Goal: Contribute content: Contribute content

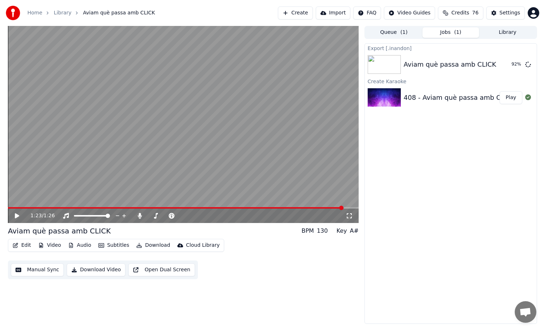
click at [307, 14] on button "Create" at bounding box center [295, 12] width 35 height 13
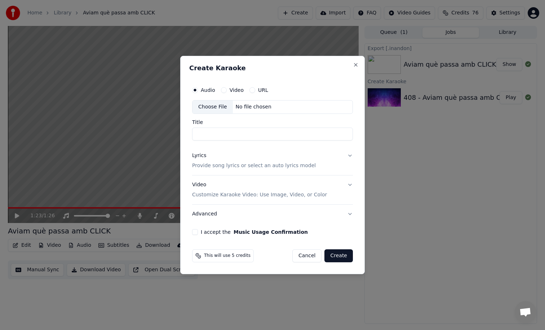
click at [205, 104] on div "Choose File" at bounding box center [213, 107] width 40 height 13
type input "**********"
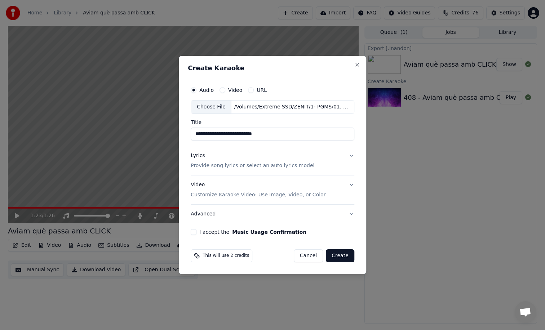
click at [243, 167] on p "Provide song lyrics or select an auto lyrics model" at bounding box center [253, 165] width 124 height 7
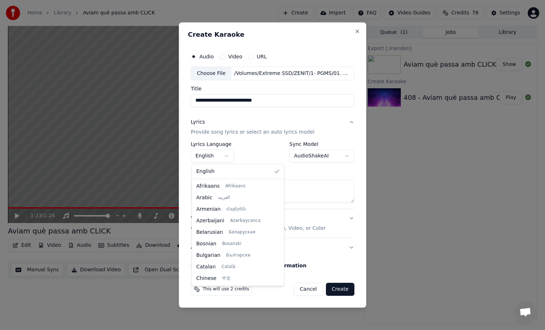
click at [223, 160] on body "**********" at bounding box center [272, 165] width 545 height 330
select select "**"
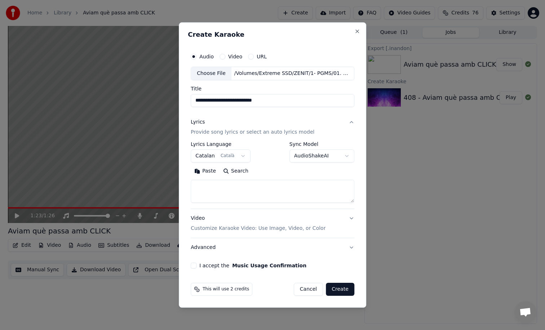
click at [296, 176] on div "Paste Search" at bounding box center [273, 172] width 164 height 12
click at [293, 186] on textarea at bounding box center [273, 191] width 164 height 23
paste textarea "**********"
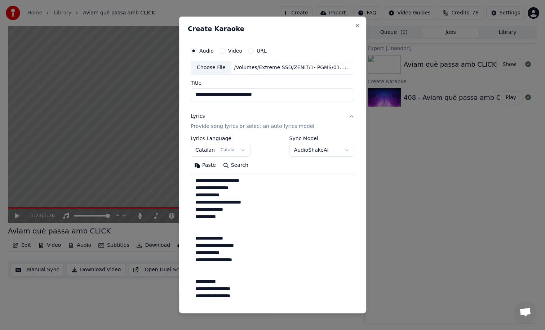
scroll to position [218, 0]
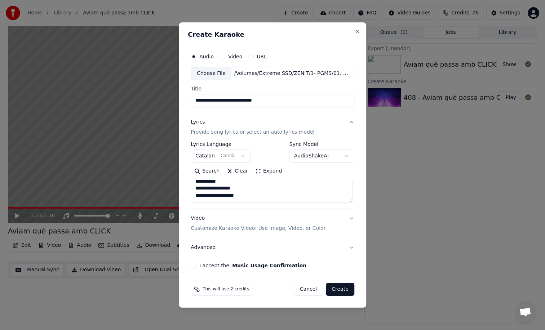
type textarea "**********"
click at [331, 285] on button "Create" at bounding box center [340, 289] width 28 height 13
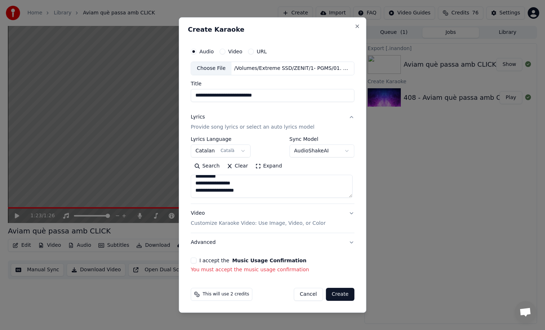
click at [198, 260] on div "I accept the Music Usage Confirmation" at bounding box center [273, 261] width 164 height 6
click at [194, 260] on button "I accept the Music Usage Confirmation" at bounding box center [194, 261] width 6 height 6
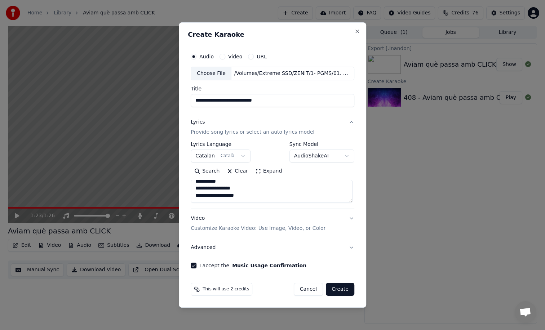
click at [338, 285] on button "Create" at bounding box center [340, 289] width 28 height 13
select select "**"
select select
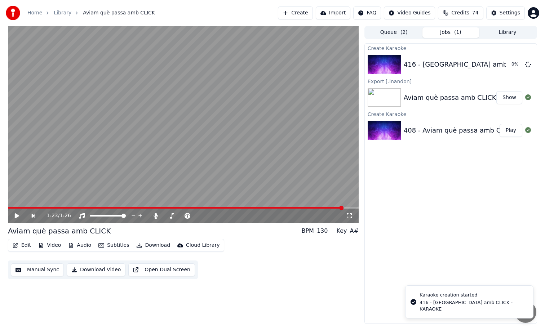
click at [304, 16] on button "Create" at bounding box center [295, 12] width 35 height 13
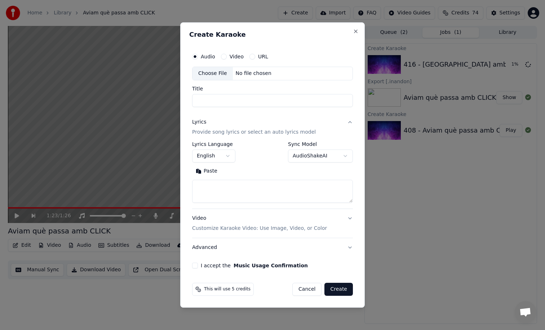
click at [269, 74] on div "No file chosen" at bounding box center [253, 73] width 41 height 7
type input "**********"
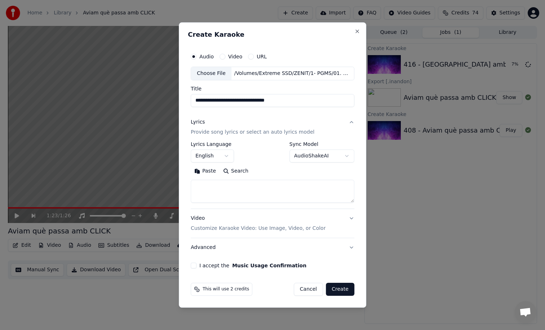
click at [238, 194] on textarea at bounding box center [273, 191] width 164 height 23
paste textarea "**********"
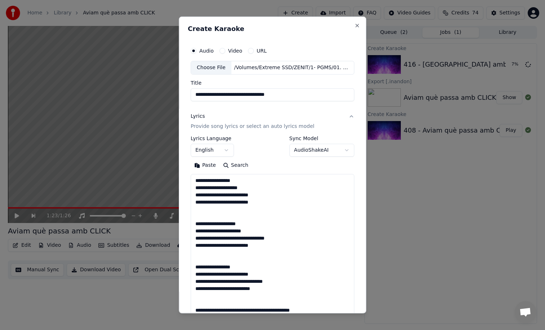
scroll to position [211, 0]
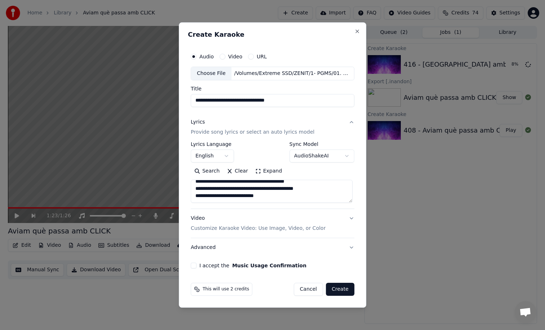
type textarea "**********"
click at [194, 267] on button "I accept the Music Usage Confirmation" at bounding box center [194, 266] width 6 height 6
click at [336, 289] on button "Create" at bounding box center [340, 289] width 28 height 13
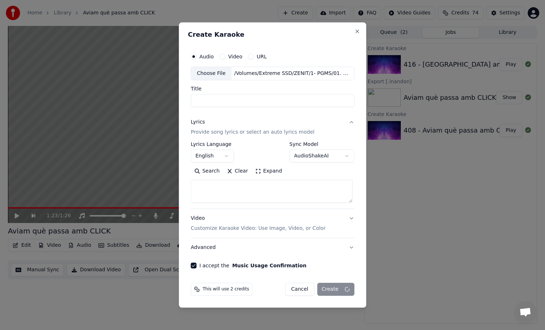
scroll to position [0, 0]
select select
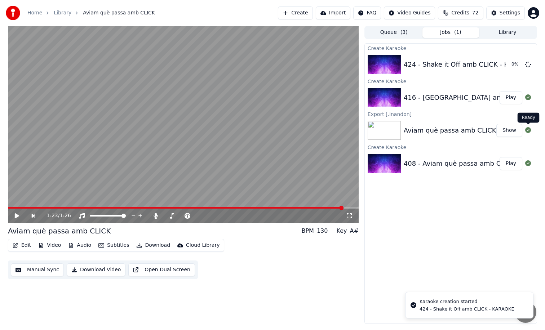
click at [513, 104] on div "416 - [GEOGRAPHIC_DATA] amb CLICK - KARAOKE Play" at bounding box center [451, 97] width 172 height 25
click at [510, 97] on button "Play" at bounding box center [511, 97] width 23 height 13
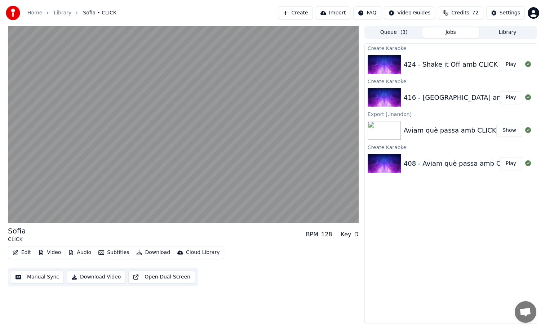
click at [500, 91] on button "Play" at bounding box center [511, 97] width 23 height 13
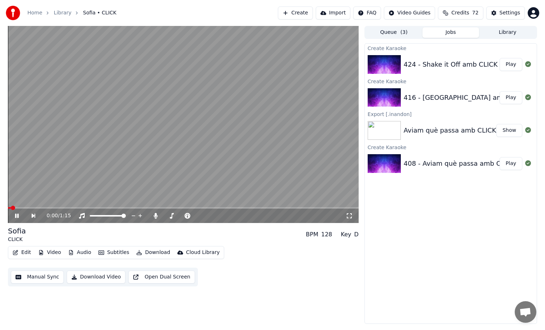
click at [177, 178] on video at bounding box center [183, 124] width 351 height 197
click at [22, 254] on button "Edit" at bounding box center [22, 253] width 24 height 10
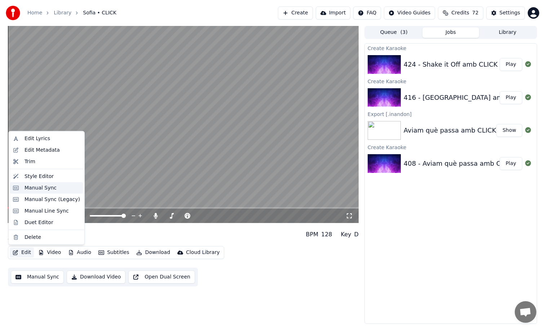
click at [56, 193] on div "Manual Sync" at bounding box center [46, 188] width 73 height 12
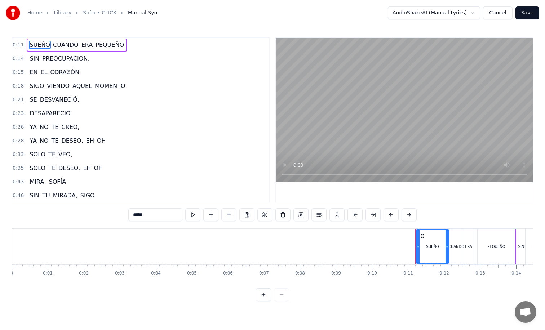
click at [52, 155] on span "TE" at bounding box center [52, 154] width 9 height 8
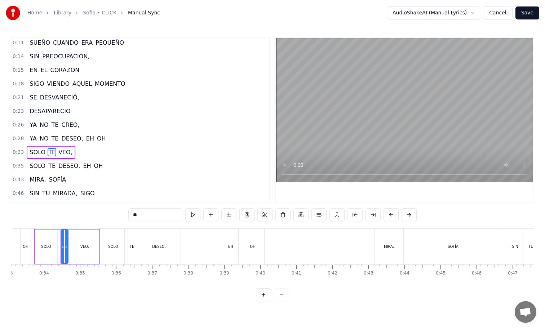
scroll to position [0, 1206]
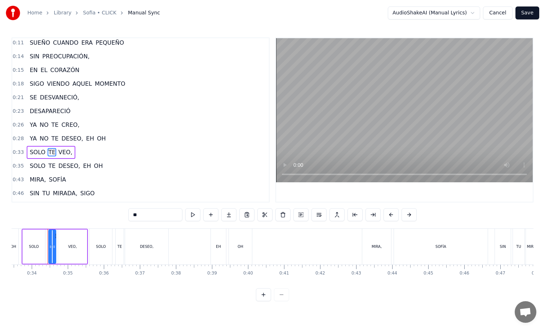
click at [63, 128] on span "CREO," at bounding box center [70, 125] width 19 height 8
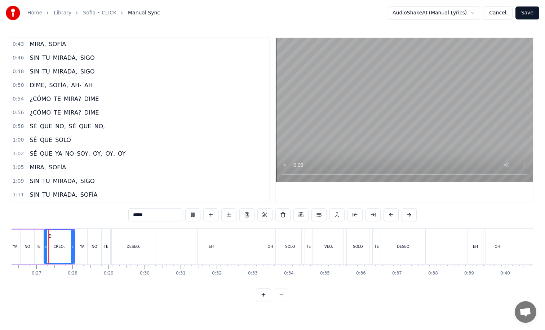
scroll to position [0, 944]
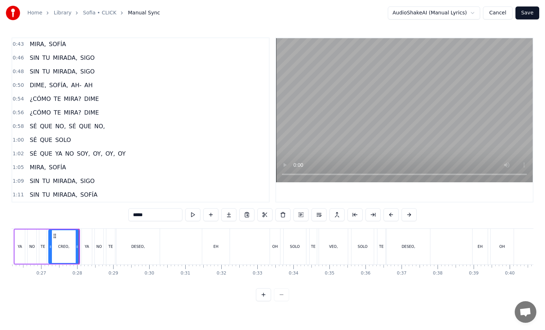
click at [215, 243] on div "EH" at bounding box center [215, 247] width 27 height 36
type input "**"
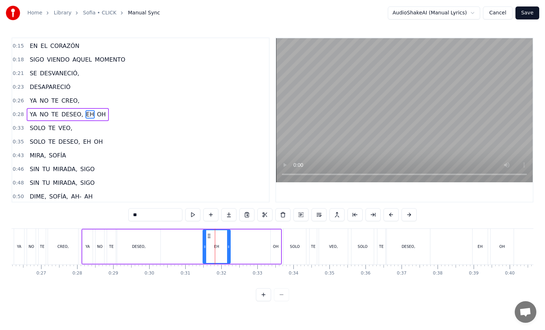
scroll to position [21, 0]
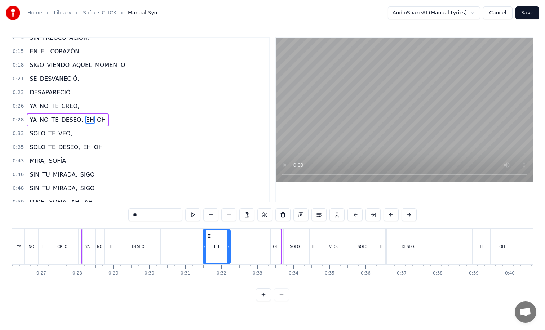
drag, startPoint x: 275, startPoint y: 246, endPoint x: 241, endPoint y: 244, distance: 34.3
click at [241, 244] on div "YA NO TE DESEO, EH OH" at bounding box center [182, 247] width 201 height 36
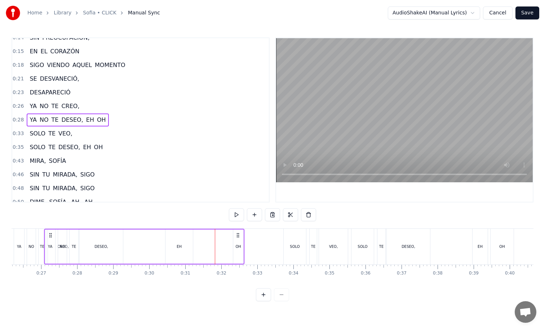
drag, startPoint x: 275, startPoint y: 234, endPoint x: 238, endPoint y: 233, distance: 37.2
click at [238, 233] on icon at bounding box center [238, 236] width 6 height 6
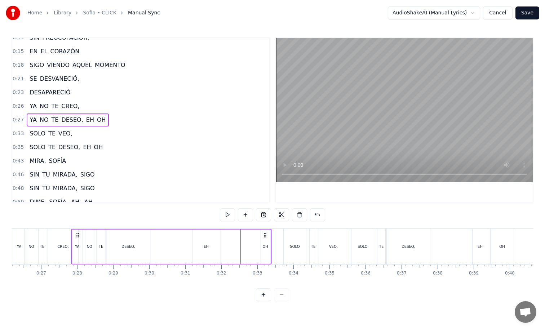
drag, startPoint x: 237, startPoint y: 234, endPoint x: 266, endPoint y: 234, distance: 28.9
click at [266, 234] on icon at bounding box center [265, 236] width 6 height 6
click at [197, 245] on div "EH" at bounding box center [208, 247] width 27 height 34
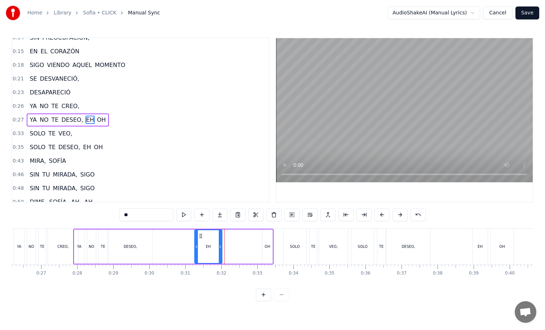
click at [266, 237] on div "OH" at bounding box center [268, 247] width 10 height 34
drag, startPoint x: 268, startPoint y: 235, endPoint x: 228, endPoint y: 235, distance: 40.4
click at [228, 235] on icon at bounding box center [229, 236] width 6 height 6
click at [212, 239] on div "EH" at bounding box center [208, 247] width 27 height 34
drag, startPoint x: 220, startPoint y: 240, endPoint x: 213, endPoint y: 240, distance: 7.2
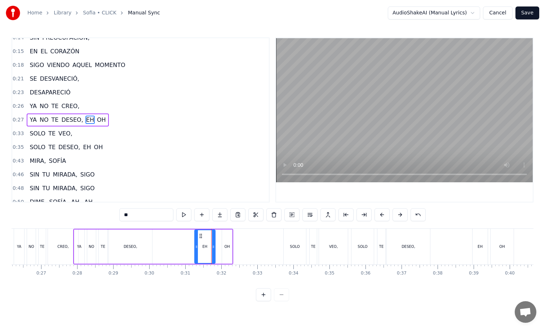
click at [213, 240] on div at bounding box center [213, 246] width 3 height 33
click at [222, 242] on div "OH" at bounding box center [227, 247] width 11 height 34
type input "**"
drag, startPoint x: 228, startPoint y: 233, endPoint x: 220, endPoint y: 233, distance: 7.6
click at [220, 233] on div "YA NO TE DESEO, EH OH" at bounding box center [153, 247] width 160 height 36
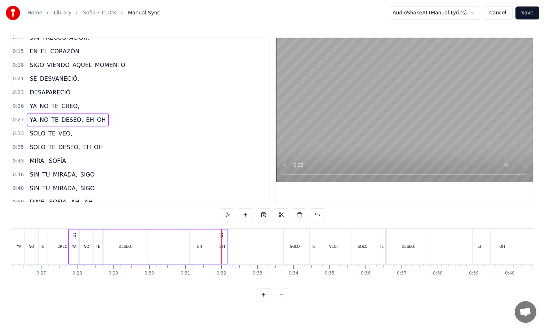
drag, startPoint x: 226, startPoint y: 234, endPoint x: 221, endPoint y: 235, distance: 5.1
click at [221, 235] on div "SUEÑO CUANDO ERA PEQUEÑO SIN PREOCUPACIÓN, EN EL [PERSON_NAME] VIENDO AQUEL MOM…" at bounding box center [419, 247] width 2705 height 36
drag, startPoint x: 221, startPoint y: 235, endPoint x: 227, endPoint y: 235, distance: 5.8
click at [227, 235] on div "SUEÑO CUANDO ERA PEQUEÑO SIN PREOCUPACIÓN, EN EL [PERSON_NAME] VIENDO AQUEL MOM…" at bounding box center [419, 247] width 2705 height 36
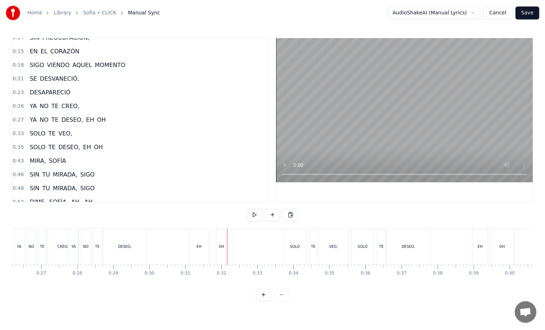
click at [220, 234] on div "OH" at bounding box center [221, 247] width 10 height 36
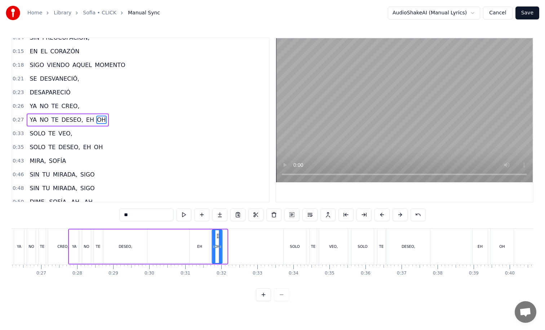
drag, startPoint x: 223, startPoint y: 234, endPoint x: 217, endPoint y: 234, distance: 5.1
click at [217, 234] on circle at bounding box center [217, 234] width 0 height 0
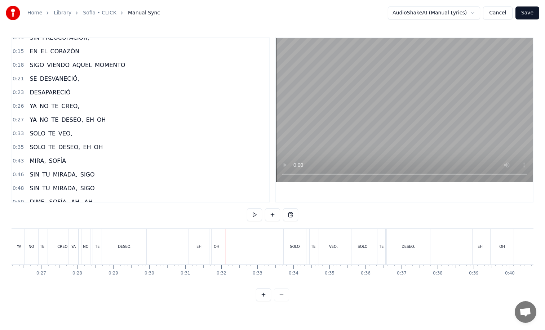
click at [172, 232] on div "YA NO TE DESEO, EH OH" at bounding box center [145, 247] width 155 height 36
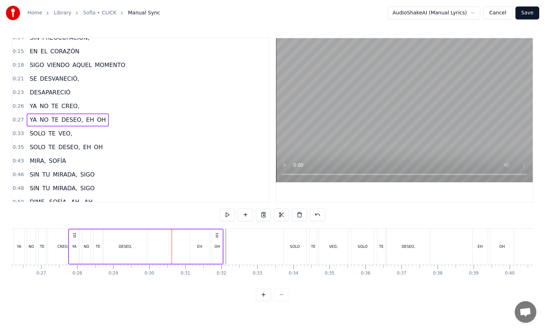
drag, startPoint x: 70, startPoint y: 230, endPoint x: 86, endPoint y: 229, distance: 16.6
click at [86, 229] on div "YA NO TE DESEO, EH OH" at bounding box center [145, 247] width 155 height 36
drag, startPoint x: 93, startPoint y: 229, endPoint x: 133, endPoint y: 230, distance: 39.7
click at [133, 230] on div "YA NO TE DESEO, EH OH" at bounding box center [145, 247] width 155 height 36
click at [234, 232] on div "SUEÑO CUANDO ERA PEQUEÑO SIN PREOCUPACIÓN, EN EL [PERSON_NAME] VIENDO AQUEL MOM…" at bounding box center [419, 247] width 2705 height 36
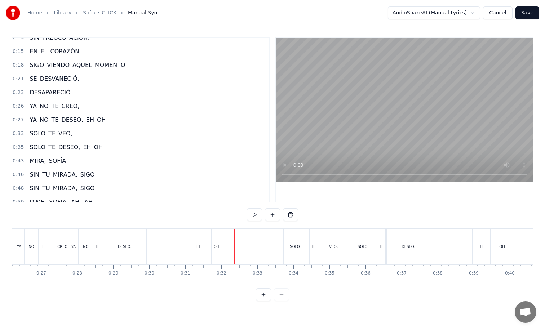
click at [163, 238] on div "YA NO TE DESEO, EH OH" at bounding box center [145, 247] width 155 height 36
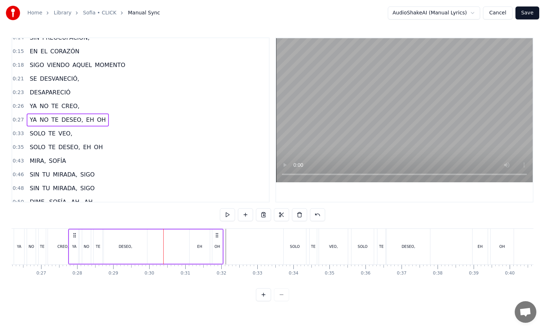
drag, startPoint x: 170, startPoint y: 238, endPoint x: 200, endPoint y: 238, distance: 30.7
click at [200, 238] on div "YA NO TE DESEO, EH OH" at bounding box center [145, 247] width 155 height 36
click at [74, 235] on circle at bounding box center [74, 235] width 0 height 0
click at [71, 249] on div "YA" at bounding box center [74, 247] width 10 height 34
click at [57, 247] on div "CREO," at bounding box center [63, 247] width 30 height 36
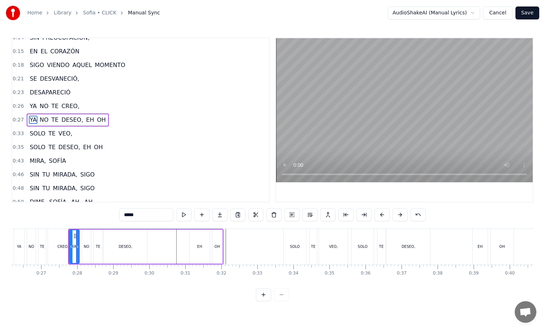
scroll to position [7, 0]
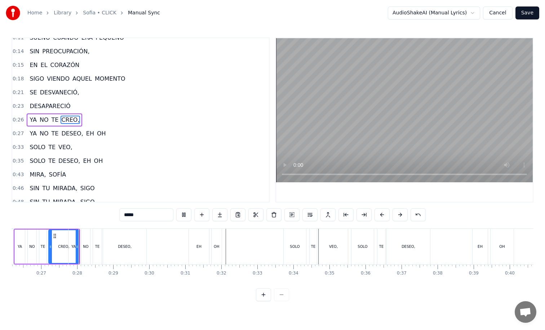
click at [47, 237] on div "TE" at bounding box center [43, 247] width 8 height 34
click at [76, 242] on div "YA" at bounding box center [75, 247] width 10 height 36
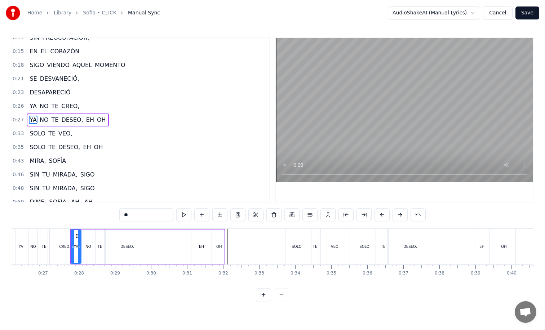
click at [65, 238] on div "CREO," at bounding box center [65, 247] width 30 height 36
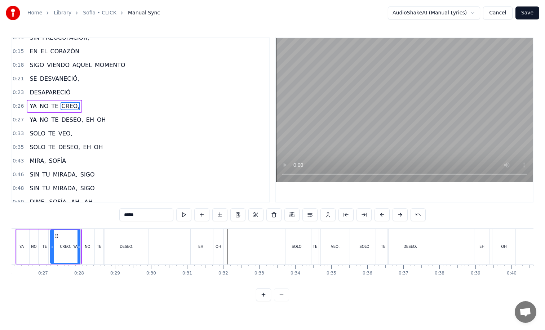
scroll to position [7, 0]
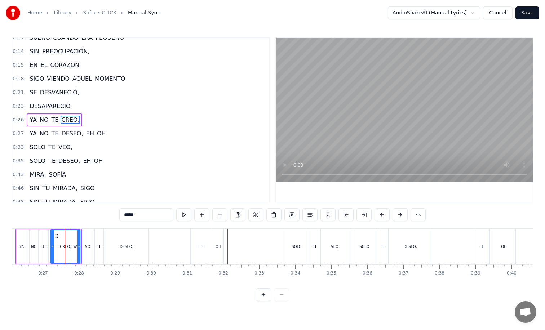
click at [74, 239] on div "YA" at bounding box center [75, 247] width 10 height 36
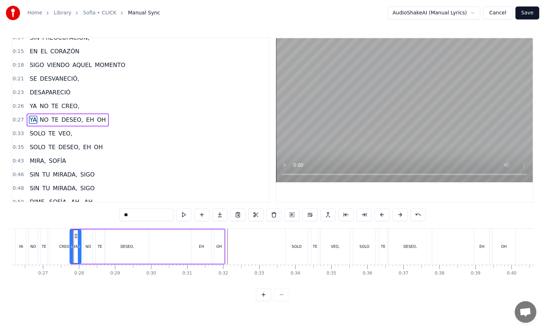
click at [72, 230] on div at bounding box center [71, 246] width 3 height 33
click at [224, 230] on div "OH" at bounding box center [219, 247] width 11 height 34
type input "**"
click at [225, 230] on div at bounding box center [421, 247] width 2705 height 36
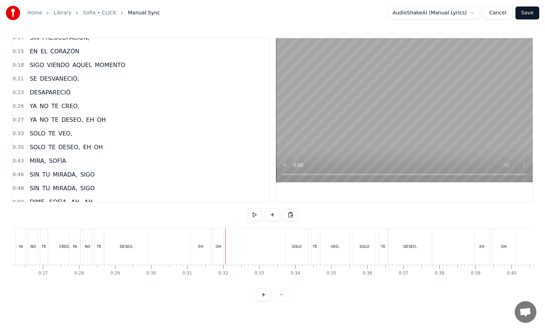
click at [171, 238] on div "YA NO TE DESEO, EH OH" at bounding box center [147, 247] width 157 height 36
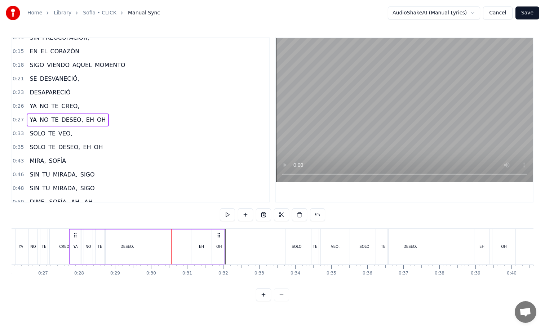
drag, startPoint x: 170, startPoint y: 244, endPoint x: 190, endPoint y: 244, distance: 20.2
click at [190, 244] on div "YA NO TE DESEO, EH OH" at bounding box center [147, 247] width 157 height 36
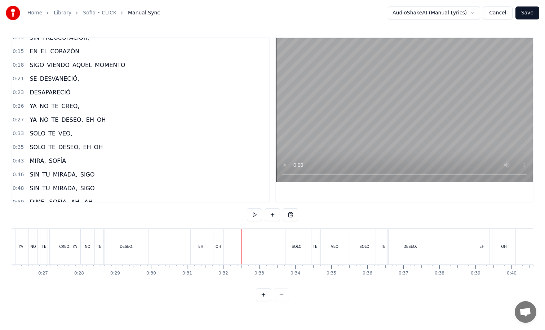
click at [219, 231] on div "OH" at bounding box center [219, 247] width 10 height 36
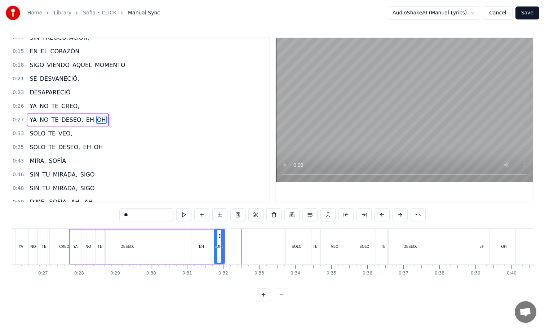
click at [164, 243] on div "YA NO TE DESEO, EH OH" at bounding box center [147, 247] width 157 height 36
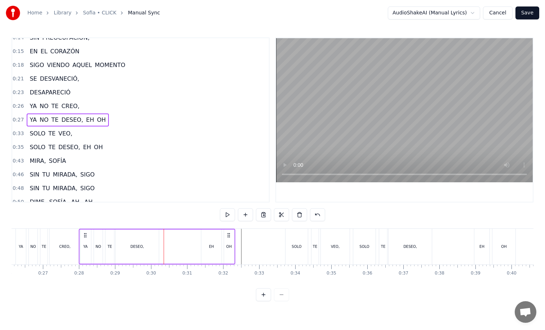
drag, startPoint x: 218, startPoint y: 235, endPoint x: 228, endPoint y: 235, distance: 10.1
click at [228, 235] on circle at bounding box center [228, 235] width 0 height 0
click at [62, 247] on div "CREO," at bounding box center [64, 246] width 11 height 5
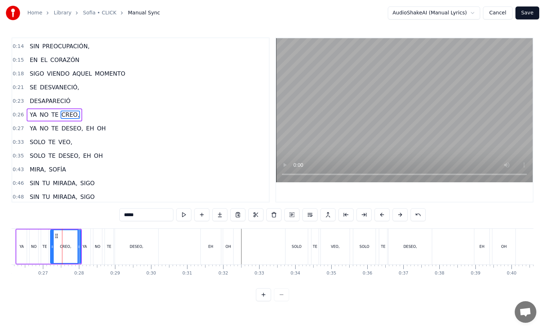
scroll to position [7, 0]
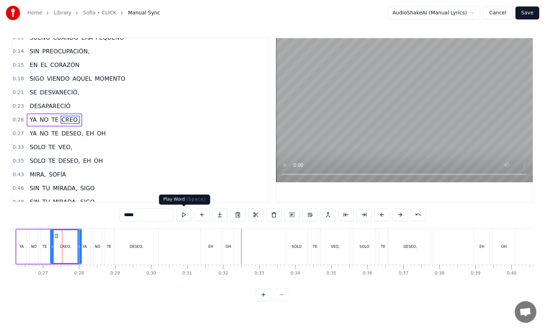
click at [180, 215] on button at bounding box center [183, 214] width 15 height 13
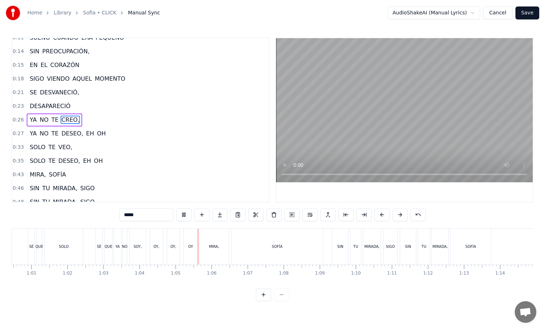
scroll to position [0, 2183]
click at [524, 17] on button "Save" at bounding box center [528, 12] width 24 height 13
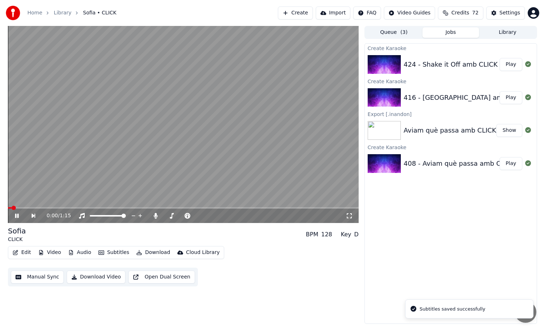
click at [144, 209] on div "0:00 / 1:15" at bounding box center [183, 216] width 351 height 14
click at [145, 207] on span at bounding box center [183, 207] width 351 height 1
click at [129, 208] on span at bounding box center [69, 207] width 122 height 1
click at [282, 172] on video at bounding box center [183, 124] width 351 height 197
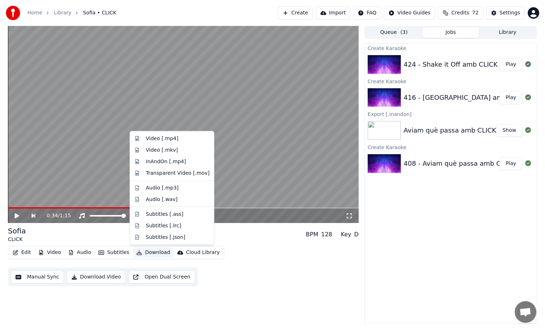
click at [146, 254] on button "Download" at bounding box center [153, 253] width 40 height 10
click at [184, 164] on div "InAndOn [.mp4]" at bounding box center [178, 161] width 64 height 7
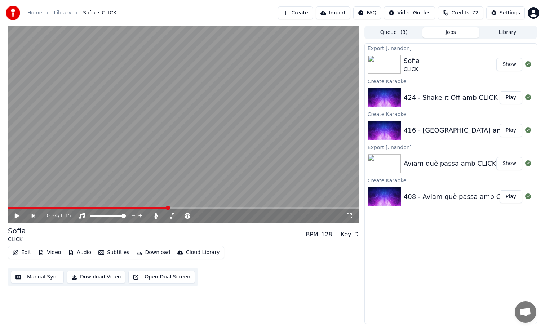
click at [511, 100] on button "Play" at bounding box center [511, 97] width 23 height 13
click at [311, 71] on video at bounding box center [183, 124] width 351 height 197
click at [211, 128] on video at bounding box center [183, 124] width 351 height 197
click at [190, 136] on video at bounding box center [183, 124] width 351 height 197
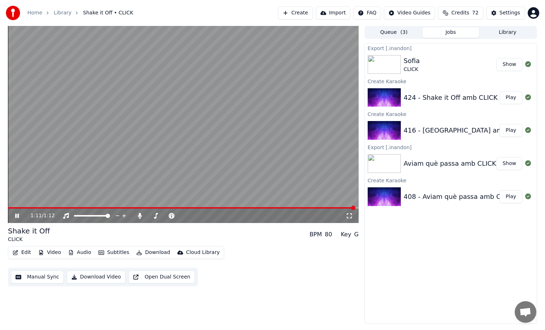
click at [152, 254] on button "Download" at bounding box center [153, 253] width 40 height 10
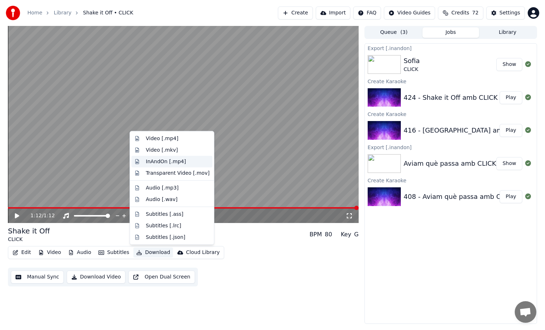
click at [183, 159] on div "InAndOn [.mp4]" at bounding box center [166, 161] width 40 height 7
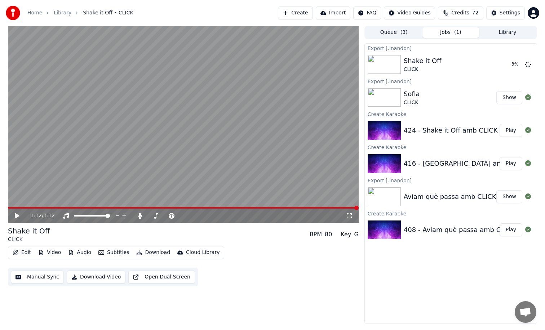
click at [307, 14] on button "Create" at bounding box center [295, 12] width 35 height 13
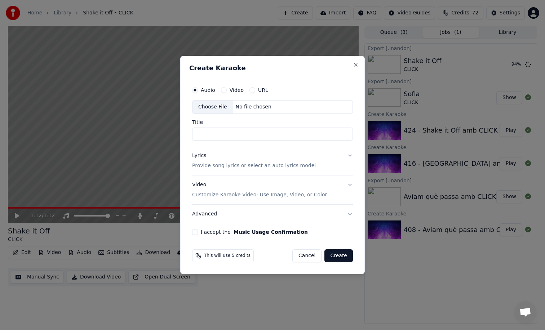
click at [214, 109] on div "Choose File" at bounding box center [213, 107] width 40 height 13
type input "**********"
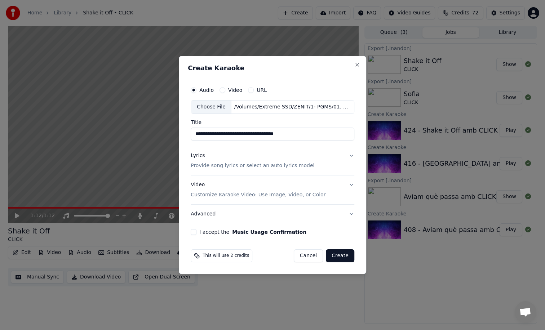
click at [292, 170] on button "Lyrics Provide song lyrics or select an auto lyrics model" at bounding box center [273, 160] width 164 height 29
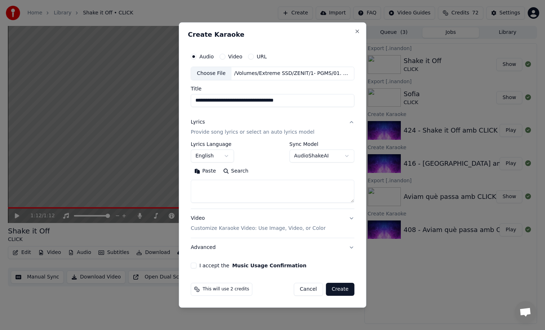
click at [264, 184] on textarea at bounding box center [273, 191] width 164 height 23
paste textarea "**********"
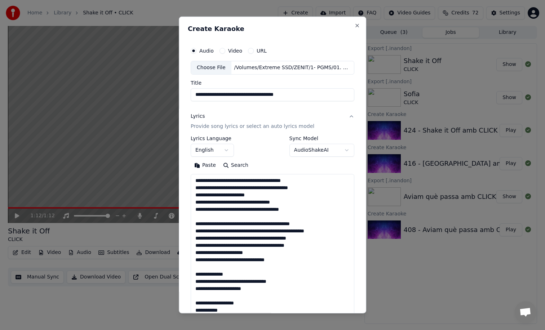
scroll to position [182, 0]
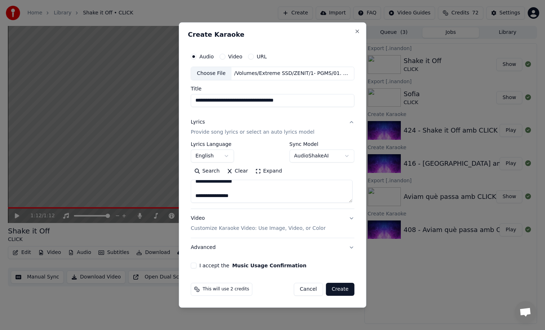
type textarea "**********"
click at [226, 152] on body "**********" at bounding box center [272, 165] width 545 height 330
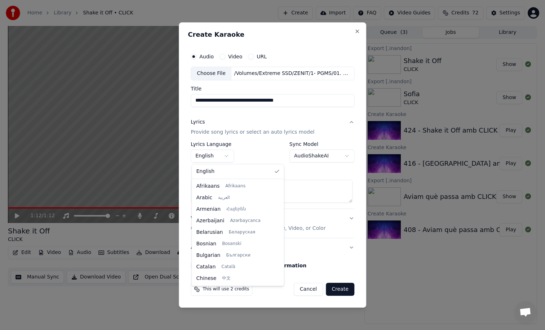
select select "**"
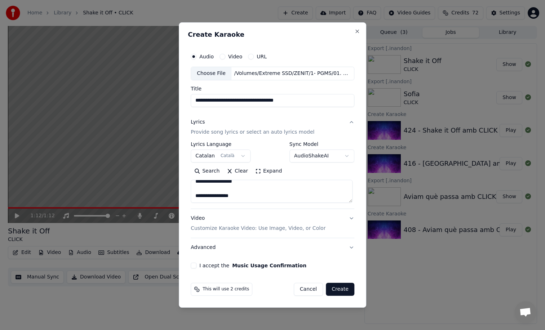
click at [194, 265] on button "I accept the Music Usage Confirmation" at bounding box center [194, 266] width 6 height 6
click at [332, 285] on button "Create" at bounding box center [340, 289] width 28 height 13
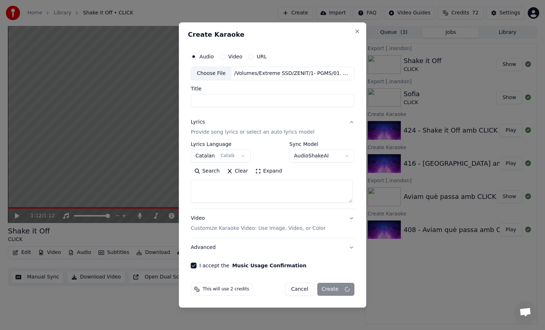
scroll to position [0, 0]
select select
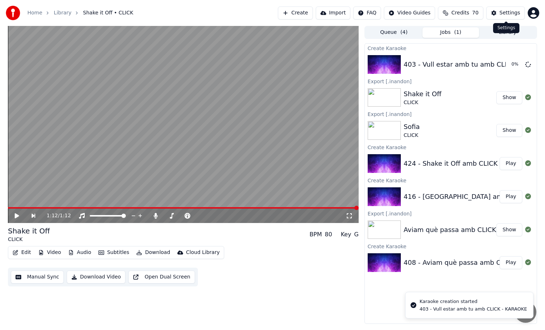
click at [494, 16] on button "Settings" at bounding box center [506, 12] width 39 height 13
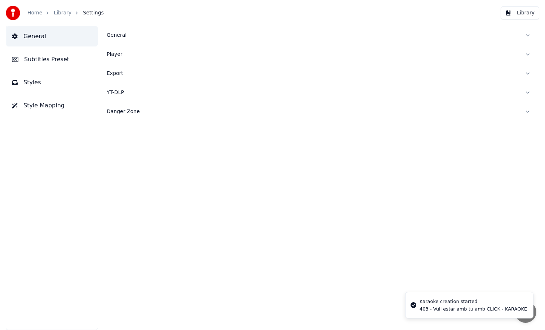
click at [78, 52] on button "Subtitles Preset" at bounding box center [52, 59] width 92 height 20
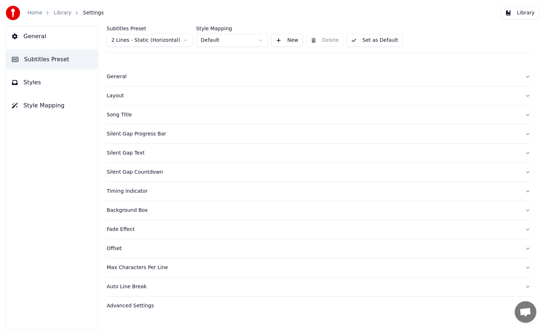
click at [114, 250] on div "Offset" at bounding box center [313, 248] width 413 height 7
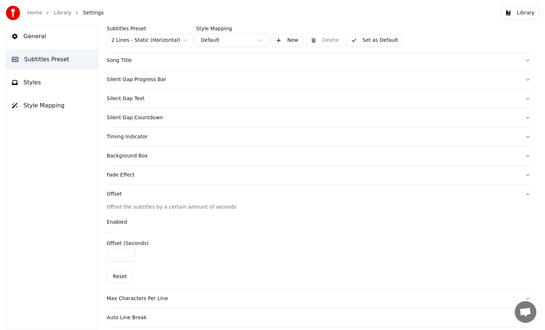
scroll to position [76, 0]
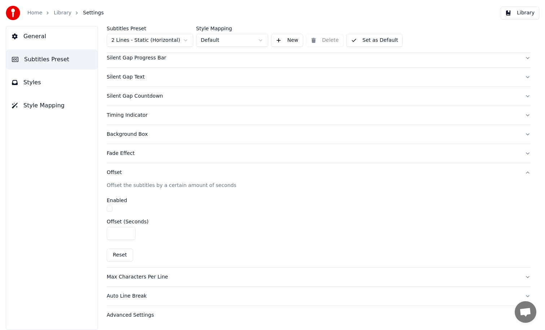
click at [130, 235] on input "****" at bounding box center [121, 233] width 29 height 13
click at [190, 223] on div "Offset (Seconds)" at bounding box center [319, 221] width 424 height 5
click at [111, 210] on button "button" at bounding box center [110, 209] width 6 height 6
type input "****"
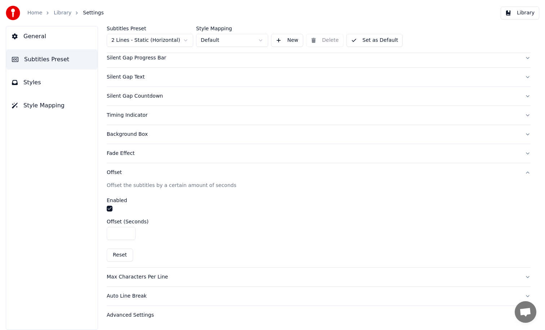
click at [129, 230] on input "****" at bounding box center [121, 233] width 29 height 13
click at [519, 15] on button "Library" at bounding box center [520, 12] width 39 height 13
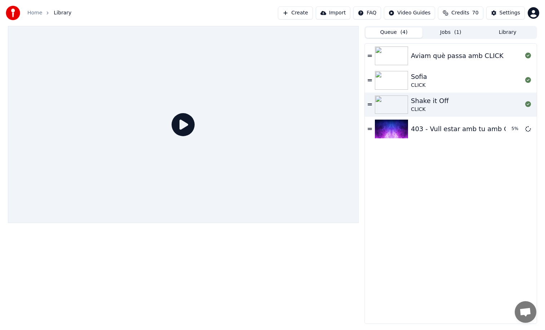
click at [410, 36] on button "Queue ( 4 )" at bounding box center [394, 32] width 57 height 10
click at [449, 28] on button "Jobs ( 1 )" at bounding box center [451, 32] width 57 height 10
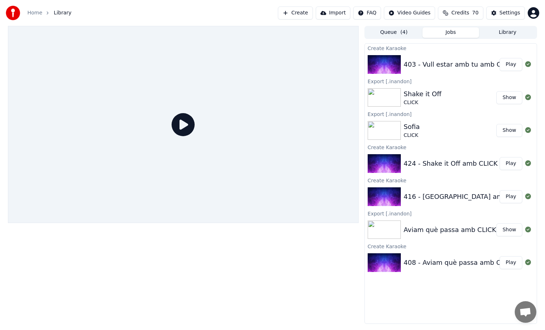
click at [474, 68] on div "403 - Vull estar amb tu amb CLICK - KARAOKE" at bounding box center [478, 65] width 149 height 10
click at [510, 65] on button "Play" at bounding box center [511, 64] width 23 height 13
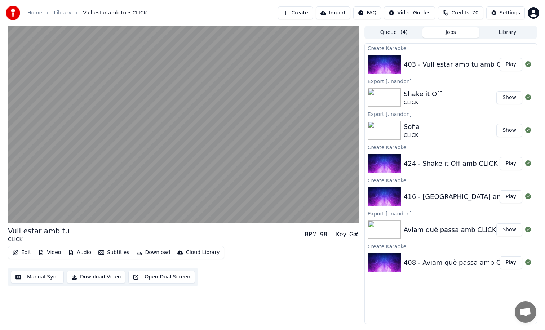
click at [510, 6] on div "Home Library Vull estar amb tu • CLICK Create Import FAQ Video Guides Credits 7…" at bounding box center [272, 13] width 545 height 26
click at [505, 10] on div "Settings" at bounding box center [510, 12] width 21 height 7
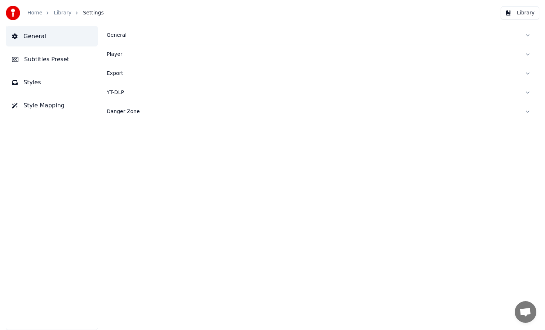
click at [52, 67] on button "Subtitles Preset" at bounding box center [52, 59] width 92 height 20
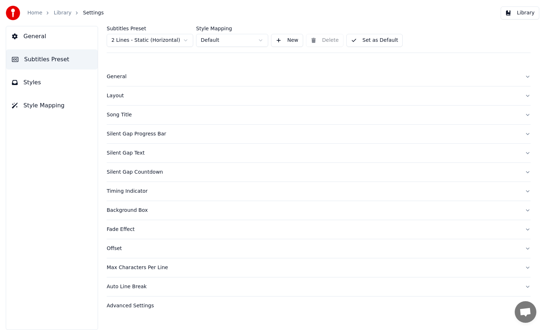
click at [125, 246] on div "Offset" at bounding box center [313, 248] width 413 height 7
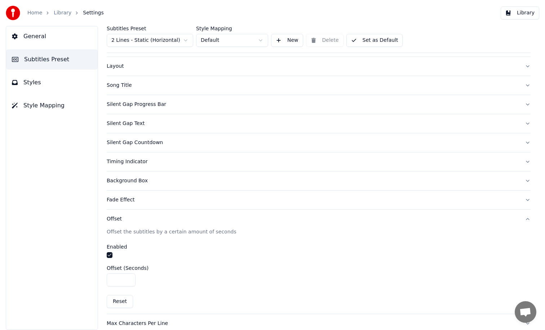
scroll to position [38, 0]
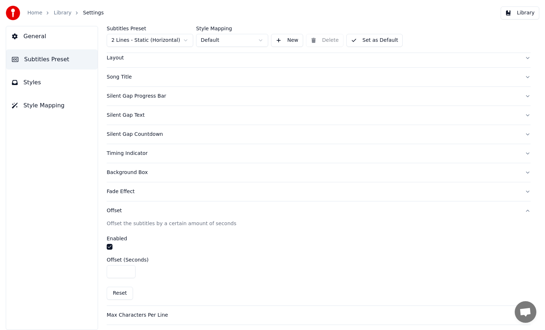
type input "****"
click at [129, 270] on input "****" at bounding box center [121, 271] width 29 height 13
click at [514, 14] on button "Library" at bounding box center [520, 12] width 39 height 13
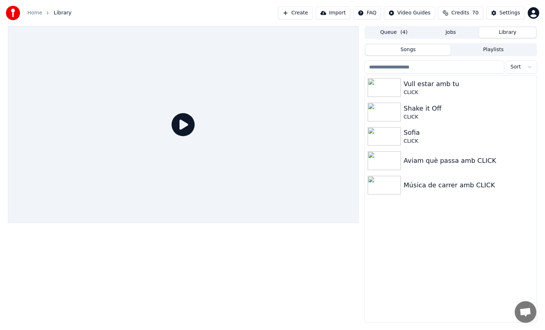
click at [221, 111] on div at bounding box center [183, 124] width 351 height 197
click at [413, 41] on div "Queue ( 4 ) Jobs Library Songs Playlists Sort Vull estar amb tu CLICK Shake it …" at bounding box center [451, 174] width 173 height 297
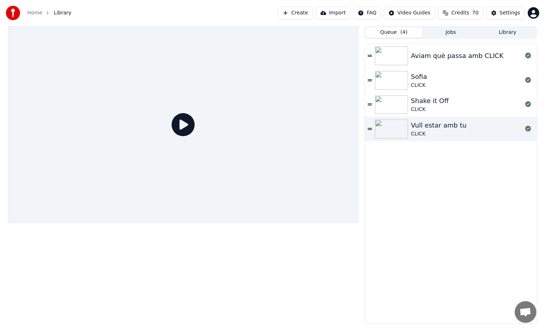
click at [413, 35] on button "Queue ( 4 )" at bounding box center [394, 32] width 57 height 10
click at [438, 24] on div "Home Library Create Import FAQ Video Guides Credits 70 Settings" at bounding box center [272, 13] width 545 height 26
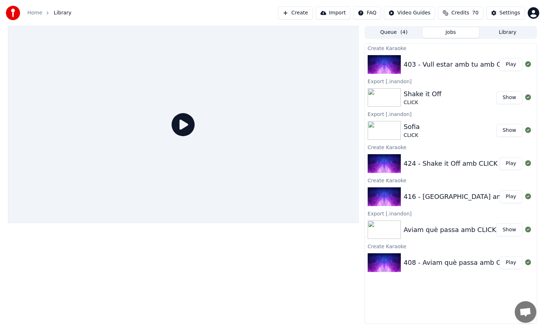
click at [438, 34] on button "Jobs" at bounding box center [451, 32] width 57 height 10
click at [446, 61] on div "403 - Vull estar amb tu amb CLICK - KARAOKE" at bounding box center [478, 65] width 149 height 10
click at [512, 64] on button "Play" at bounding box center [511, 64] width 23 height 13
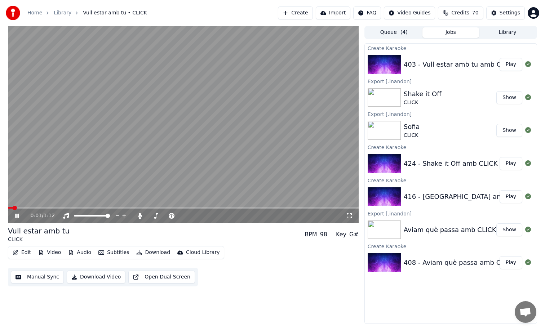
click at [43, 208] on span at bounding box center [183, 207] width 351 height 1
click at [200, 186] on video at bounding box center [183, 124] width 351 height 197
click at [44, 277] on button "Manual Sync" at bounding box center [37, 277] width 53 height 13
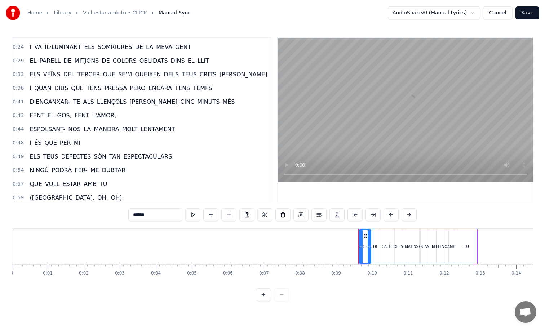
scroll to position [124, 0]
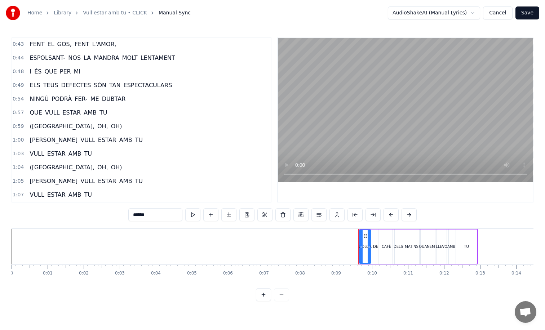
click at [36, 113] on span "QUE" at bounding box center [36, 113] width 14 height 8
type input "***"
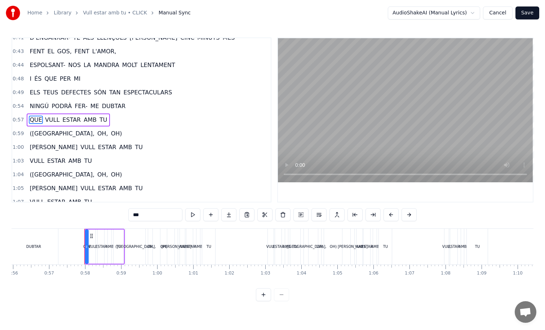
scroll to position [0, 2055]
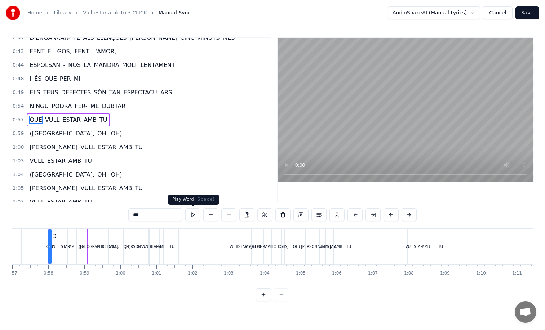
click at [198, 219] on button at bounding box center [192, 214] width 15 height 13
click at [196, 217] on button at bounding box center [192, 214] width 15 height 13
click at [265, 299] on button at bounding box center [263, 295] width 15 height 13
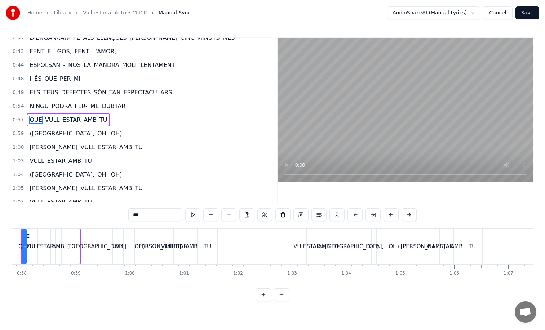
scroll to position [0, 3116]
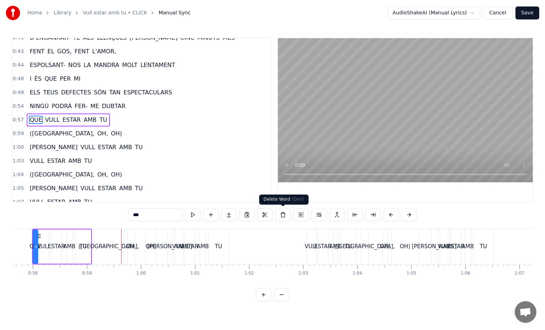
click at [287, 217] on button at bounding box center [283, 214] width 15 height 13
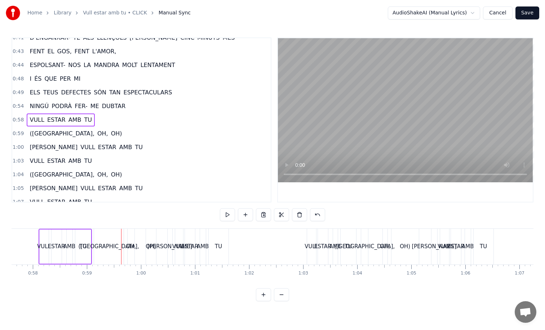
click at [100, 248] on div "([GEOGRAPHIC_DATA]," at bounding box center [109, 247] width 30 height 36
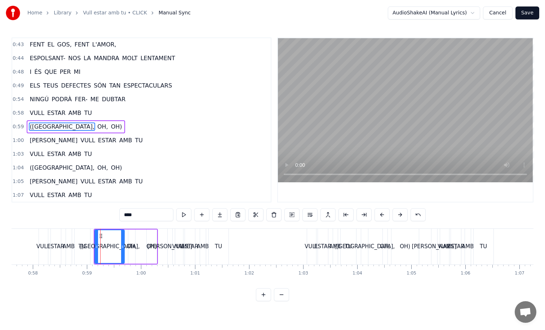
scroll to position [124, 0]
drag, startPoint x: 123, startPoint y: 249, endPoint x: 109, endPoint y: 248, distance: 14.5
click at [109, 248] on icon at bounding box center [108, 247] width 3 height 6
drag, startPoint x: 130, startPoint y: 251, endPoint x: 118, endPoint y: 251, distance: 12.6
click at [118, 251] on div "([GEOGRAPHIC_DATA], [GEOGRAPHIC_DATA], [GEOGRAPHIC_DATA])" at bounding box center [126, 247] width 64 height 36
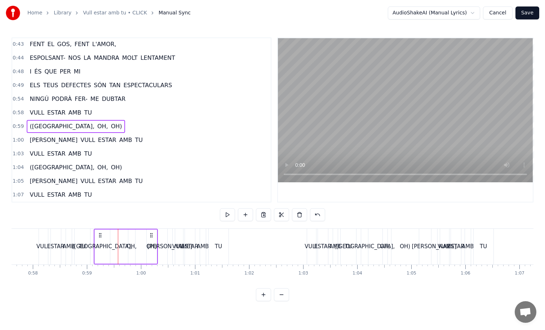
click at [129, 251] on div "OH," at bounding box center [131, 247] width 7 height 34
drag, startPoint x: 135, startPoint y: 236, endPoint x: 119, endPoint y: 235, distance: 15.5
click at [120, 236] on circle at bounding box center [120, 236] width 0 height 0
drag, startPoint x: 118, startPoint y: 247, endPoint x: 123, endPoint y: 247, distance: 4.7
click at [123, 247] on icon at bounding box center [122, 247] width 3 height 6
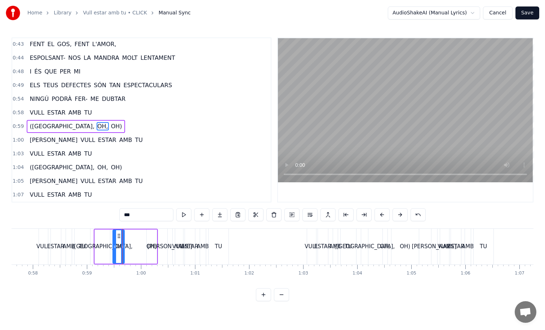
click at [144, 240] on div "([GEOGRAPHIC_DATA], [GEOGRAPHIC_DATA], [GEOGRAPHIC_DATA])" at bounding box center [126, 247] width 64 height 36
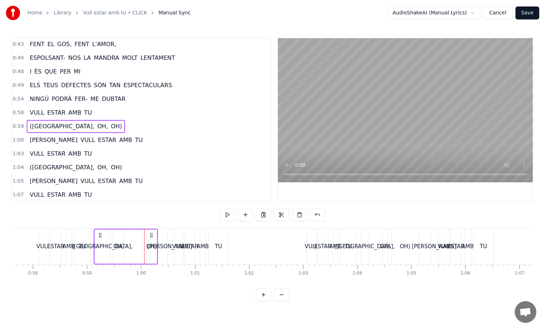
click at [150, 240] on div "OH)" at bounding box center [152, 247] width 10 height 34
drag, startPoint x: 152, startPoint y: 234, endPoint x: 132, endPoint y: 234, distance: 19.5
click at [132, 234] on circle at bounding box center [132, 234] width 0 height 0
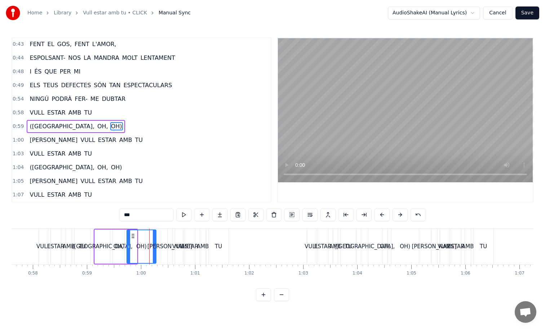
drag, startPoint x: 136, startPoint y: 245, endPoint x: 156, endPoint y: 244, distance: 19.8
click at [156, 244] on icon at bounding box center [154, 247] width 3 height 6
click at [82, 240] on div "TU" at bounding box center [83, 247] width 16 height 36
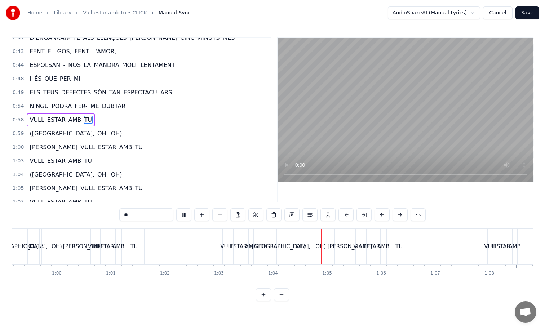
scroll to position [0, 3206]
click at [277, 239] on div "([GEOGRAPHIC_DATA]," at bounding box center [275, 247] width 7 height 36
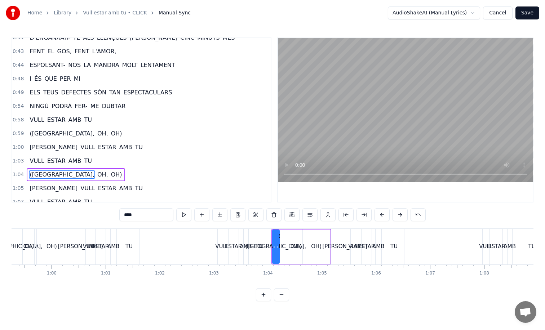
scroll to position [124, 0]
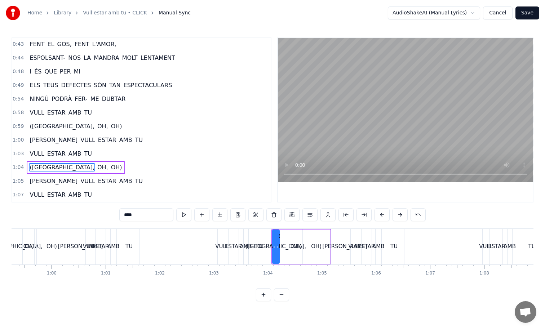
click at [295, 237] on div "OH," at bounding box center [296, 247] width 5 height 34
drag, startPoint x: 300, startPoint y: 235, endPoint x: 289, endPoint y: 235, distance: 10.8
click at [289, 235] on icon at bounding box center [290, 236] width 6 height 6
click at [319, 236] on div "OH)" at bounding box center [316, 247] width 27 height 34
type input "***"
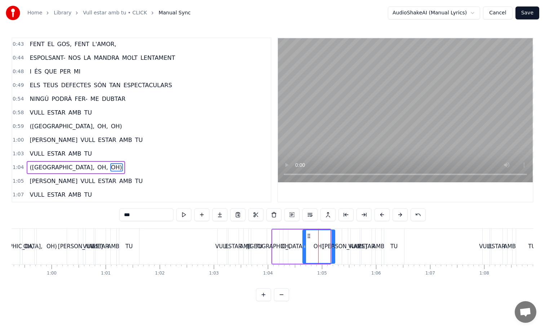
drag, startPoint x: 328, startPoint y: 234, endPoint x: 333, endPoint y: 234, distance: 5.0
click at [333, 234] on div at bounding box center [333, 246] width 3 height 33
drag, startPoint x: 308, startPoint y: 233, endPoint x: 298, endPoint y: 233, distance: 10.1
click at [298, 233] on icon at bounding box center [299, 236] width 6 height 6
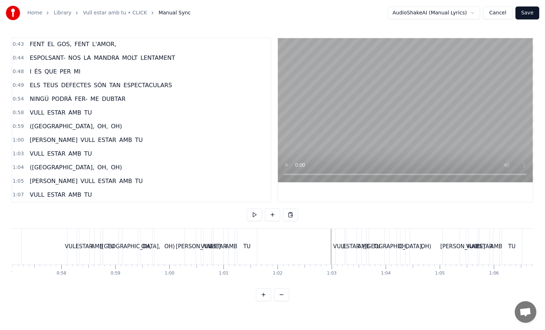
scroll to position [0, 3076]
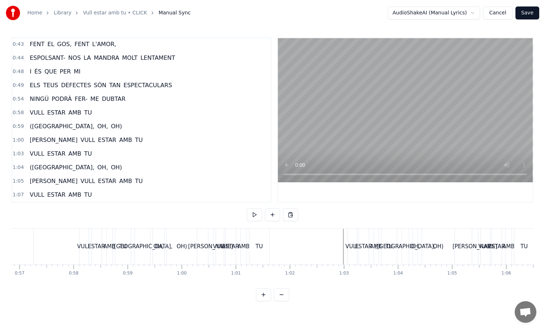
click at [250, 215] on button at bounding box center [254, 214] width 15 height 13
click at [529, 10] on button "Save" at bounding box center [528, 12] width 24 height 13
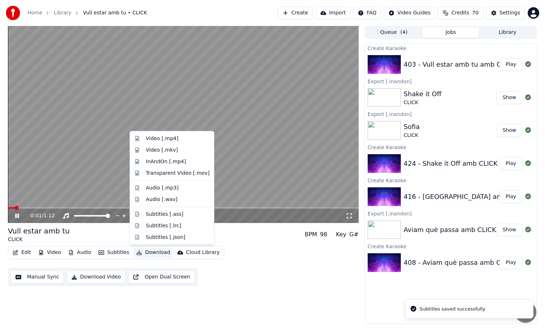
click at [153, 252] on button "Download" at bounding box center [153, 253] width 40 height 10
click at [181, 161] on div "InAndOn [.mp4]" at bounding box center [166, 161] width 40 height 7
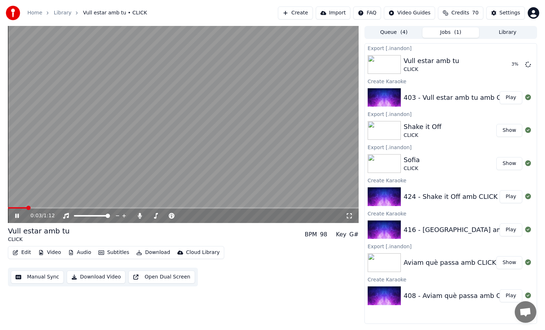
click at [270, 136] on video at bounding box center [183, 124] width 351 height 197
click at [302, 17] on button "Create" at bounding box center [295, 12] width 35 height 13
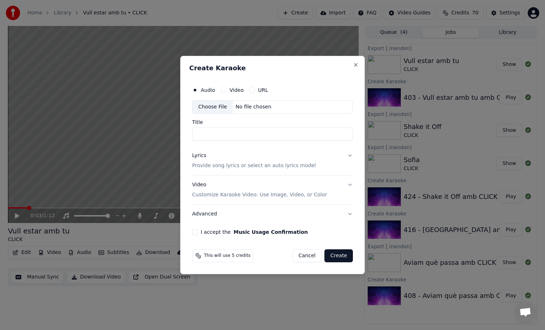
click at [252, 105] on div "No file chosen" at bounding box center [253, 107] width 41 height 7
type input "**********"
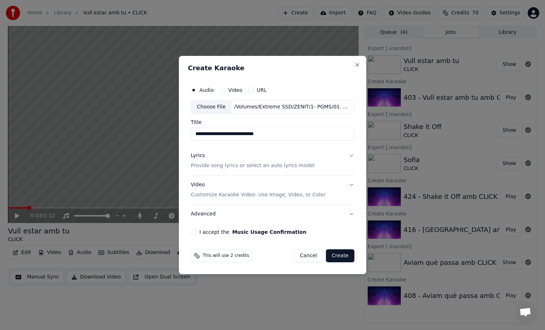
click at [232, 161] on div "Lyrics Provide song lyrics or select an auto lyrics model" at bounding box center [253, 160] width 124 height 17
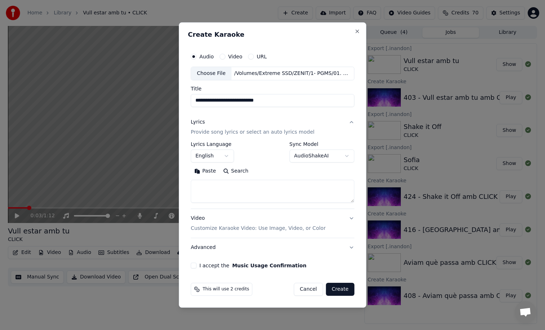
click at [229, 188] on textarea at bounding box center [273, 191] width 164 height 23
paste textarea "**********"
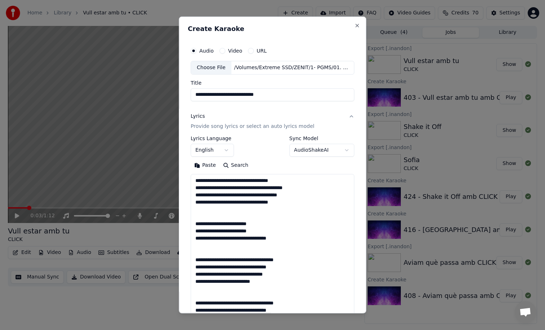
scroll to position [146, 0]
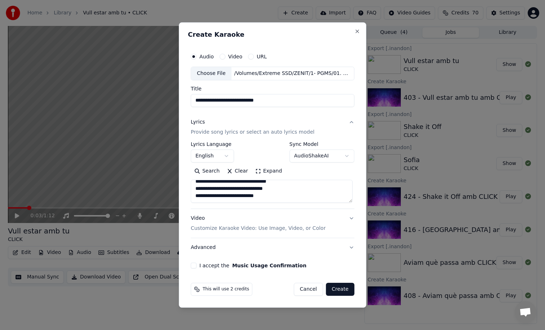
type textarea "**********"
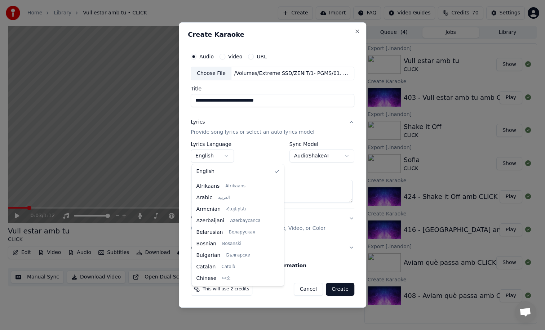
click at [227, 160] on body "**********" at bounding box center [272, 165] width 545 height 330
select select "**"
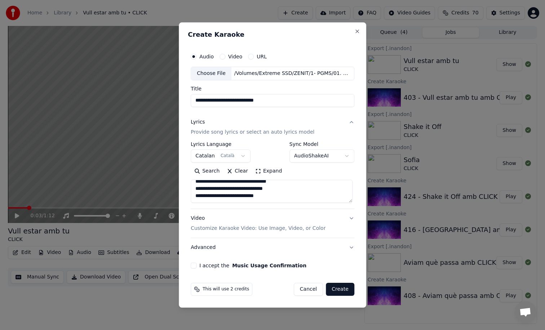
click at [194, 265] on button "I accept the Music Usage Confirmation" at bounding box center [194, 266] width 6 height 6
click at [338, 291] on button "Create" at bounding box center [340, 289] width 28 height 13
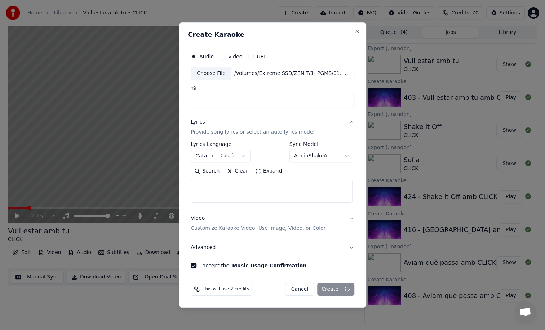
scroll to position [0, 0]
select select
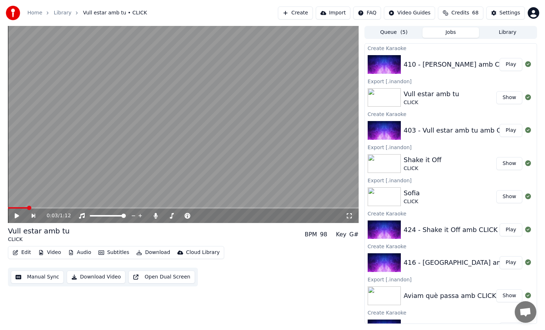
click at [465, 72] on div "410 - [PERSON_NAME] amb CLICK - KARAOKE Play" at bounding box center [451, 64] width 172 height 25
click at [507, 67] on button "Play" at bounding box center [511, 64] width 23 height 13
click at [305, 98] on video at bounding box center [183, 124] width 351 height 197
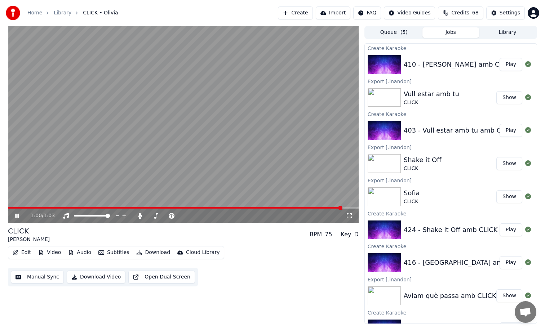
click at [285, 96] on video at bounding box center [183, 124] width 351 height 197
click at [155, 250] on button "Download" at bounding box center [153, 253] width 40 height 10
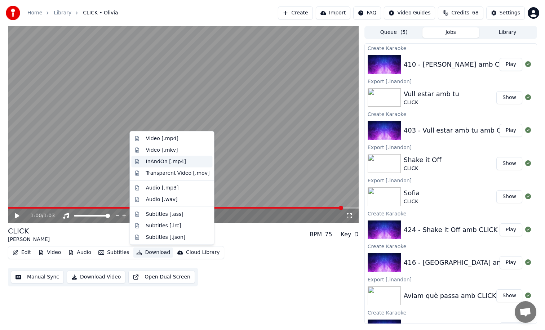
click at [178, 162] on div "InAndOn [.mp4]" at bounding box center [166, 161] width 40 height 7
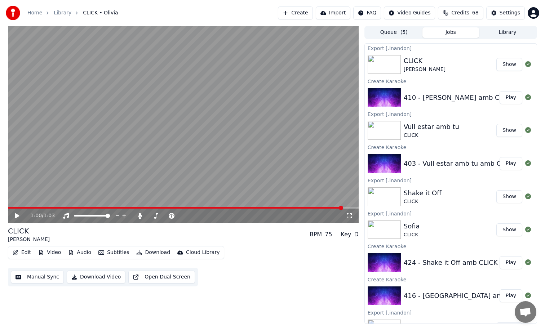
click at [298, 17] on button "Create" at bounding box center [295, 12] width 35 height 13
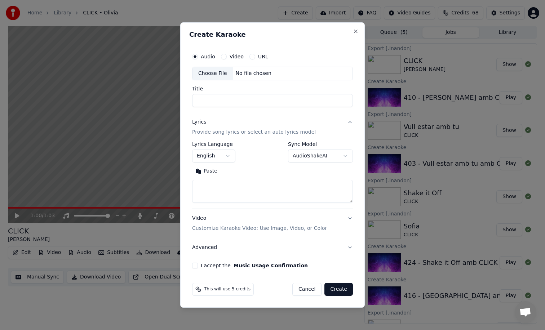
click at [213, 76] on div "Choose File" at bounding box center [213, 73] width 40 height 13
type input "**********"
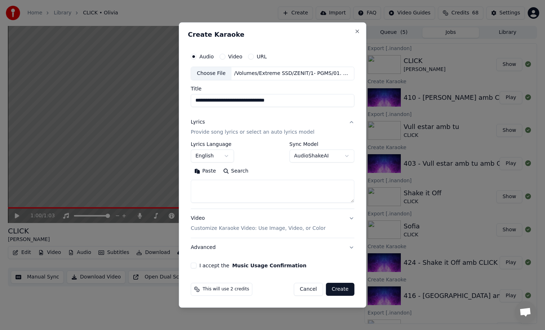
click at [227, 151] on body "**********" at bounding box center [272, 165] width 545 height 330
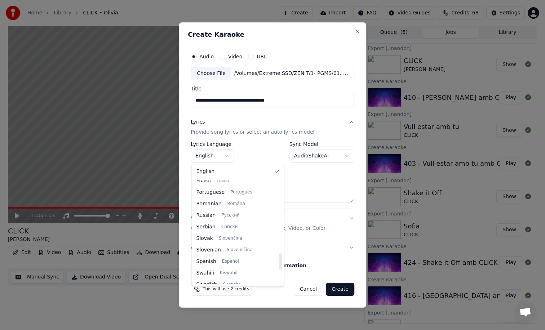
scroll to position [470, 0]
select select "**"
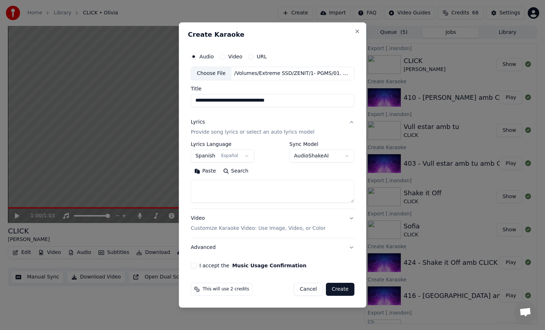
click at [265, 187] on textarea at bounding box center [273, 191] width 164 height 23
paste textarea "**********"
type textarea "**********"
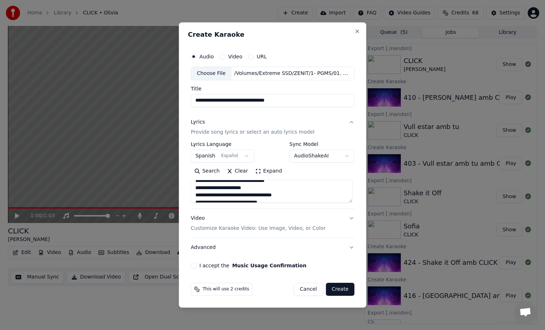
click at [195, 264] on button "I accept the Music Usage Confirmation" at bounding box center [194, 266] width 6 height 6
click at [333, 288] on button "Create" at bounding box center [340, 289] width 28 height 13
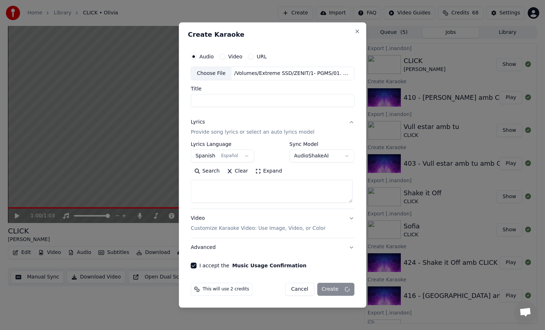
scroll to position [0, 0]
select select
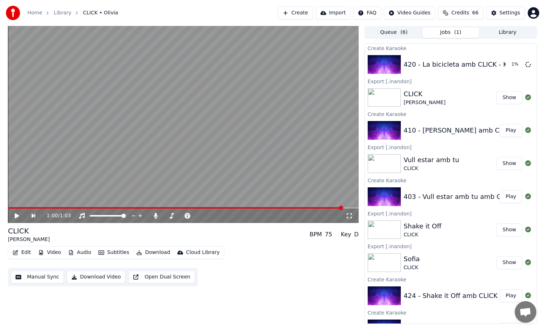
click at [306, 13] on button "Create" at bounding box center [295, 12] width 35 height 13
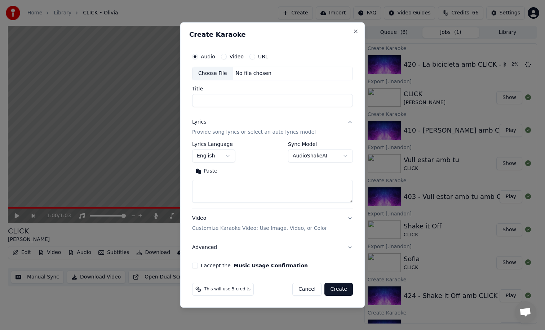
click at [228, 75] on div "Choose File" at bounding box center [213, 73] width 40 height 13
type input "**********"
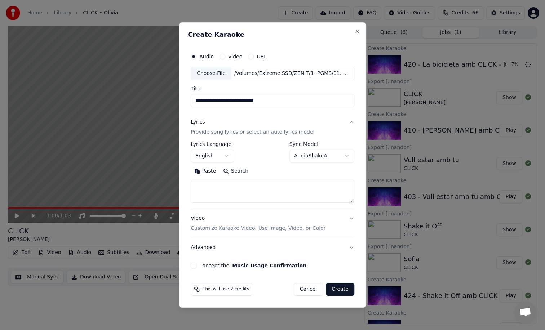
click at [278, 191] on textarea at bounding box center [273, 191] width 164 height 23
paste textarea "**********"
type textarea "**********"
click at [225, 153] on body "**********" at bounding box center [272, 165] width 545 height 330
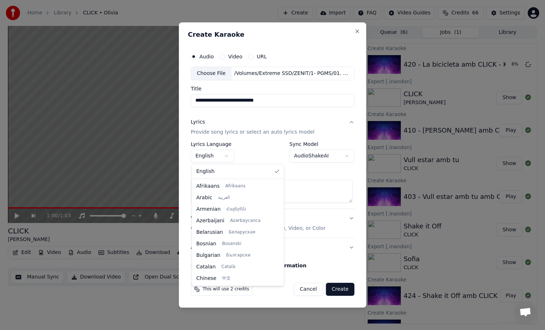
click at [248, 141] on body "**********" at bounding box center [272, 165] width 545 height 330
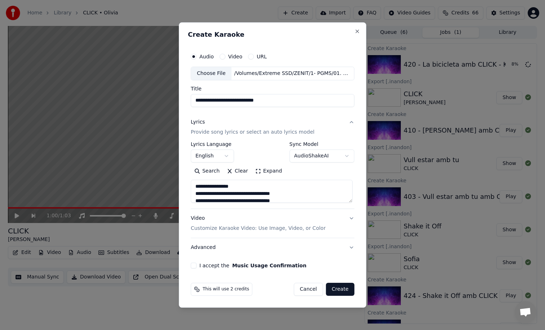
click at [194, 268] on button "I accept the Music Usage Confirmation" at bounding box center [194, 266] width 6 height 6
click at [342, 286] on button "Create" at bounding box center [340, 289] width 28 height 13
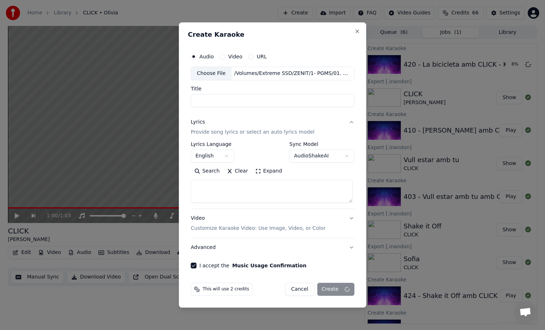
select select
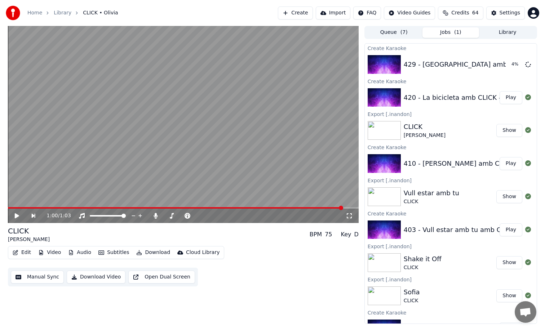
click at [507, 97] on button "Play" at bounding box center [511, 97] width 23 height 13
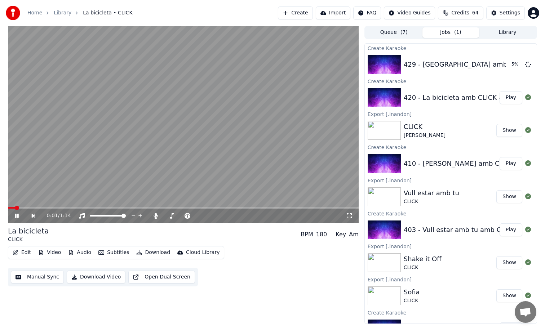
click at [299, 89] on video at bounding box center [183, 124] width 351 height 197
click at [508, 97] on button "Play" at bounding box center [511, 97] width 23 height 13
click at [269, 207] on span at bounding box center [172, 207] width 329 height 1
click at [252, 130] on video at bounding box center [183, 124] width 351 height 197
click at [138, 250] on icon "button" at bounding box center [139, 252] width 6 height 5
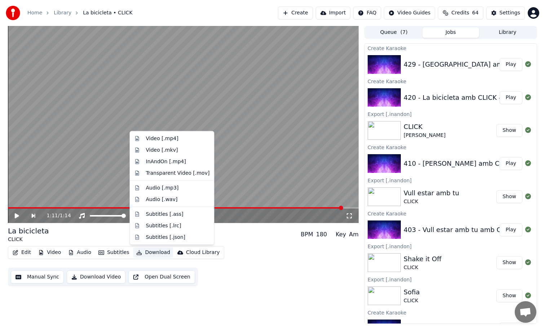
click at [263, 172] on video at bounding box center [183, 124] width 351 height 197
click at [156, 256] on button "Download" at bounding box center [153, 253] width 40 height 10
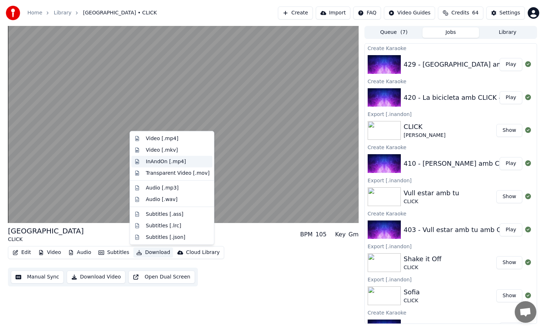
click at [188, 159] on div "InAndOn [.mp4]" at bounding box center [178, 161] width 64 height 7
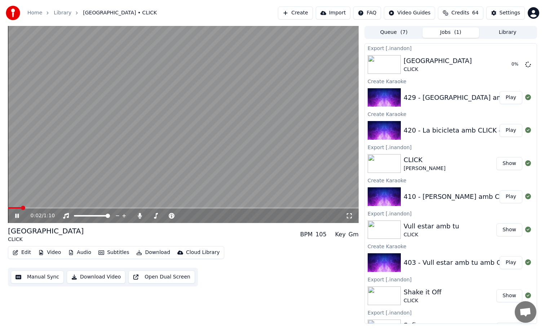
click at [506, 97] on button "Play" at bounding box center [511, 97] width 23 height 13
click at [217, 173] on video at bounding box center [183, 124] width 351 height 197
click at [27, 252] on button "Edit" at bounding box center [22, 253] width 24 height 10
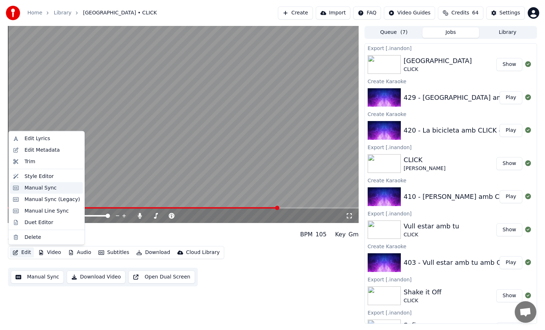
click at [52, 187] on div "Manual Sync" at bounding box center [41, 187] width 32 height 7
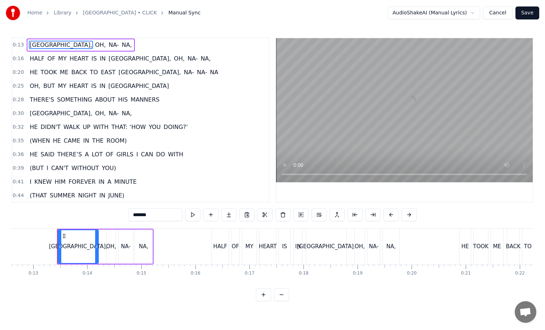
scroll to position [0, 691]
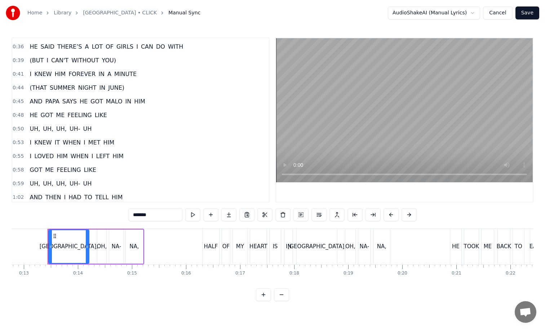
click at [63, 131] on span "UH," at bounding box center [62, 129] width 12 height 8
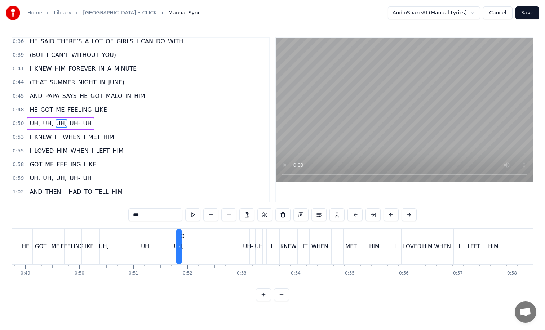
scroll to position [0, 2637]
click at [105, 250] on div "UH," at bounding box center [104, 247] width 10 height 8
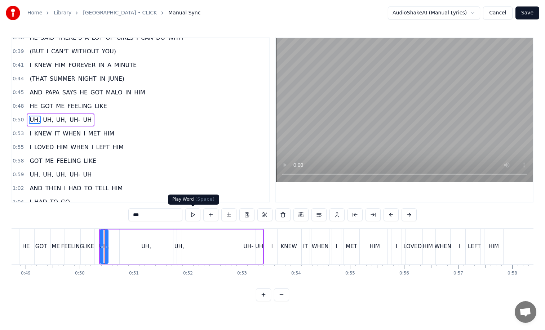
click at [190, 215] on button at bounding box center [192, 214] width 15 height 13
drag, startPoint x: 106, startPoint y: 245, endPoint x: 120, endPoint y: 246, distance: 13.8
click at [117, 246] on icon at bounding box center [115, 247] width 3 height 6
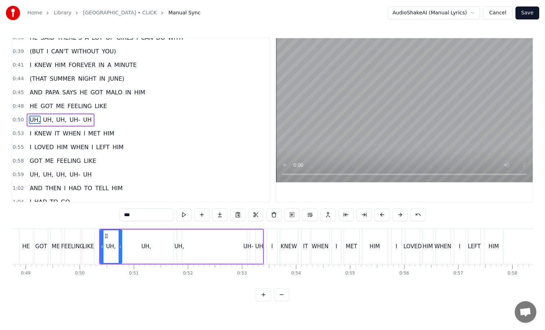
click at [135, 245] on div "UH," at bounding box center [146, 247] width 53 height 34
drag, startPoint x: 170, startPoint y: 245, endPoint x: 156, endPoint y: 243, distance: 14.5
click at [156, 243] on div at bounding box center [156, 246] width 3 height 33
click at [179, 245] on div "UH," at bounding box center [180, 247] width 10 height 8
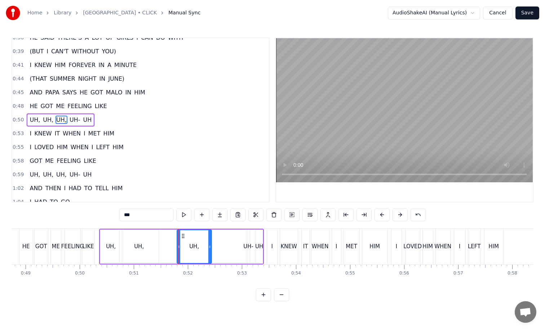
drag, startPoint x: 180, startPoint y: 246, endPoint x: 210, endPoint y: 246, distance: 29.9
click at [210, 246] on icon at bounding box center [209, 247] width 3 height 6
drag, startPoint x: 210, startPoint y: 246, endPoint x: 225, endPoint y: 246, distance: 15.5
click at [225, 246] on icon at bounding box center [225, 247] width 3 height 6
click at [248, 250] on div "UH-" at bounding box center [248, 247] width 10 height 8
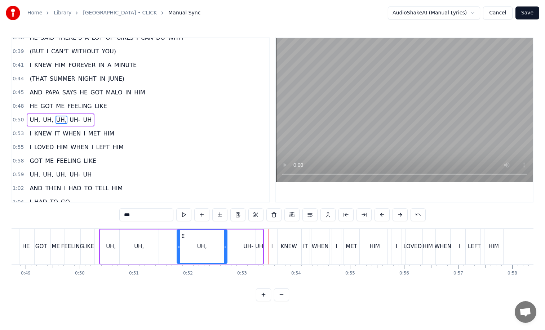
type input "***"
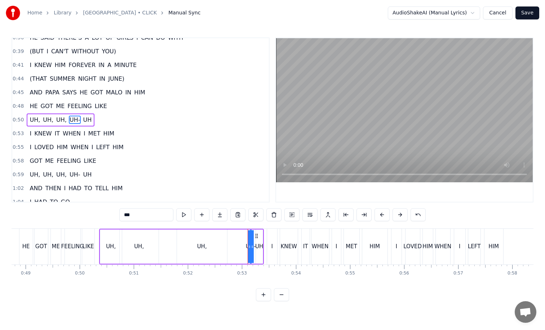
drag, startPoint x: 250, startPoint y: 250, endPoint x: 260, endPoint y: 250, distance: 10.8
click at [260, 250] on div "UH, UH, UH, UH- UH" at bounding box center [181, 247] width 165 height 36
click at [251, 240] on div "UH, UH, UH, UH- UH" at bounding box center [181, 247] width 165 height 36
drag, startPoint x: 250, startPoint y: 238, endPoint x: 238, endPoint y: 238, distance: 11.5
click at [238, 238] on div "UH, UH, UH, UH- UH" at bounding box center [181, 247] width 165 height 36
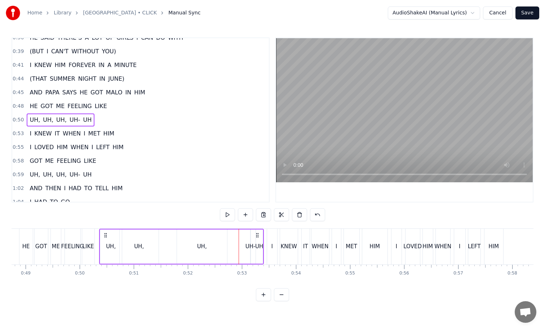
click at [251, 239] on div "UH-" at bounding box center [250, 247] width 1 height 34
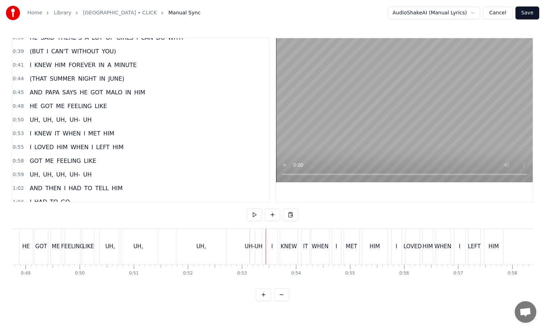
click at [250, 240] on div "UH-" at bounding box center [250, 247] width 1 height 36
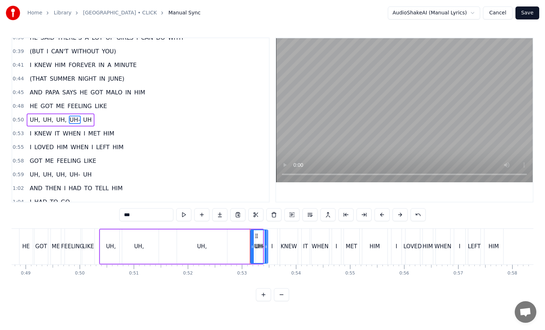
drag, startPoint x: 248, startPoint y: 240, endPoint x: 266, endPoint y: 246, distance: 19.4
click at [266, 246] on div at bounding box center [266, 246] width 3 height 33
drag, startPoint x: 256, startPoint y: 236, endPoint x: 238, endPoint y: 236, distance: 17.7
click at [238, 236] on icon at bounding box center [239, 236] width 6 height 6
click at [214, 239] on div "UH," at bounding box center [202, 247] width 50 height 34
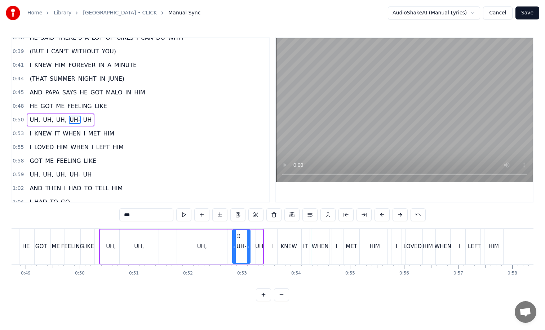
type input "***"
click at [231, 245] on div "UH, UH, UH, UH- UH" at bounding box center [181, 247] width 165 height 36
click at [219, 243] on div "UH," at bounding box center [202, 247] width 50 height 34
drag, startPoint x: 223, startPoint y: 243, endPoint x: 214, endPoint y: 242, distance: 9.4
click at [214, 242] on div "UH," at bounding box center [201, 246] width 49 height 33
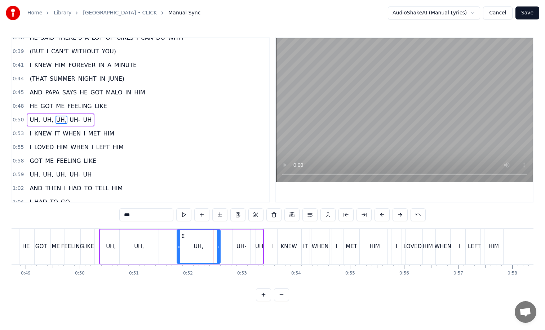
drag, startPoint x: 225, startPoint y: 246, endPoint x: 217, endPoint y: 246, distance: 7.2
click at [217, 246] on icon at bounding box center [218, 247] width 3 height 6
click at [242, 244] on div "UH-" at bounding box center [242, 247] width 10 height 8
drag, startPoint x: 238, startPoint y: 235, endPoint x: 228, endPoint y: 235, distance: 9.7
click at [228, 235] on icon at bounding box center [229, 236] width 6 height 6
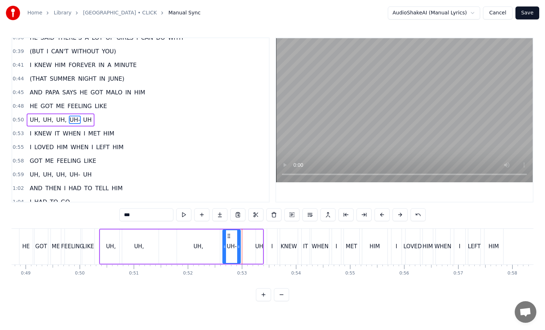
click at [256, 239] on div "UH" at bounding box center [259, 247] width 7 height 34
drag, startPoint x: 256, startPoint y: 242, endPoint x: 245, endPoint y: 242, distance: 11.2
click at [245, 242] on div at bounding box center [246, 246] width 3 height 33
click at [139, 247] on div "UH," at bounding box center [139, 247] width 10 height 8
type input "***"
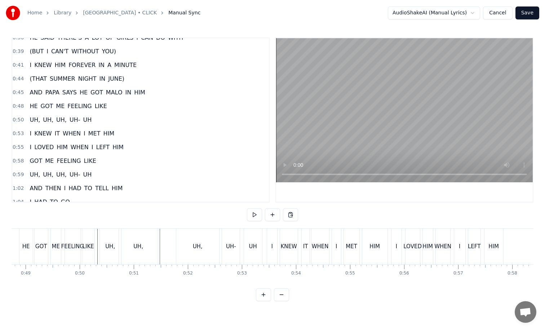
drag, startPoint x: 142, startPoint y: 242, endPoint x: 158, endPoint y: 242, distance: 15.9
click at [158, 242] on div "UH," at bounding box center [139, 247] width 40 height 36
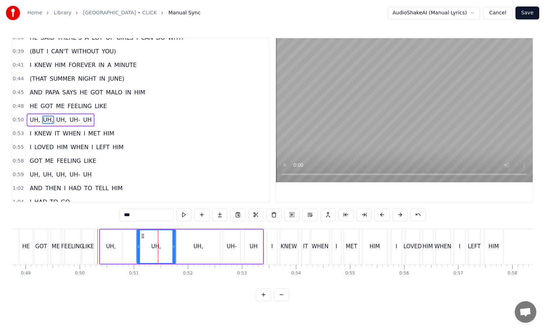
drag, startPoint x: 126, startPoint y: 234, endPoint x: 143, endPoint y: 235, distance: 17.3
click at [143, 235] on icon at bounding box center [143, 236] width 6 height 6
click at [119, 247] on div "UH," at bounding box center [111, 247] width 22 height 34
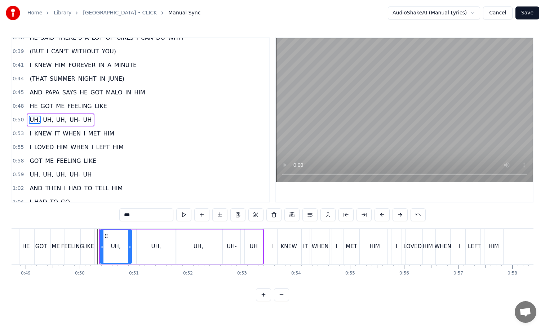
drag, startPoint x: 120, startPoint y: 247, endPoint x: 132, endPoint y: 247, distance: 11.9
click at [131, 247] on icon at bounding box center [129, 247] width 3 height 6
click at [107, 252] on div "UH," at bounding box center [117, 246] width 33 height 33
click at [88, 254] on div "LIKE" at bounding box center [88, 247] width 12 height 36
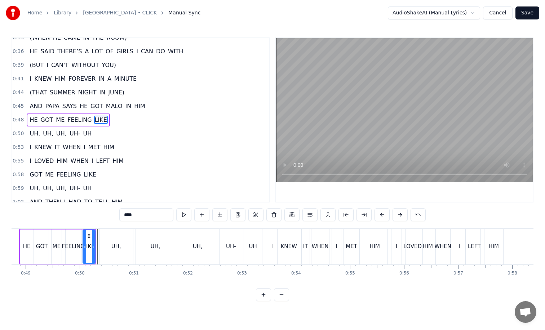
click at [254, 232] on div "UH" at bounding box center [253, 247] width 18 height 36
type input "**"
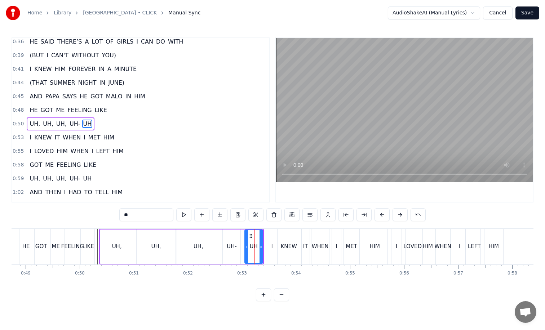
scroll to position [117, 0]
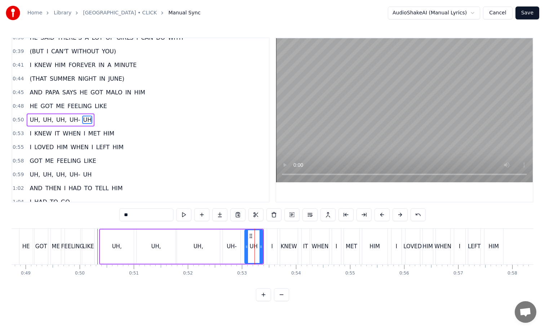
drag, startPoint x: 250, startPoint y: 231, endPoint x: 243, endPoint y: 232, distance: 6.9
click at [243, 232] on div "UH, UH, UH, UH- UH" at bounding box center [181, 247] width 165 height 36
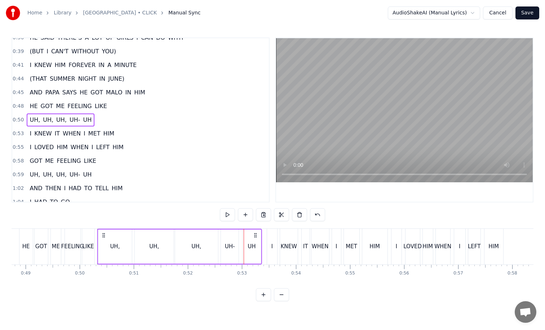
click at [255, 234] on icon at bounding box center [255, 236] width 6 height 6
click at [119, 247] on div "UH," at bounding box center [115, 247] width 34 height 34
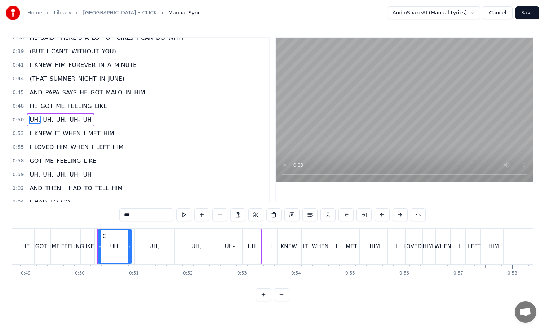
click at [250, 248] on div "UH" at bounding box center [252, 247] width 8 height 8
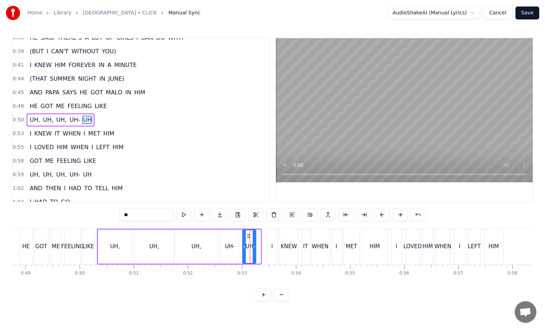
drag, startPoint x: 259, startPoint y: 246, endPoint x: 255, endPoint y: 246, distance: 4.7
click at [255, 246] on icon at bounding box center [254, 247] width 3 height 6
click at [83, 245] on div "LIKE" at bounding box center [89, 247] width 12 height 8
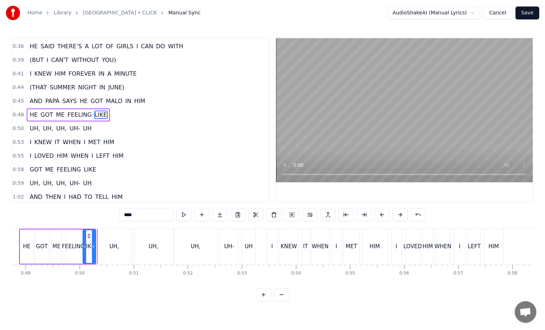
scroll to position [103, 0]
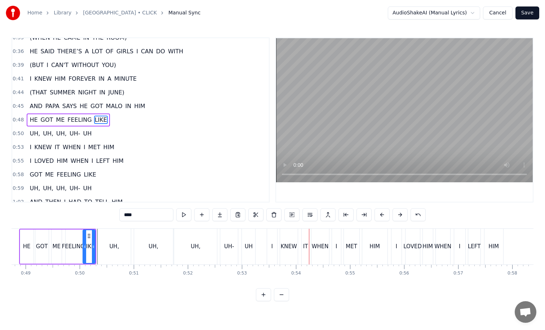
click at [230, 253] on div "UH-" at bounding box center [229, 247] width 18 height 36
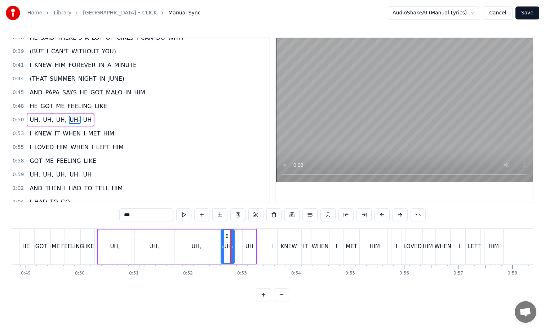
drag, startPoint x: 236, startPoint y: 251, endPoint x: 232, endPoint y: 250, distance: 4.3
click at [232, 250] on div at bounding box center [232, 246] width 3 height 33
click at [253, 248] on div "UH" at bounding box center [249, 247] width 13 height 34
drag, startPoint x: 248, startPoint y: 235, endPoint x: 241, endPoint y: 236, distance: 6.9
click at [241, 236] on icon at bounding box center [242, 236] width 6 height 6
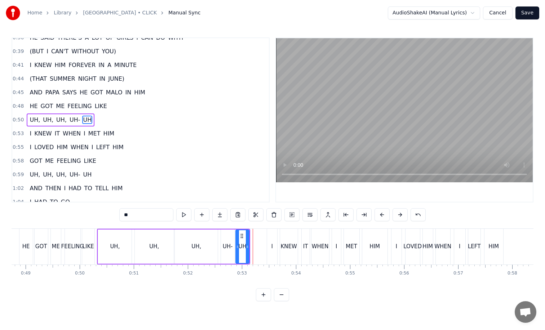
click at [167, 244] on div "UH," at bounding box center [154, 247] width 39 height 34
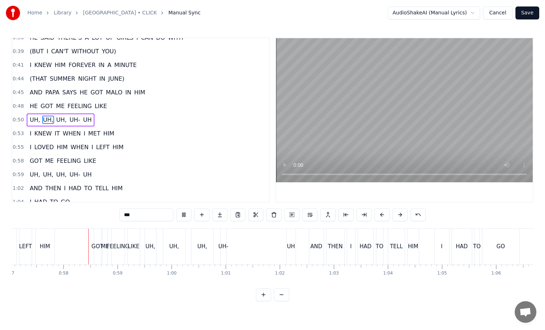
scroll to position [0, 3096]
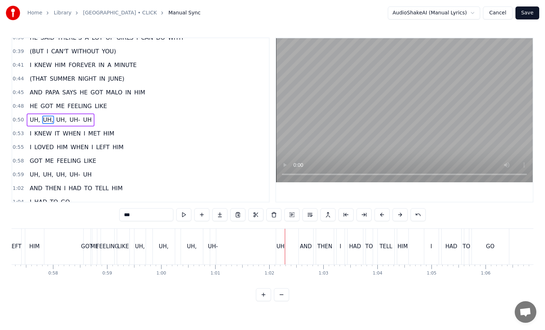
click at [280, 243] on div "UH" at bounding box center [281, 247] width 8 height 8
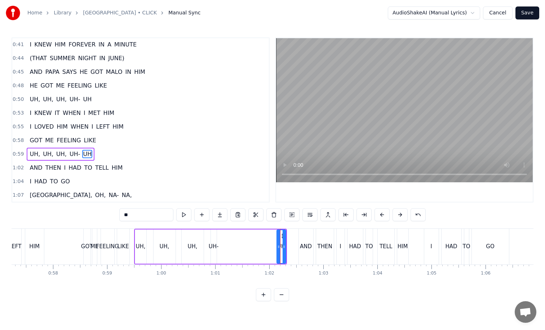
scroll to position [138, 0]
drag, startPoint x: 282, startPoint y: 233, endPoint x: 294, endPoint y: 237, distance: 12.5
click at [295, 237] on div at bounding box center [296, 246] width 3 height 33
drag, startPoint x: 282, startPoint y: 235, endPoint x: 233, endPoint y: 237, distance: 49.4
click at [233, 237] on icon at bounding box center [234, 236] width 6 height 6
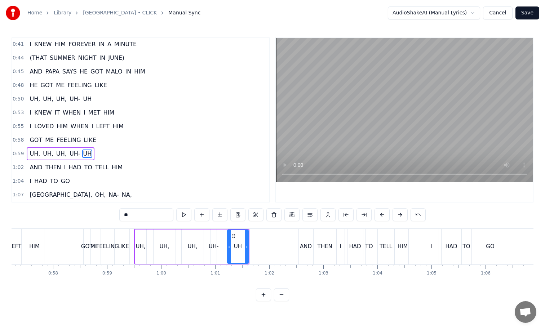
click at [141, 249] on div "UH," at bounding box center [141, 247] width 10 height 8
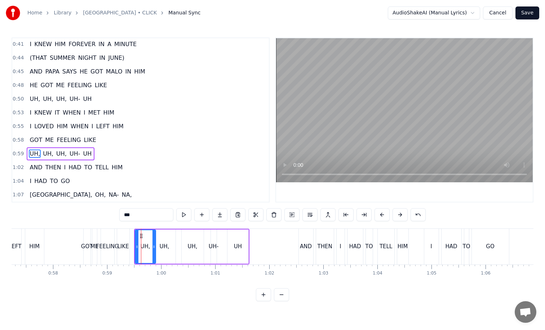
drag, startPoint x: 144, startPoint y: 238, endPoint x: 153, endPoint y: 238, distance: 9.4
click at [153, 238] on div at bounding box center [154, 246] width 3 height 33
click at [142, 247] on div "UH," at bounding box center [146, 247] width 10 height 8
click at [192, 236] on div "UH," at bounding box center [193, 247] width 22 height 34
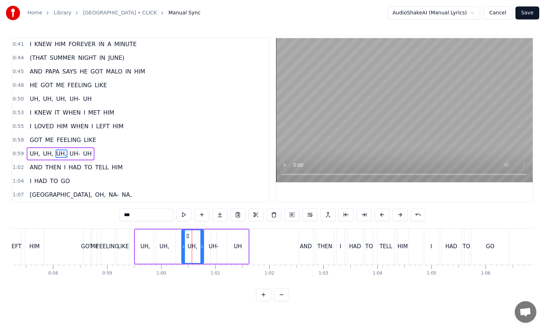
click at [213, 233] on div "UH-" at bounding box center [214, 247] width 6 height 34
drag, startPoint x: 217, startPoint y: 234, endPoint x: 226, endPoint y: 234, distance: 8.7
click at [226, 234] on icon at bounding box center [226, 236] width 6 height 6
click at [200, 234] on div "UH," at bounding box center [193, 247] width 22 height 34
drag, startPoint x: 186, startPoint y: 234, endPoint x: 197, endPoint y: 234, distance: 10.8
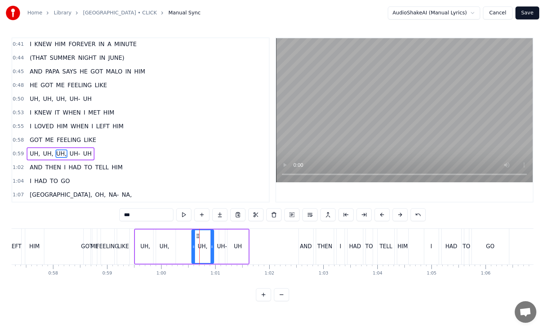
click at [197, 234] on icon at bounding box center [198, 236] width 6 height 6
click at [166, 247] on div "UH," at bounding box center [165, 247] width 10 height 8
drag, startPoint x: 159, startPoint y: 233, endPoint x: 169, endPoint y: 233, distance: 10.1
click at [169, 233] on icon at bounding box center [170, 236] width 6 height 6
click at [140, 233] on div "UH," at bounding box center [145, 247] width 21 height 34
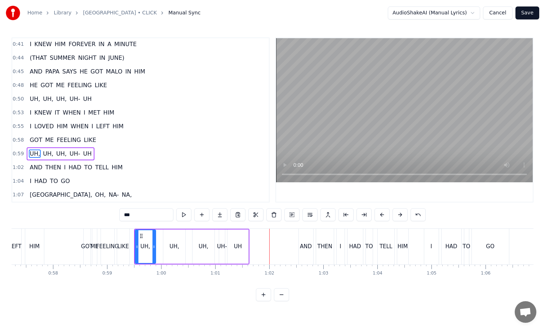
click at [236, 237] on div "UH" at bounding box center [238, 247] width 21 height 34
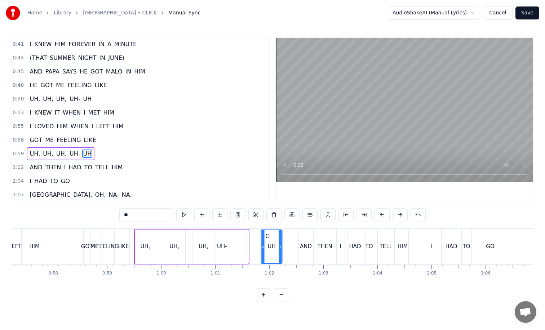
drag, startPoint x: 233, startPoint y: 234, endPoint x: 266, endPoint y: 234, distance: 33.5
click at [266, 234] on icon at bounding box center [268, 236] width 6 height 6
click at [222, 234] on div "UH-" at bounding box center [222, 247] width 6 height 34
drag, startPoint x: 225, startPoint y: 234, endPoint x: 259, endPoint y: 234, distance: 33.5
click at [259, 234] on icon at bounding box center [259, 236] width 6 height 6
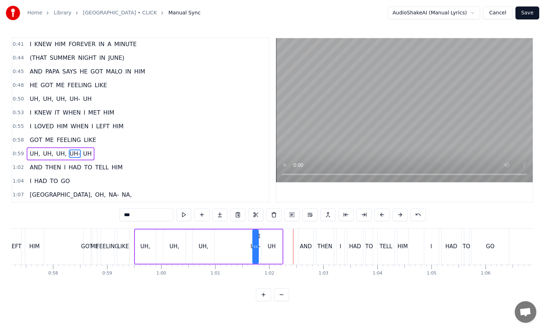
click at [199, 246] on div "UH," at bounding box center [204, 247] width 10 height 8
drag, startPoint x: 198, startPoint y: 234, endPoint x: 230, endPoint y: 234, distance: 32.5
click at [230, 234] on circle at bounding box center [230, 234] width 0 height 0
click at [141, 240] on div "UH," at bounding box center [145, 247] width 21 height 34
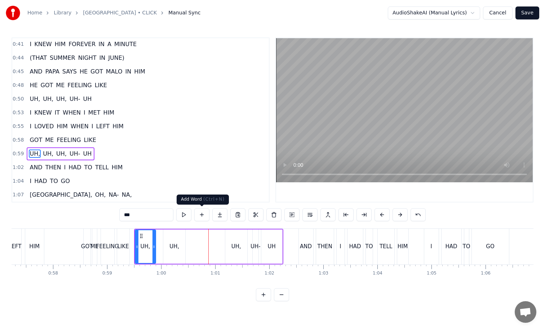
click at [177, 242] on div "UH," at bounding box center [174, 247] width 22 height 34
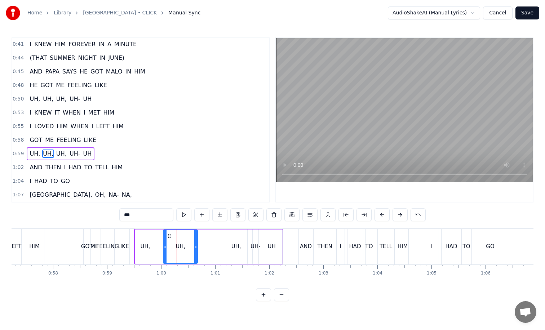
drag, startPoint x: 183, startPoint y: 239, endPoint x: 197, endPoint y: 240, distance: 14.1
click at [197, 240] on div at bounding box center [195, 246] width 3 height 33
click at [236, 231] on div "UH," at bounding box center [236, 247] width 22 height 34
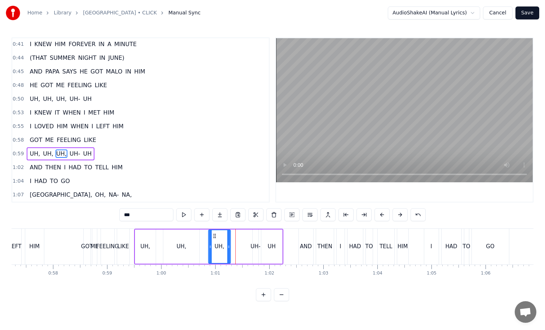
drag, startPoint x: 230, startPoint y: 233, endPoint x: 214, endPoint y: 234, distance: 16.2
click at [214, 234] on icon at bounding box center [215, 236] width 6 height 6
drag, startPoint x: 228, startPoint y: 242, endPoint x: 246, endPoint y: 242, distance: 17.3
click at [246, 242] on div at bounding box center [246, 246] width 3 height 33
click at [144, 239] on div "UH," at bounding box center [145, 247] width 21 height 34
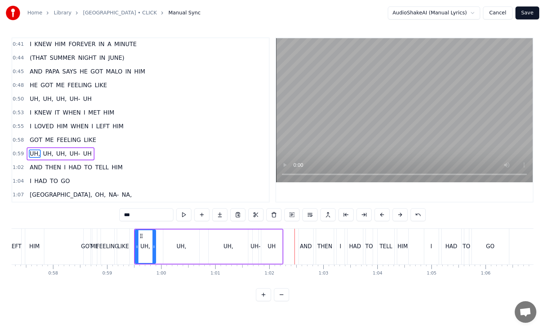
click at [252, 247] on div "UH-" at bounding box center [256, 247] width 10 height 8
drag, startPoint x: 257, startPoint y: 243, endPoint x: 264, endPoint y: 243, distance: 6.1
click at [264, 243] on div at bounding box center [262, 246] width 3 height 33
click at [256, 235] on icon at bounding box center [256, 236] width 6 height 6
click at [223, 236] on div "UH," at bounding box center [228, 247] width 39 height 34
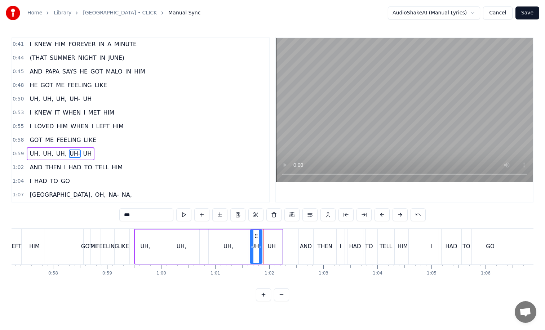
type input "***"
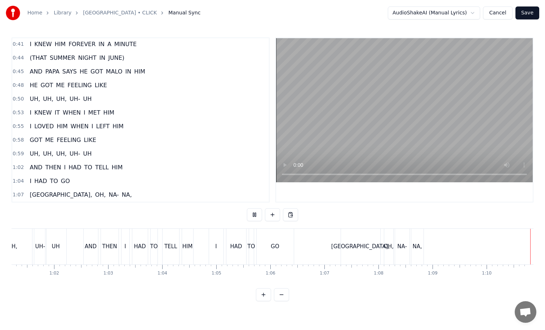
scroll to position [0, 3312]
click at [526, 18] on button "Save" at bounding box center [528, 12] width 24 height 13
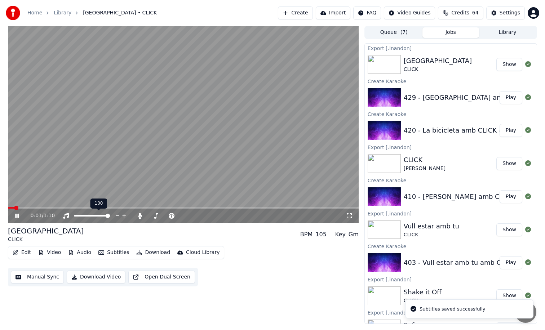
click at [105, 206] on div "100 100" at bounding box center [99, 204] width 17 height 10
click at [124, 207] on video at bounding box center [183, 124] width 351 height 197
click at [125, 208] on span at bounding box center [183, 207] width 351 height 1
click at [204, 153] on video at bounding box center [183, 124] width 351 height 197
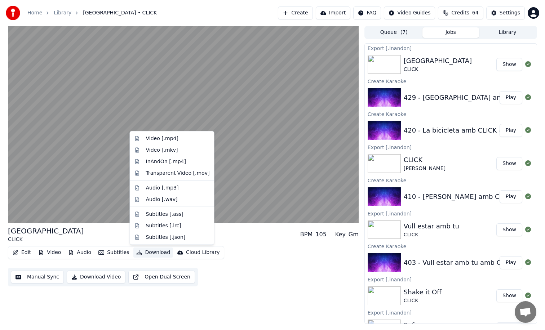
click at [149, 256] on button "Download" at bounding box center [153, 253] width 40 height 10
click at [184, 162] on div "InAndOn [.mp4]" at bounding box center [178, 161] width 64 height 7
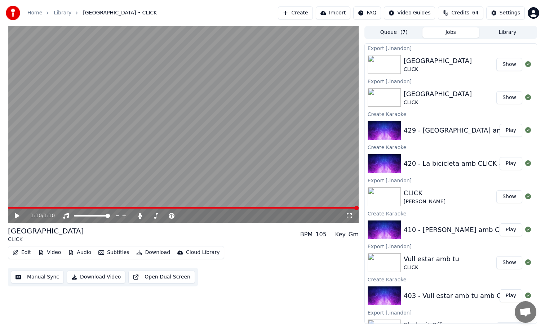
click at [461, 174] on div "420 - La bicicleta amb CLICK - KARAOKE Play" at bounding box center [451, 163] width 172 height 25
click at [501, 168] on button "Play" at bounding box center [511, 163] width 23 height 13
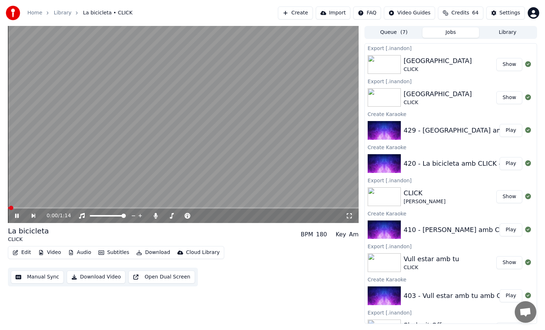
click at [140, 253] on button "Download" at bounding box center [153, 253] width 40 height 10
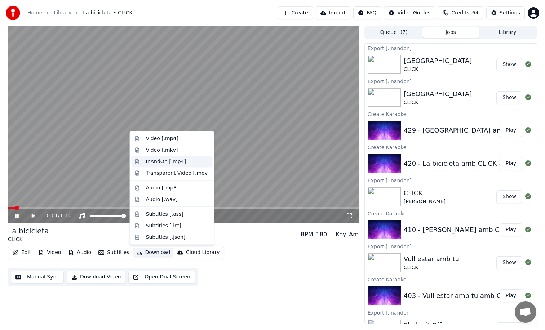
click at [187, 166] on div "InAndOn [.mp4]" at bounding box center [172, 162] width 81 height 12
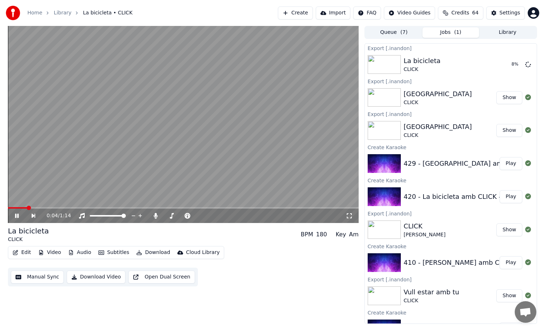
click at [292, 67] on video at bounding box center [183, 124] width 351 height 197
click at [304, 17] on button "Create" at bounding box center [295, 12] width 35 height 13
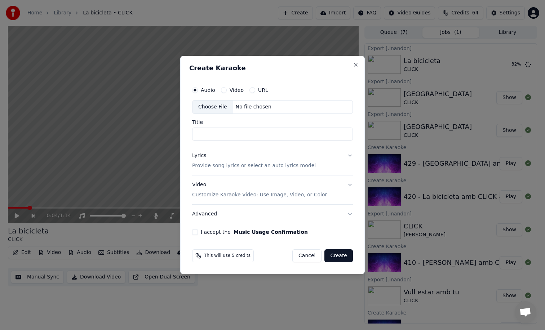
click at [225, 103] on div "Choose File" at bounding box center [213, 107] width 40 height 13
type input "**********"
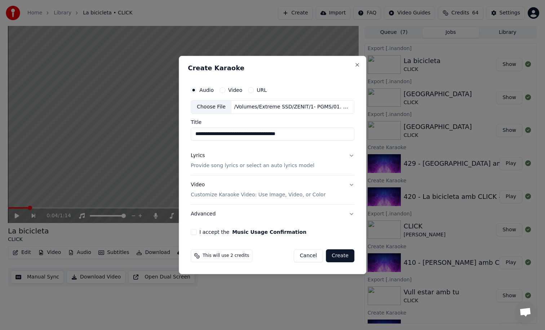
click at [292, 169] on p "Provide song lyrics or select an auto lyrics model" at bounding box center [253, 165] width 124 height 7
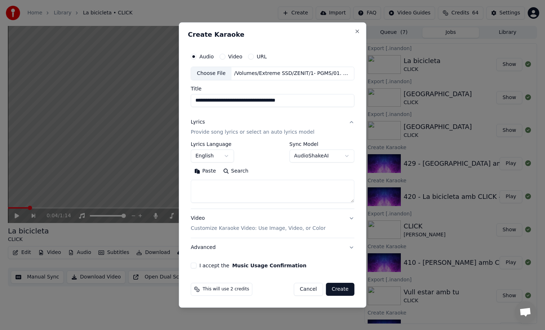
click at [246, 184] on textarea at bounding box center [273, 191] width 164 height 23
paste textarea "**********"
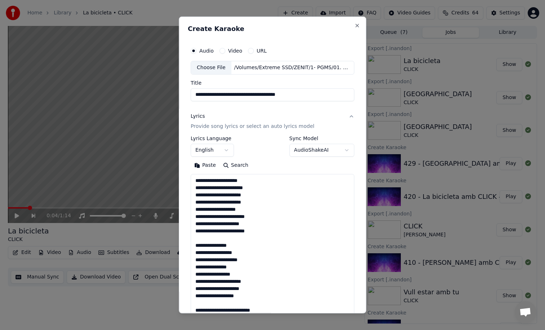
scroll to position [153, 0]
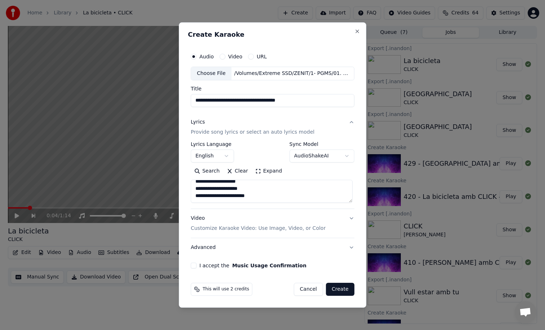
type textarea "**********"
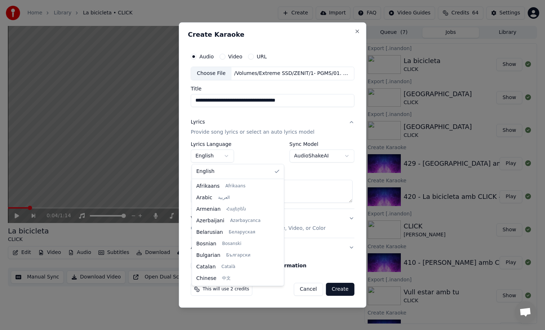
click at [223, 156] on body "Home Library La bicicleta • CLICK Create Import FAQ Video Guides Credits 64 Set…" at bounding box center [272, 165] width 545 height 330
select select "**"
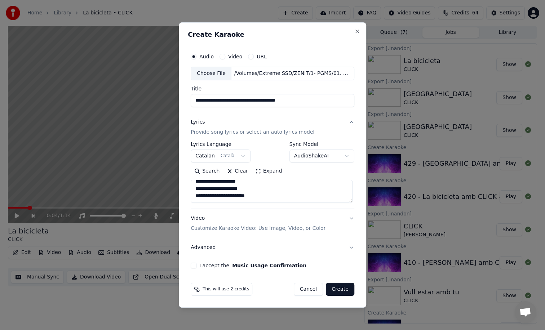
click at [195, 265] on button "I accept the Music Usage Confirmation" at bounding box center [194, 266] width 6 height 6
click at [349, 289] on button "Create" at bounding box center [340, 289] width 28 height 13
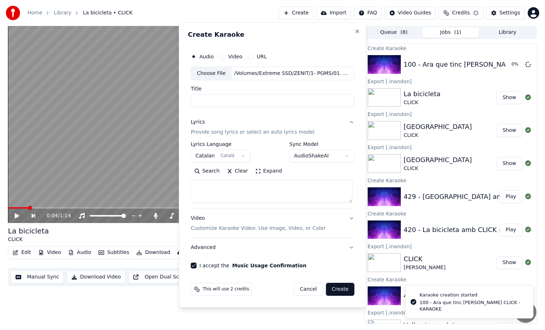
scroll to position [0, 0]
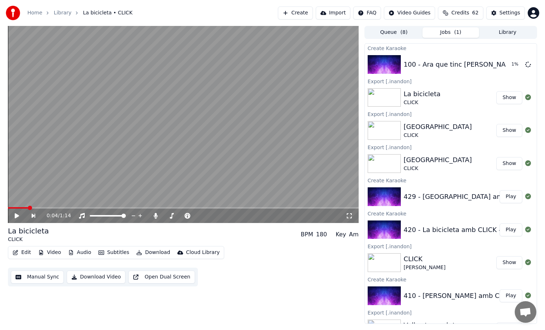
click at [309, 12] on button "Create" at bounding box center [295, 12] width 35 height 13
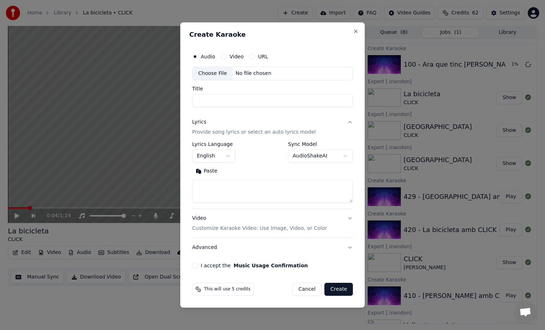
click at [225, 73] on div "Choose File" at bounding box center [213, 73] width 40 height 13
type input "**********"
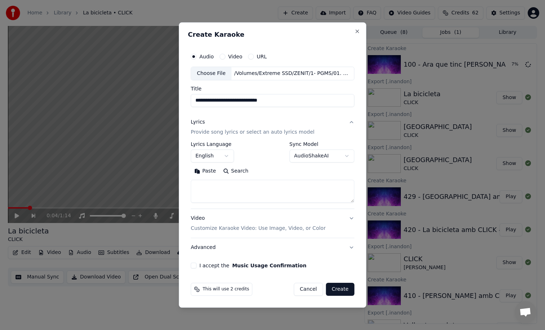
click at [255, 200] on textarea at bounding box center [273, 191] width 164 height 23
paste textarea "**********"
type textarea "**********"
click at [224, 156] on body "Home Library La bicicleta • CLICK Create Import FAQ Video Guides Credits 62 Set…" at bounding box center [272, 165] width 545 height 330
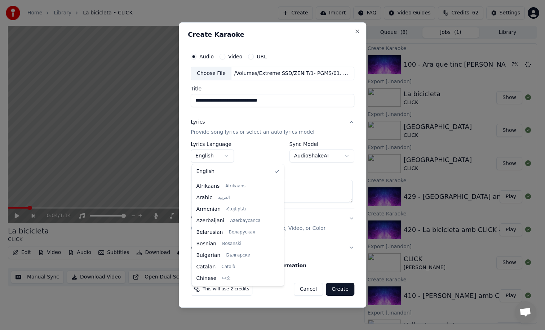
select select "**"
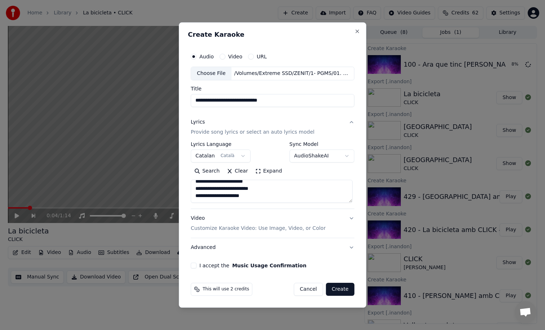
click at [195, 264] on button "I accept the Music Usage Confirmation" at bounding box center [194, 266] width 6 height 6
click at [340, 287] on button "Create" at bounding box center [340, 289] width 28 height 13
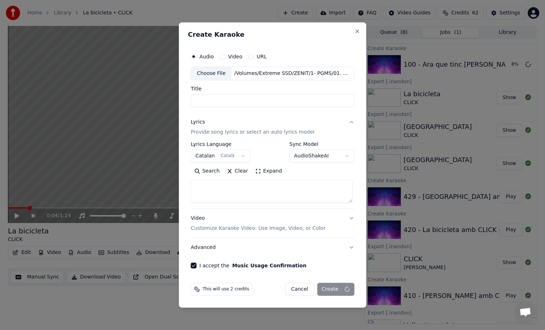
scroll to position [0, 0]
select select
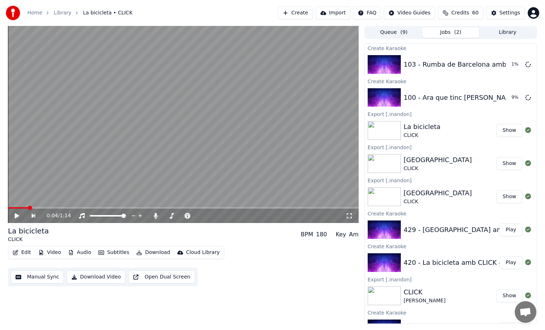
click at [307, 10] on button "Create" at bounding box center [295, 12] width 35 height 13
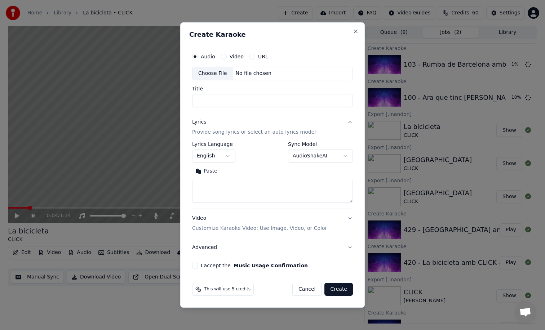
click at [233, 71] on div "No file chosen" at bounding box center [253, 73] width 41 height 7
type input "**********"
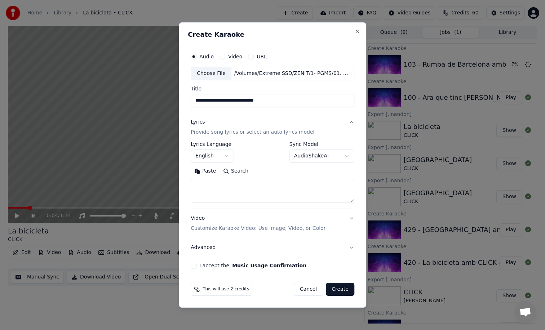
click at [269, 191] on textarea at bounding box center [273, 191] width 164 height 23
paste textarea "**********"
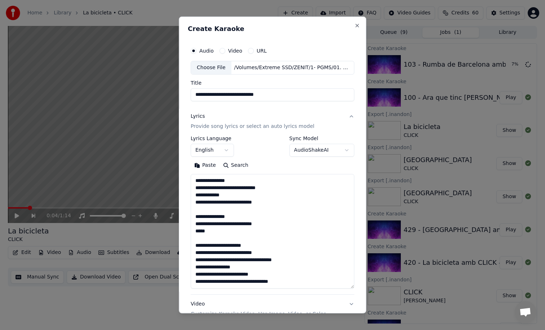
scroll to position [95, 0]
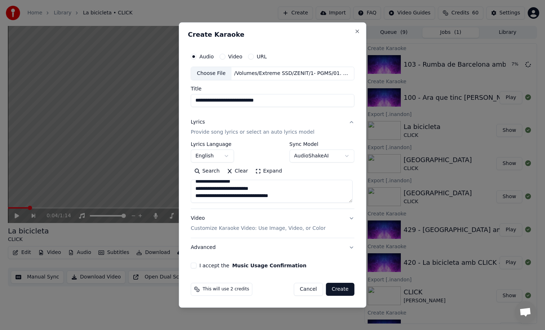
type textarea "**********"
click at [211, 158] on body "Home Library La bicicleta • CLICK Create Import FAQ Video Guides Credits 60 Set…" at bounding box center [272, 165] width 545 height 330
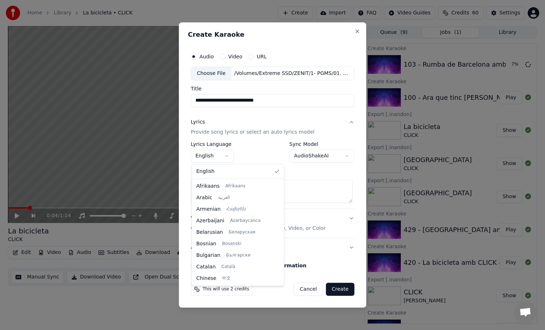
select select "**"
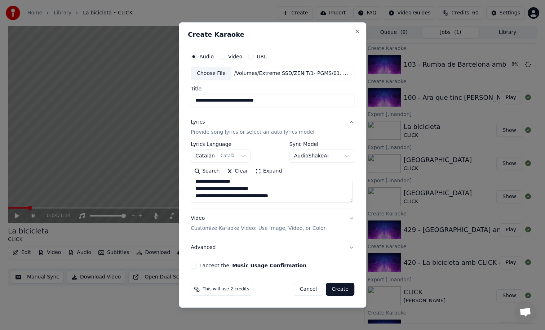
click at [194, 267] on button "I accept the Music Usage Confirmation" at bounding box center [194, 266] width 6 height 6
click at [337, 288] on button "Create" at bounding box center [340, 289] width 28 height 13
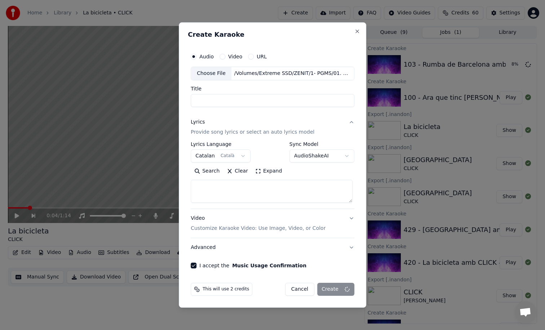
scroll to position [0, 0]
select select
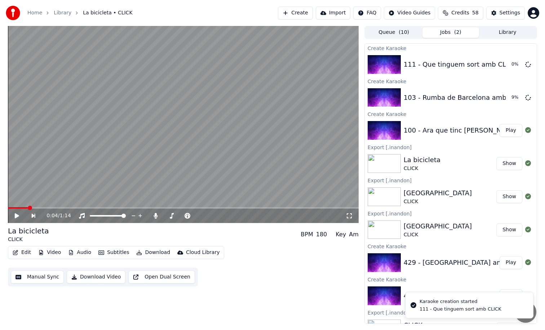
click at [507, 129] on button "Play" at bounding box center [511, 130] width 23 height 13
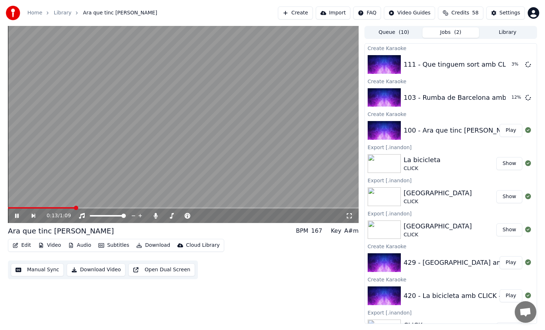
click at [296, 133] on video at bounding box center [183, 124] width 351 height 197
click at [278, 155] on video at bounding box center [183, 124] width 351 height 197
click at [242, 161] on video at bounding box center [183, 124] width 351 height 197
click at [510, 100] on button "Play" at bounding box center [511, 97] width 23 height 13
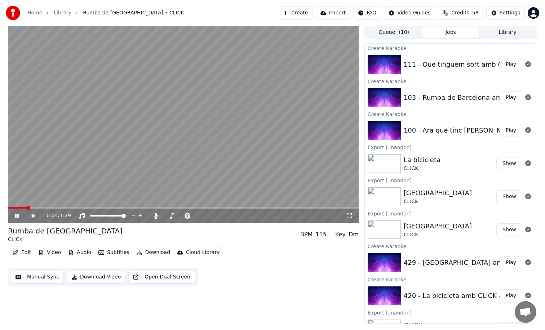
click at [48, 208] on span at bounding box center [183, 207] width 351 height 1
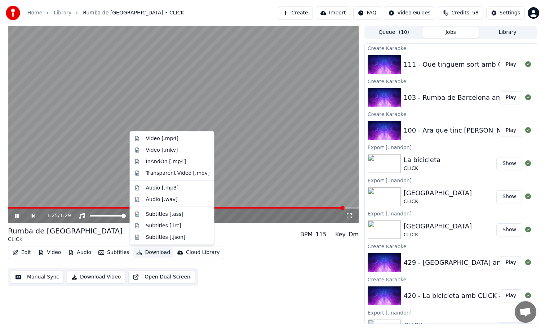
click at [151, 252] on button "Download" at bounding box center [153, 253] width 40 height 10
click at [182, 159] on div "InAndOn [.mp4]" at bounding box center [166, 161] width 40 height 7
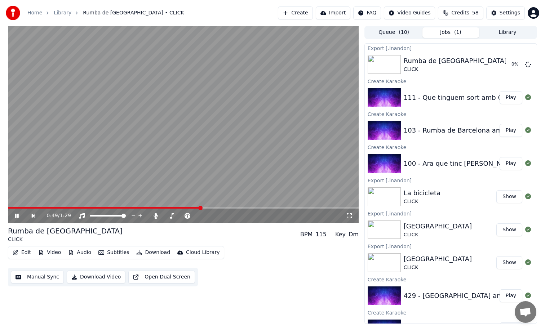
click at [201, 207] on span at bounding box center [104, 207] width 193 height 1
click at [177, 207] on span at bounding box center [92, 207] width 169 height 1
click at [190, 207] on div "0:43 / 1:29" at bounding box center [183, 124] width 351 height 197
click at [220, 165] on video at bounding box center [183, 124] width 351 height 197
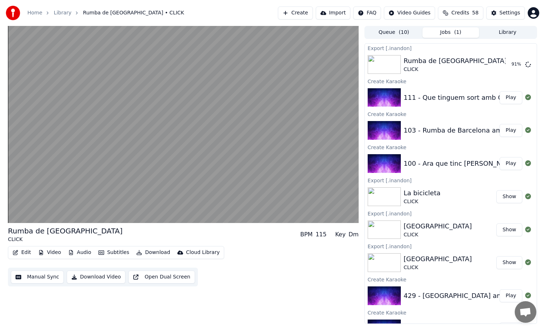
click at [500, 103] on button "Play" at bounding box center [511, 97] width 23 height 13
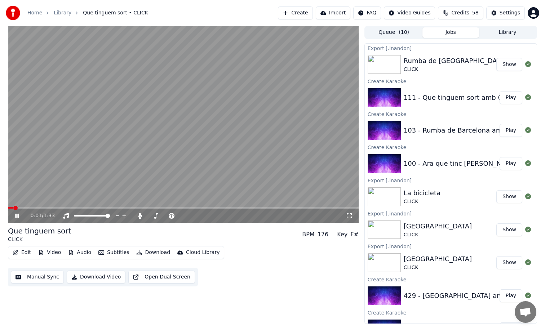
click at [28, 209] on div "0:01 / 1:33" at bounding box center [183, 216] width 351 height 14
click at [39, 208] on span at bounding box center [183, 207] width 351 height 1
click at [312, 98] on video at bounding box center [183, 124] width 351 height 197
click at [307, 14] on button "Create" at bounding box center [295, 12] width 35 height 13
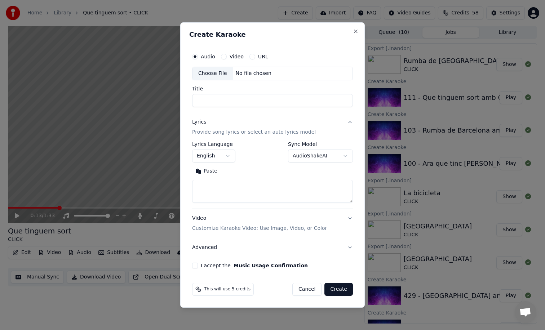
click at [223, 76] on div "Choose File" at bounding box center [213, 73] width 40 height 13
type input "**********"
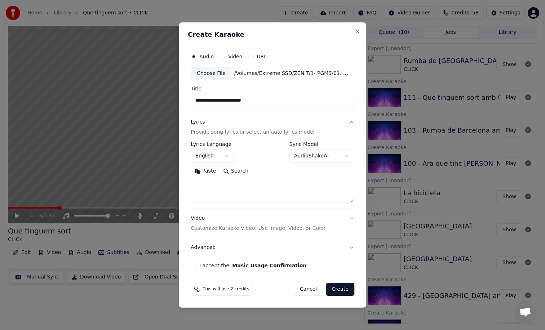
click at [274, 188] on textarea at bounding box center [273, 191] width 164 height 23
paste textarea "**********"
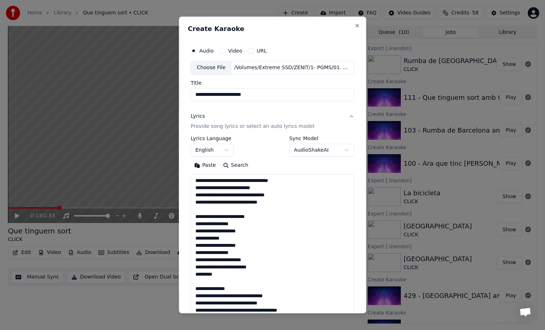
scroll to position [196, 0]
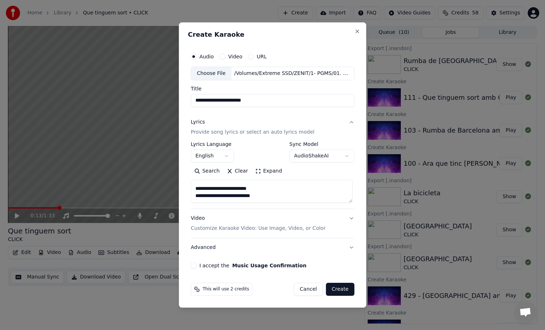
type textarea "**********"
click at [195, 263] on button "I accept the Music Usage Confirmation" at bounding box center [194, 266] width 6 height 6
click at [344, 290] on button "Create" at bounding box center [340, 289] width 28 height 13
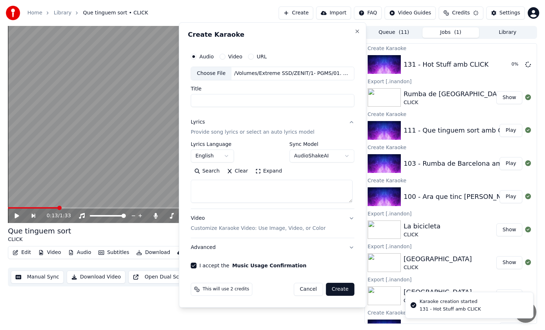
scroll to position [0, 0]
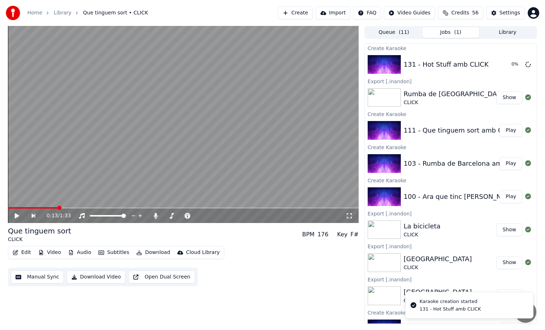
click at [178, 165] on video at bounding box center [183, 124] width 351 height 197
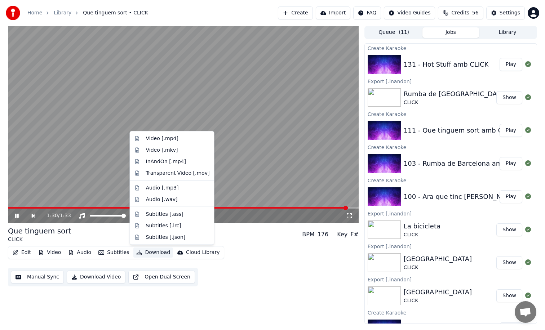
click at [141, 249] on button "Download" at bounding box center [153, 253] width 40 height 10
click at [185, 163] on div "InAndOn [.mp4]" at bounding box center [178, 161] width 64 height 7
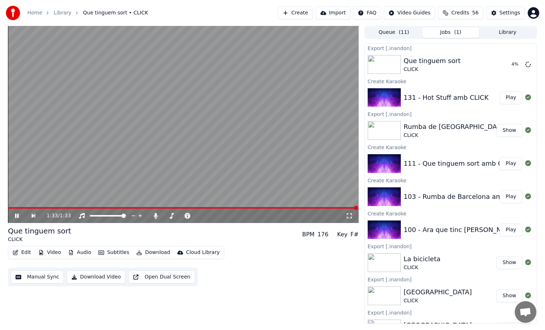
click at [501, 100] on button "Play" at bounding box center [511, 97] width 23 height 13
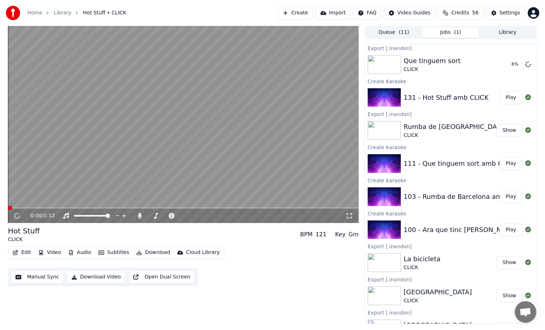
click at [249, 110] on video at bounding box center [183, 124] width 351 height 197
click at [299, 144] on video at bounding box center [183, 124] width 351 height 197
click at [298, 14] on button "Create" at bounding box center [295, 12] width 35 height 13
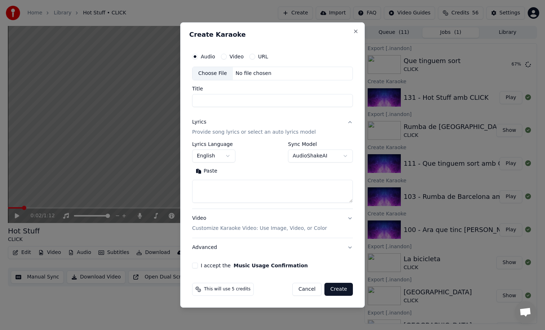
click at [215, 75] on div "Choose File" at bounding box center [213, 73] width 40 height 13
type input "**********"
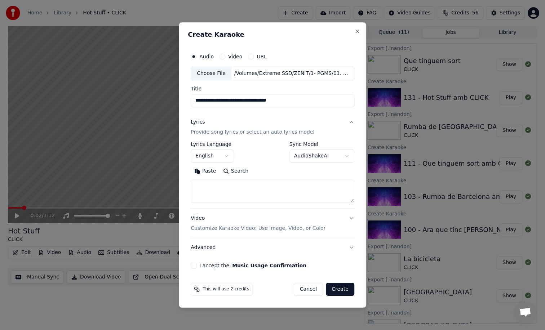
click at [215, 182] on textarea at bounding box center [273, 191] width 164 height 23
paste textarea "**********"
type textarea "**********"
click at [215, 155] on body "Home Library Hot Stuff • CLICK Create Import FAQ Video Guides Credits 56 Settin…" at bounding box center [272, 165] width 545 height 330
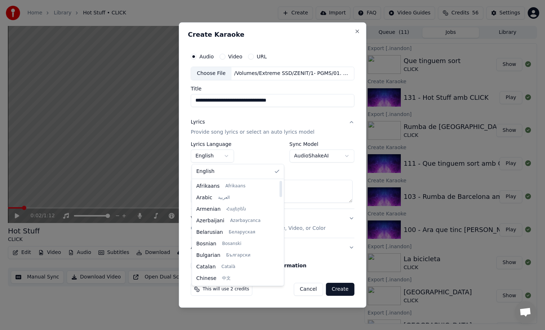
select select "**"
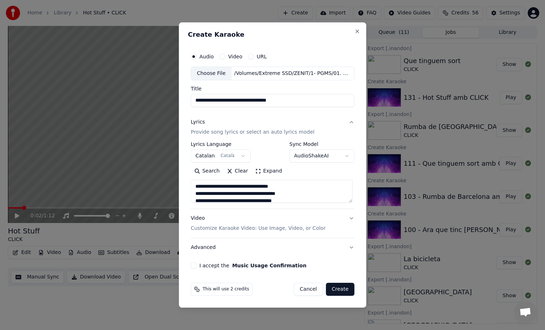
click at [296, 269] on body "Home Library Hot Stuff • CLICK Create Import FAQ Video Guides Credits 56 Settin…" at bounding box center [272, 165] width 545 height 330
click at [194, 267] on button "I accept the Music Usage Confirmation" at bounding box center [194, 266] width 6 height 6
click at [342, 291] on button "Create" at bounding box center [340, 289] width 28 height 13
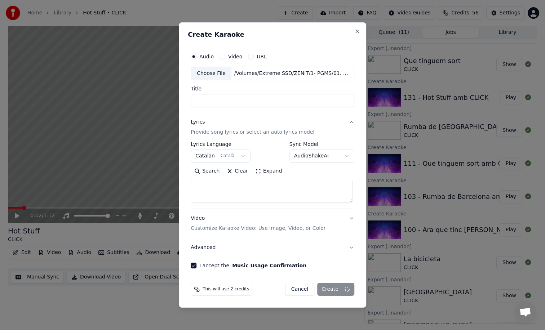
select select
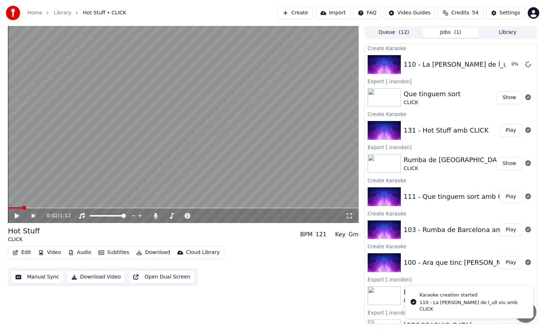
click at [507, 131] on button "Play" at bounding box center [511, 130] width 23 height 13
click at [30, 208] on span at bounding box center [183, 207] width 351 height 1
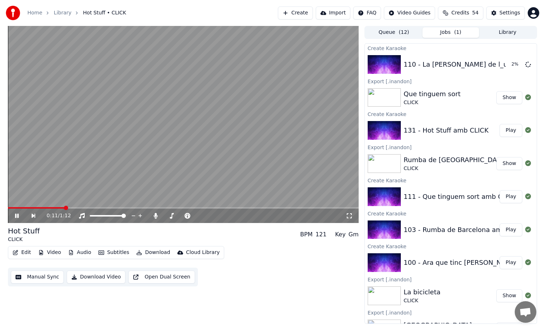
click at [257, 139] on video at bounding box center [183, 124] width 351 height 197
click at [298, 13] on button "Create" at bounding box center [295, 12] width 35 height 13
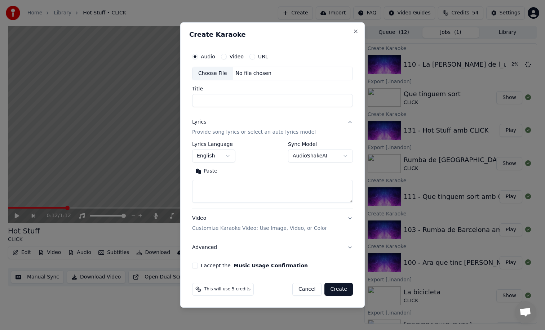
click at [250, 73] on div "No file chosen" at bounding box center [253, 73] width 41 height 7
type input "**********"
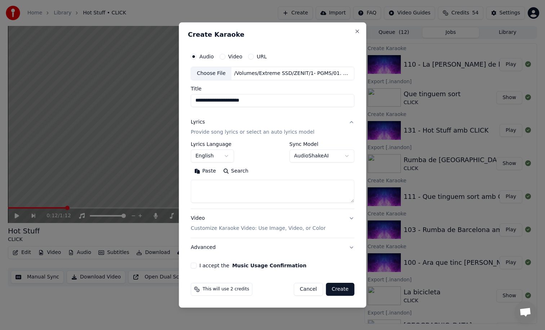
click at [238, 190] on textarea at bounding box center [273, 191] width 164 height 23
paste textarea "**********"
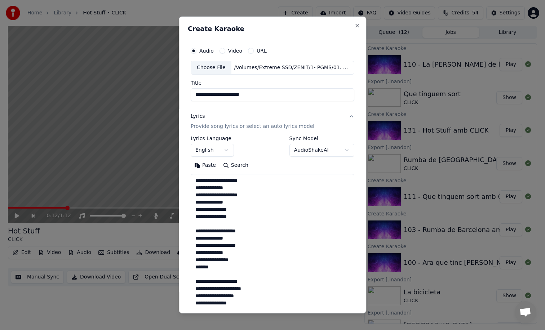
scroll to position [254, 0]
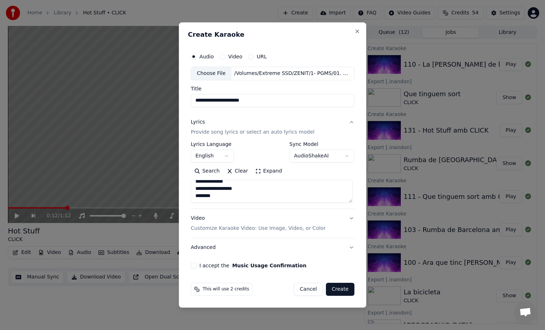
type textarea "**********"
click at [227, 154] on body "Home Library Hot Stuff • CLICK Create Import FAQ Video Guides Credits 54 Settin…" at bounding box center [272, 165] width 545 height 330
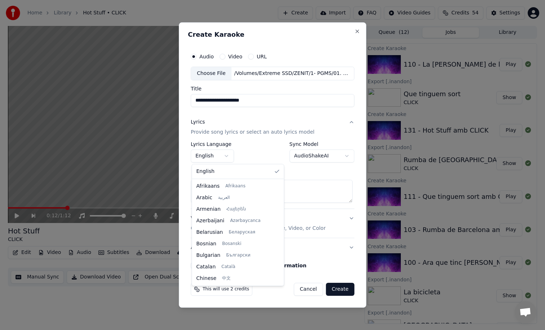
select select "**"
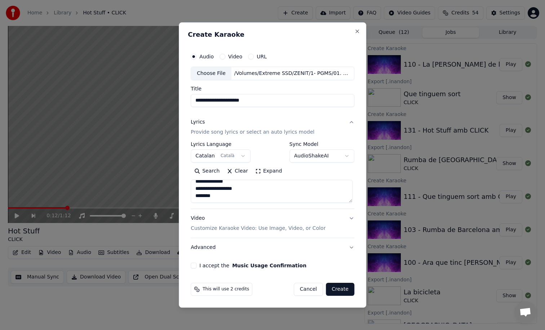
click at [193, 266] on button "I accept the Music Usage Confirmation" at bounding box center [194, 266] width 6 height 6
click at [348, 289] on button "Create" at bounding box center [340, 289] width 28 height 13
select select "**"
select select
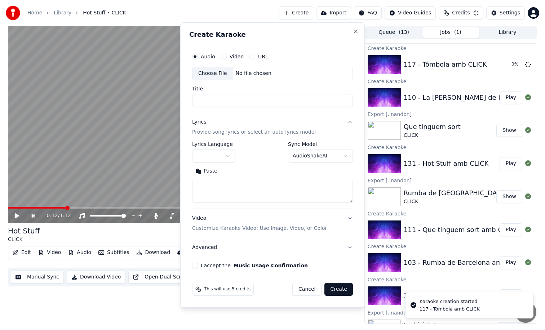
scroll to position [0, 0]
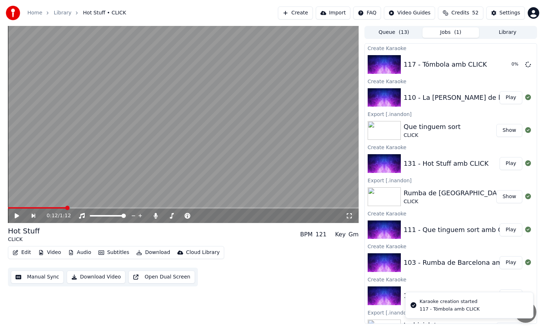
click at [305, 13] on button "Create" at bounding box center [295, 12] width 35 height 13
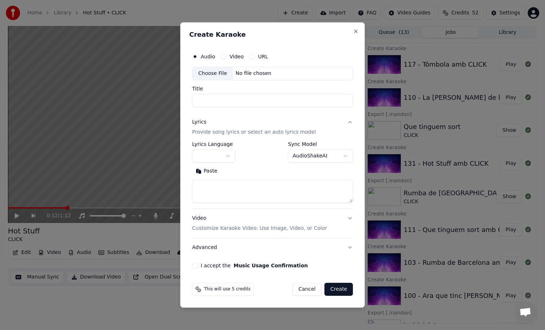
click at [221, 201] on textarea at bounding box center [272, 191] width 161 height 23
paste textarea "**********"
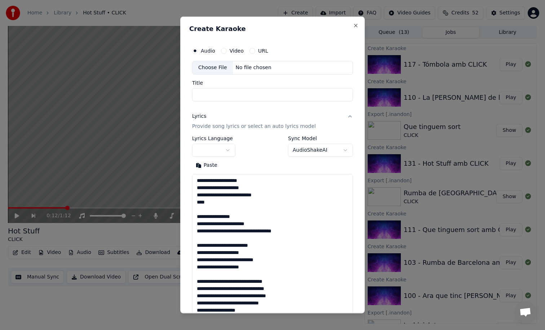
scroll to position [124, 0]
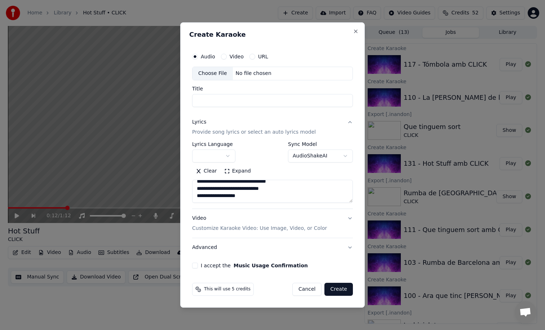
type textarea "**********"
click at [223, 77] on div "Choose File" at bounding box center [213, 73] width 40 height 13
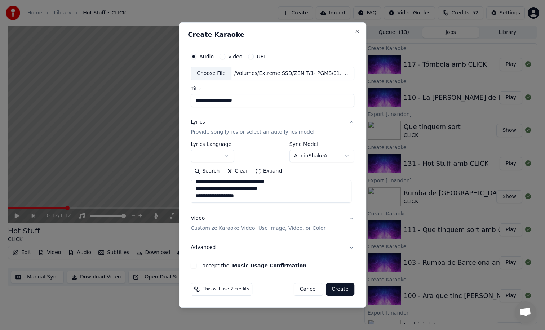
type input "**********"
click at [219, 153] on body "Home Library Hot Stuff • CLICK Create Import FAQ Video Guides Credits 52 Settin…" at bounding box center [272, 165] width 545 height 330
click at [194, 266] on button "I accept the Music Usage Confirmation" at bounding box center [194, 266] width 6 height 6
click at [341, 291] on button "Create" at bounding box center [340, 289] width 28 height 13
select select
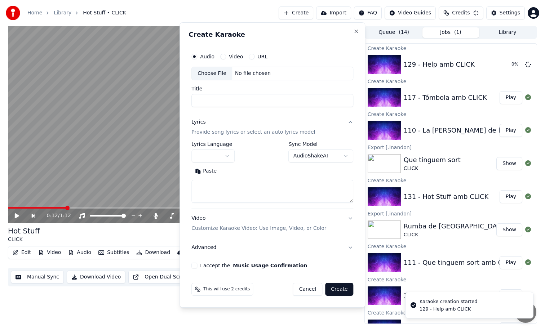
scroll to position [0, 0]
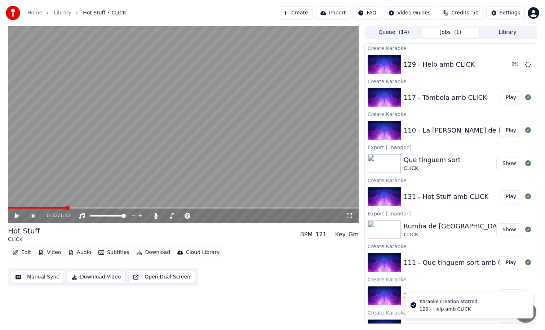
click at [502, 131] on button "Play" at bounding box center [511, 130] width 23 height 13
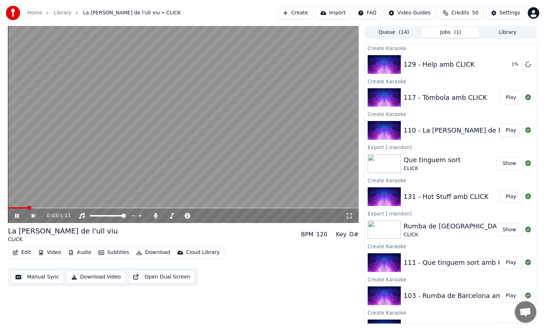
click at [504, 195] on button "Play" at bounding box center [511, 196] width 23 height 13
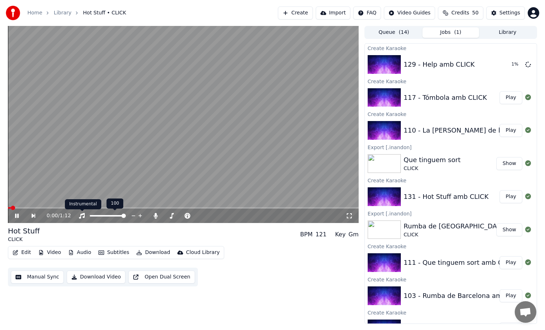
click at [74, 208] on div "Instrumental Instrumental" at bounding box center [83, 204] width 36 height 10
click at [59, 208] on span at bounding box center [183, 207] width 351 height 1
click at [254, 157] on video at bounding box center [183, 124] width 351 height 197
click at [25, 255] on button "Edit" at bounding box center [22, 253] width 24 height 10
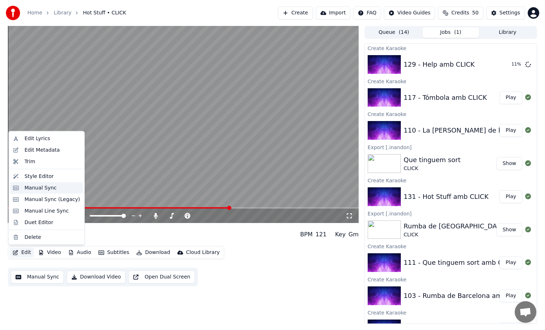
click at [61, 191] on div "Manual Sync" at bounding box center [53, 187] width 56 height 7
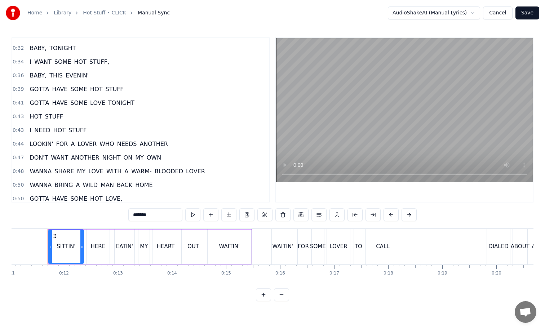
scroll to position [96, 0]
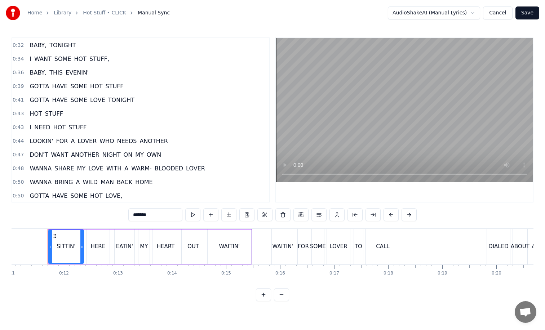
click at [56, 103] on span "HAVE" at bounding box center [59, 100] width 17 height 8
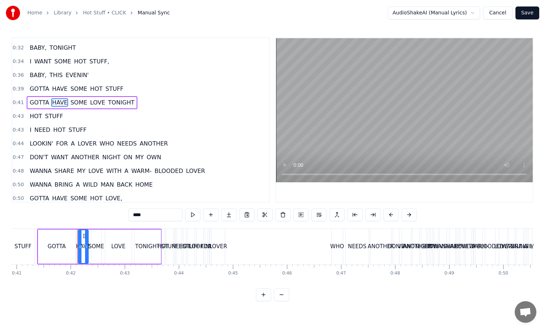
scroll to position [0, 2242]
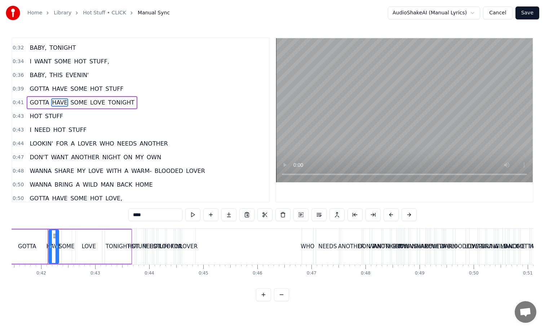
click at [136, 246] on div "STUFF" at bounding box center [140, 247] width 17 height 8
type input "*****"
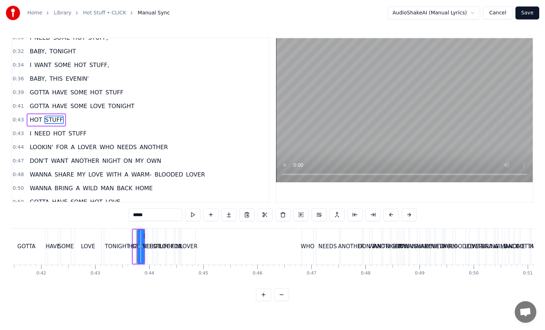
click at [279, 216] on button at bounding box center [283, 214] width 15 height 13
click at [489, 15] on button "Cancel" at bounding box center [497, 12] width 29 height 13
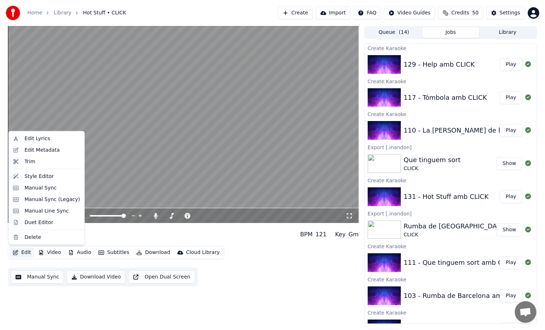
click at [27, 255] on button "Edit" at bounding box center [22, 253] width 24 height 10
click at [60, 189] on div "Manual Sync" at bounding box center [53, 187] width 56 height 7
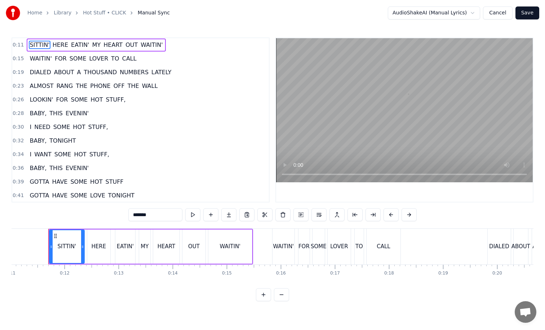
scroll to position [0, 597]
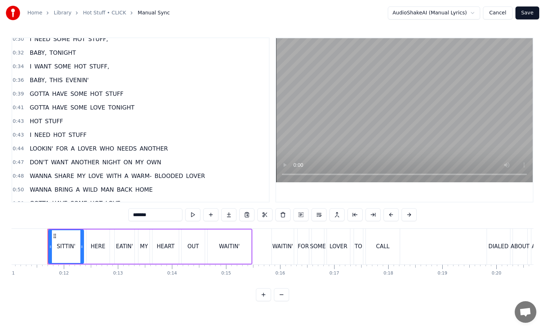
click at [34, 124] on span "HOT" at bounding box center [36, 121] width 14 height 8
type input "***"
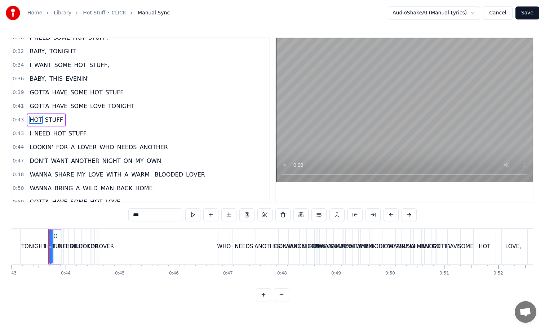
scroll to position [0, 2327]
click at [143, 243] on div "LOOKIN' FOR A LOVER WHO NEEDS ANOTHER" at bounding box center [180, 247] width 197 height 36
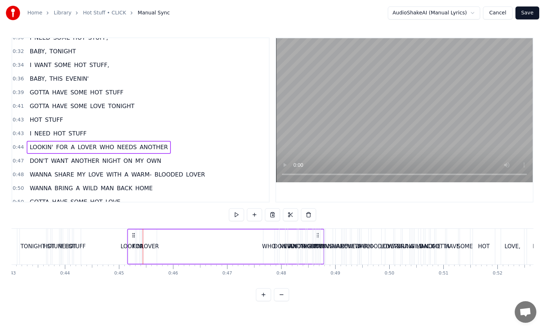
drag, startPoint x: 88, startPoint y: 233, endPoint x: 133, endPoint y: 235, distance: 45.1
click at [133, 235] on icon at bounding box center [134, 236] width 6 height 6
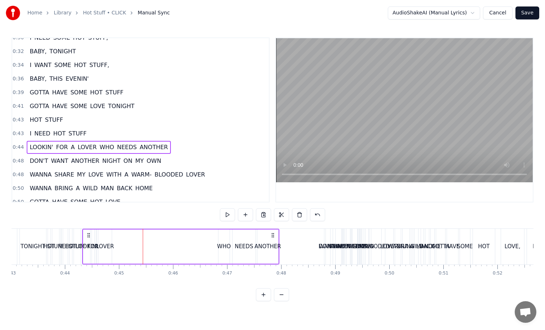
click at [110, 238] on div "LOVER" at bounding box center [104, 247] width 13 height 34
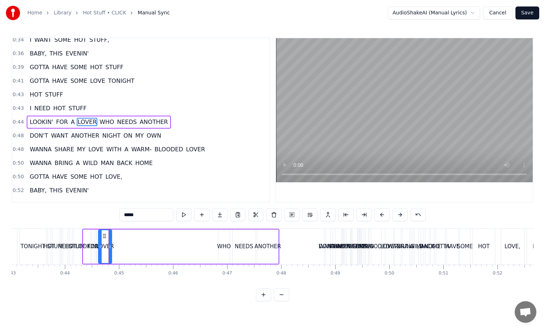
scroll to position [117, 0]
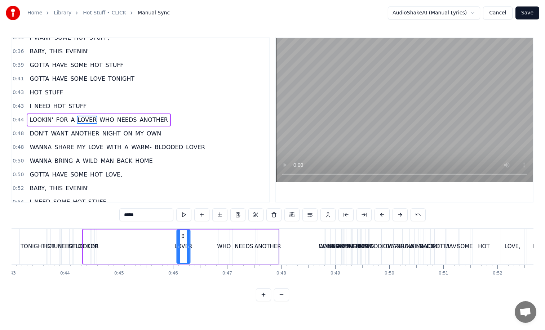
drag, startPoint x: 104, startPoint y: 235, endPoint x: 183, endPoint y: 237, distance: 79.7
click at [183, 237] on icon at bounding box center [183, 236] width 6 height 6
click at [94, 238] on div "FOR" at bounding box center [93, 247] width 3 height 34
type input "***"
click at [97, 250] on div "FOR" at bounding box center [93, 247] width 11 height 8
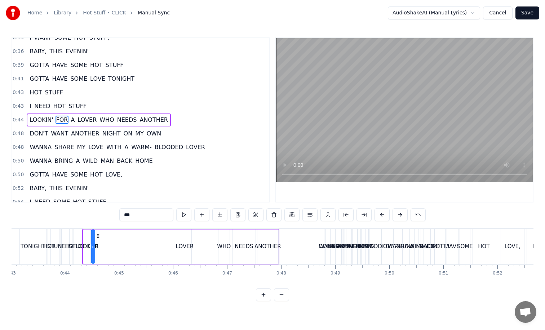
click at [96, 249] on div at bounding box center [96, 247] width 0 height 36
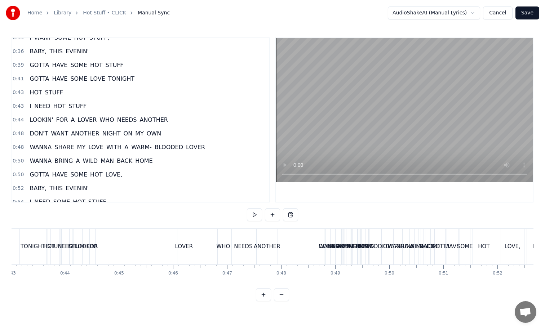
click at [95, 247] on div "A" at bounding box center [96, 247] width 4 height 8
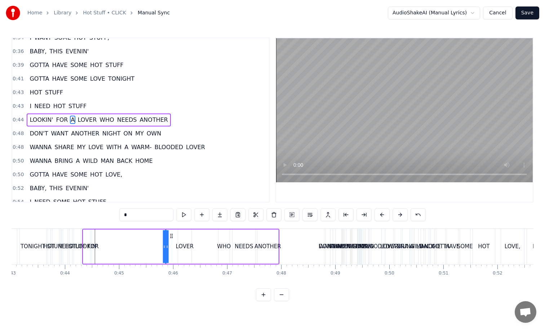
drag, startPoint x: 102, startPoint y: 236, endPoint x: 174, endPoint y: 237, distance: 71.8
click at [174, 237] on icon at bounding box center [172, 236] width 6 height 6
click at [92, 241] on div "FOR" at bounding box center [93, 247] width 3 height 34
drag, startPoint x: 98, startPoint y: 234, endPoint x: 166, endPoint y: 238, distance: 67.2
click at [166, 238] on icon at bounding box center [164, 236] width 6 height 6
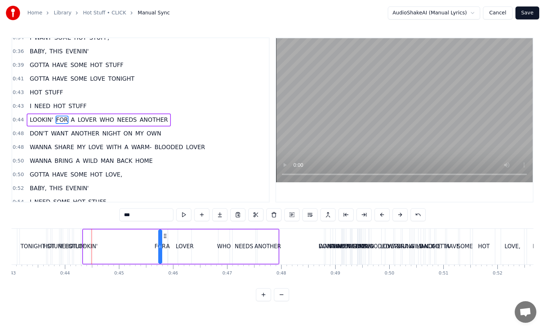
click at [89, 241] on div "LOOKIN'" at bounding box center [87, 247] width 8 height 34
drag, startPoint x: 90, startPoint y: 233, endPoint x: 154, endPoint y: 237, distance: 64.3
click at [154, 237] on icon at bounding box center [154, 236] width 6 height 6
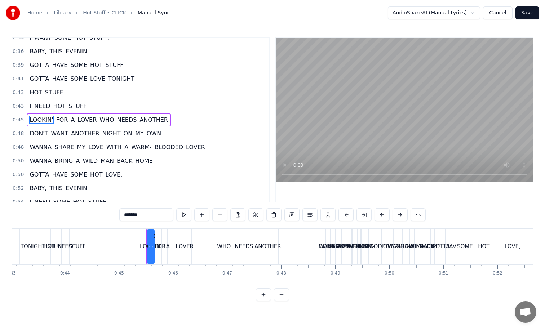
click at [82, 245] on div "STUFF" at bounding box center [77, 247] width 17 height 8
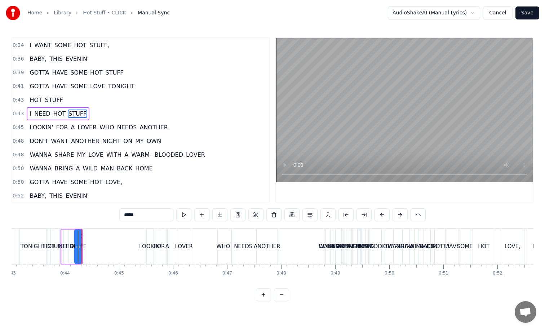
scroll to position [103, 0]
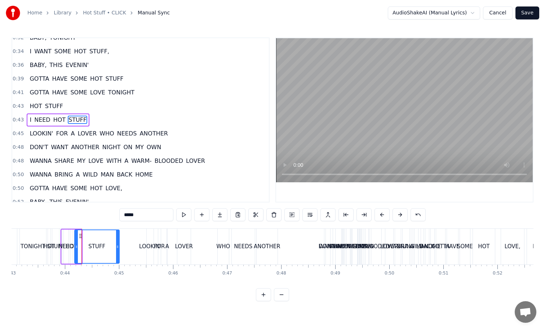
drag, startPoint x: 81, startPoint y: 232, endPoint x: 111, endPoint y: 233, distance: 29.9
click at [116, 233] on div at bounding box center [117, 246] width 3 height 33
drag, startPoint x: 77, startPoint y: 234, endPoint x: 103, endPoint y: 234, distance: 26.0
click at [103, 234] on div at bounding box center [101, 246] width 3 height 33
drag, startPoint x: 105, startPoint y: 235, endPoint x: 135, endPoint y: 236, distance: 29.2
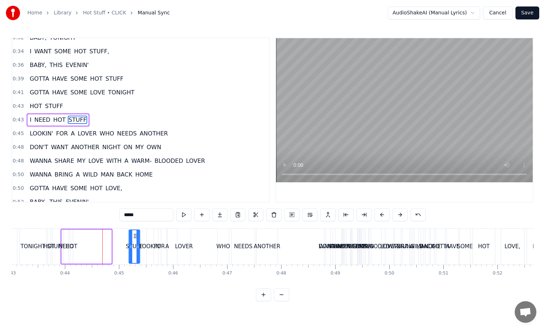
click at [135, 236] on icon at bounding box center [135, 236] width 6 height 6
click at [66, 243] on div "HOT" at bounding box center [72, 247] width 12 height 8
type input "***"
drag, startPoint x: 76, startPoint y: 233, endPoint x: 123, endPoint y: 238, distance: 47.8
click at [123, 238] on icon at bounding box center [122, 236] width 6 height 6
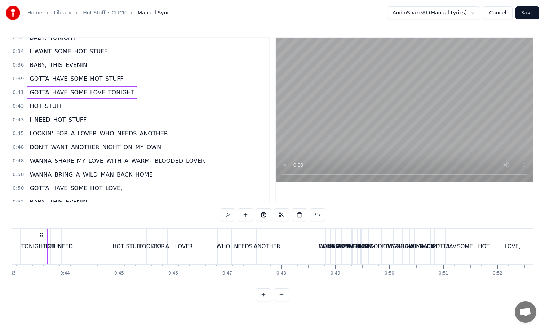
scroll to position [0, 2326]
click at [223, 215] on button at bounding box center [227, 214] width 15 height 13
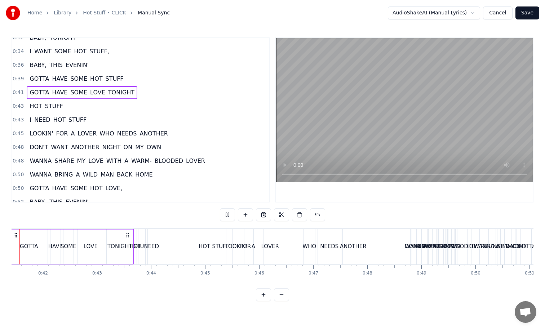
scroll to position [0, 2210]
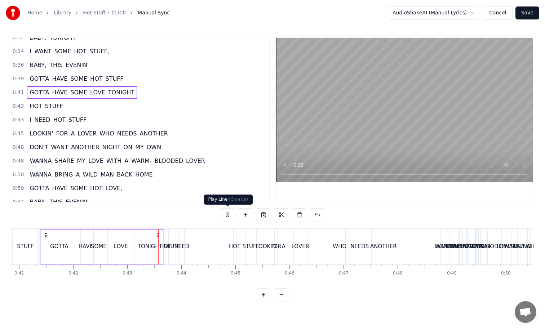
click at [230, 216] on button at bounding box center [227, 214] width 15 height 13
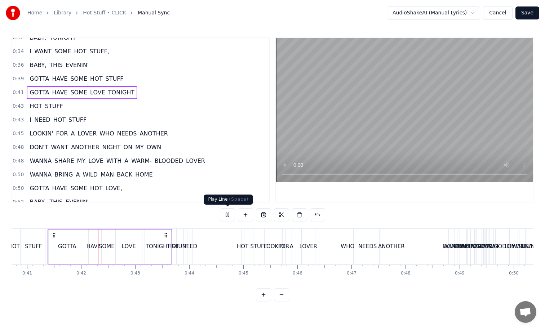
click at [228, 215] on button at bounding box center [227, 214] width 15 height 13
click at [190, 247] on div "NEED" at bounding box center [189, 247] width 15 height 8
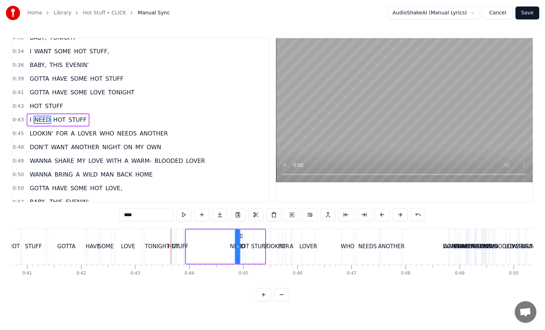
drag, startPoint x: 194, startPoint y: 234, endPoint x: 241, endPoint y: 238, distance: 47.4
click at [241, 238] on icon at bounding box center [241, 236] width 6 height 6
click at [186, 241] on div "I" at bounding box center [186, 247] width 1 height 34
drag, startPoint x: 192, startPoint y: 235, endPoint x: 236, endPoint y: 235, distance: 44.0
click at [236, 235] on icon at bounding box center [233, 236] width 6 height 6
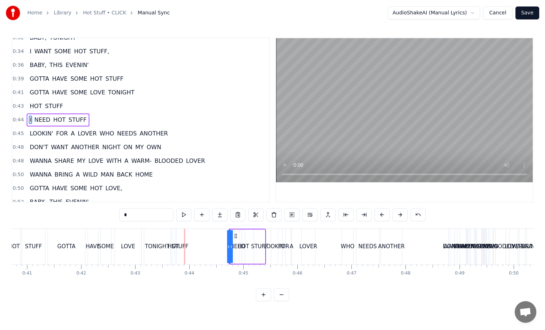
click at [179, 239] on div "STUFF" at bounding box center [180, 247] width 7 height 36
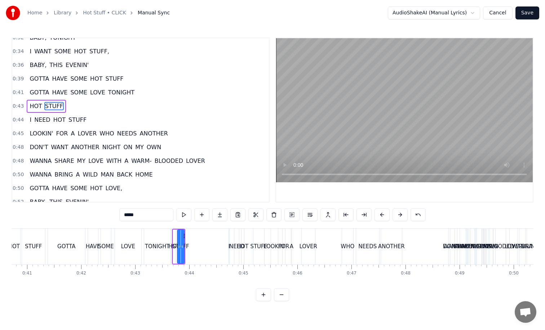
scroll to position [89, 0]
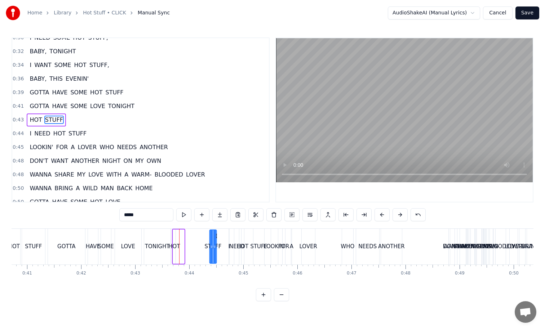
drag, startPoint x: 184, startPoint y: 234, endPoint x: 217, endPoint y: 234, distance: 32.8
click at [217, 234] on circle at bounding box center [216, 234] width 0 height 0
click at [173, 239] on div "HOT" at bounding box center [174, 247] width 3 height 34
drag, startPoint x: 180, startPoint y: 237, endPoint x: 194, endPoint y: 236, distance: 14.8
click at [193, 236] on icon at bounding box center [190, 236] width 6 height 6
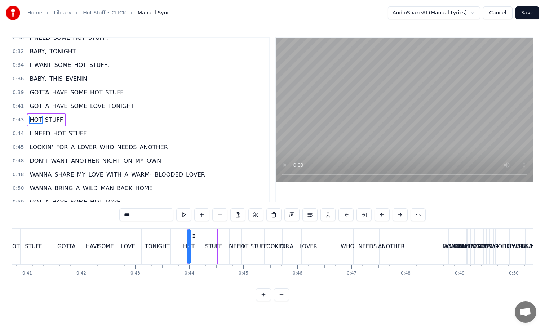
click at [168, 238] on div "TONIGHT" at bounding box center [157, 247] width 26 height 36
type input "*******"
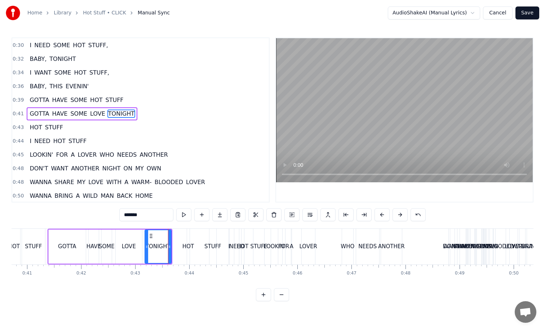
scroll to position [76, 0]
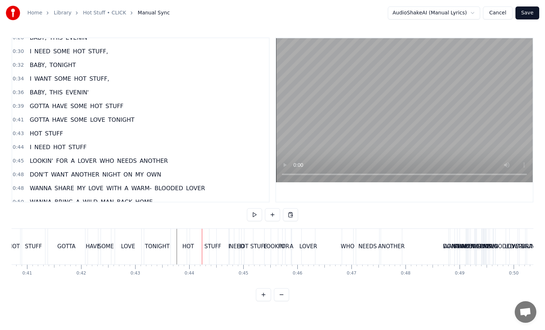
click at [188, 237] on div "HOT" at bounding box center [188, 247] width 3 height 36
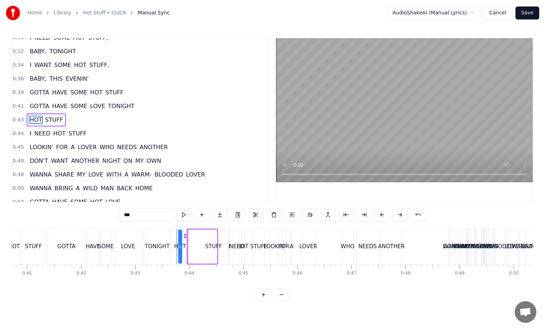
drag, startPoint x: 194, startPoint y: 235, endPoint x: 184, endPoint y: 235, distance: 10.1
click at [184, 235] on icon at bounding box center [185, 236] width 6 height 6
drag, startPoint x: 180, startPoint y: 243, endPoint x: 172, endPoint y: 242, distance: 8.3
click at [172, 242] on div at bounding box center [171, 246] width 3 height 33
click at [177, 235] on icon at bounding box center [178, 236] width 6 height 6
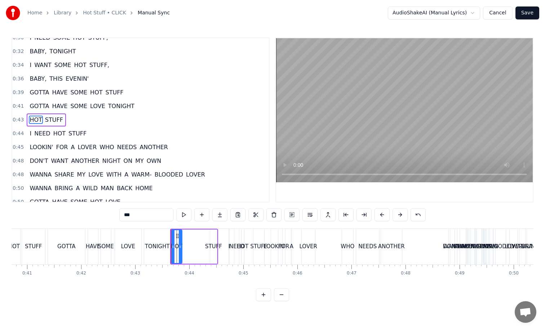
click at [210, 236] on div "STUFF" at bounding box center [213, 247] width 7 height 34
drag, startPoint x: 216, startPoint y: 235, endPoint x: 224, endPoint y: 237, distance: 7.9
click at [224, 237] on div at bounding box center [222, 246] width 3 height 33
drag, startPoint x: 216, startPoint y: 237, endPoint x: 202, endPoint y: 235, distance: 13.8
click at [202, 235] on icon at bounding box center [203, 236] width 6 height 6
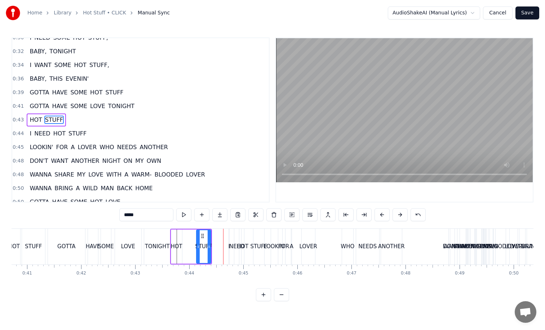
click at [173, 238] on div "HOT" at bounding box center [176, 247] width 11 height 34
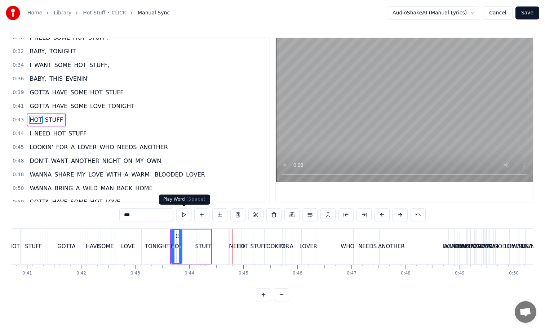
click at [133, 247] on div "LOVE" at bounding box center [128, 247] width 14 height 8
type input "****"
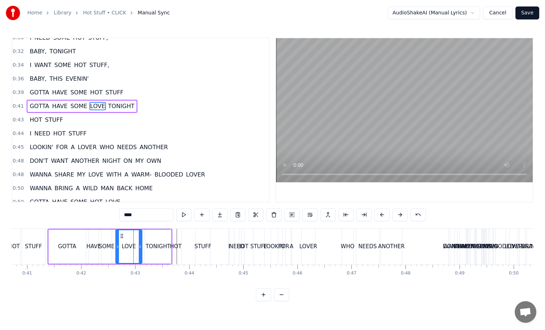
scroll to position [76, 0]
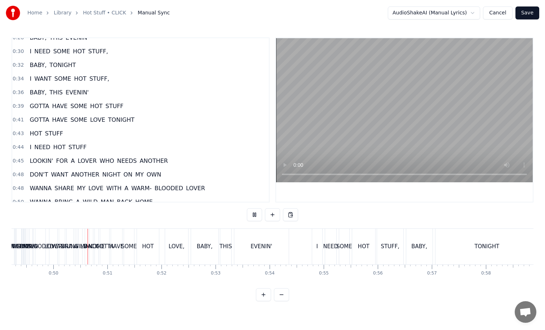
scroll to position [0, 2665]
click at [487, 15] on button "Cancel" at bounding box center [497, 12] width 29 height 13
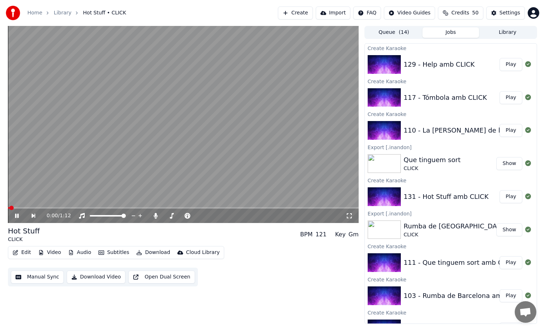
click at [280, 122] on video at bounding box center [183, 124] width 351 height 197
click at [17, 254] on icon "button" at bounding box center [16, 252] width 6 height 5
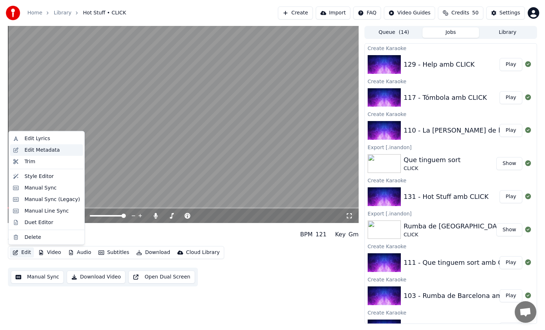
click at [63, 146] on div "Edit Metadata" at bounding box center [53, 149] width 56 height 7
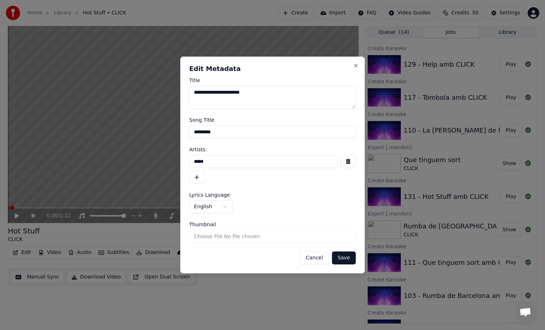
click at [217, 207] on body "Home Library Hot Stuff • CLICK Create Import FAQ Video Guides Credits 50 Settin…" at bounding box center [272, 165] width 545 height 330
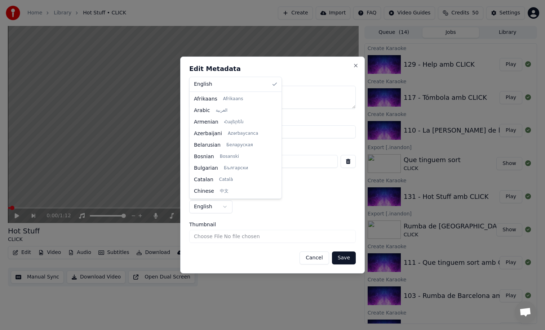
click at [281, 211] on body "Home Library Hot Stuff • CLICK Create Import FAQ Video Guides Credits 50 Settin…" at bounding box center [272, 165] width 545 height 330
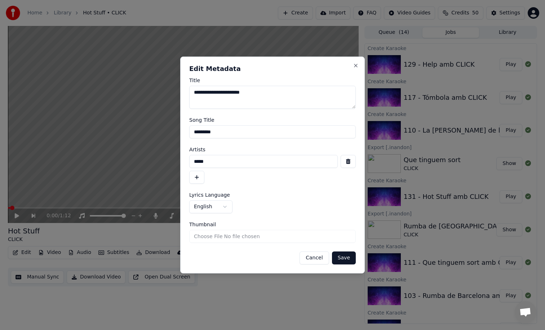
click at [317, 262] on button "Cancel" at bounding box center [314, 258] width 29 height 13
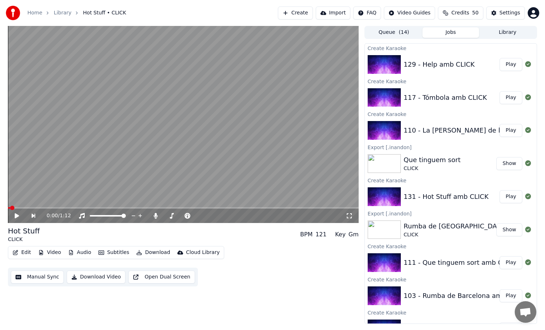
click at [149, 250] on button "Download" at bounding box center [153, 253] width 40 height 10
click at [46, 254] on button "Video" at bounding box center [49, 253] width 28 height 10
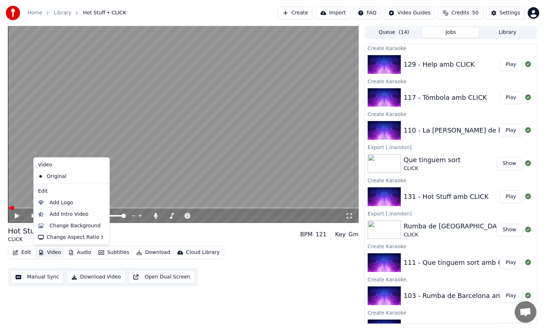
click at [54, 253] on button "Video" at bounding box center [49, 253] width 28 height 10
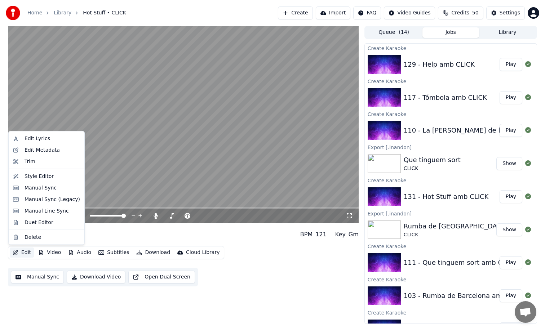
click at [14, 253] on icon "button" at bounding box center [15, 252] width 5 height 5
click at [20, 252] on button "Edit" at bounding box center [22, 253] width 24 height 10
click at [49, 139] on div "Edit Lyrics" at bounding box center [53, 138] width 56 height 7
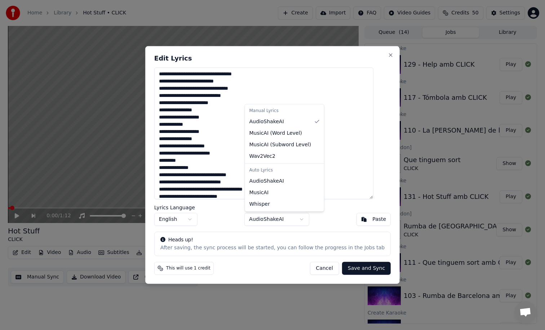
click at [301, 221] on body "Home Library Hot Stuff • CLICK Create Import FAQ Video Guides Credits 50 Settin…" at bounding box center [272, 165] width 545 height 330
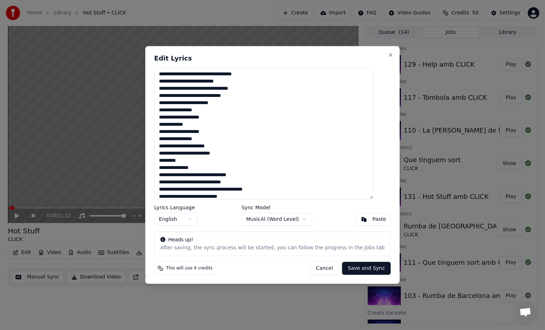
click at [369, 269] on button "Save and Sync" at bounding box center [366, 268] width 49 height 13
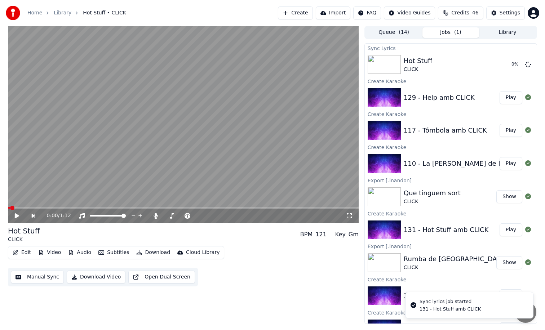
click at [507, 166] on button "Play" at bounding box center [511, 163] width 23 height 13
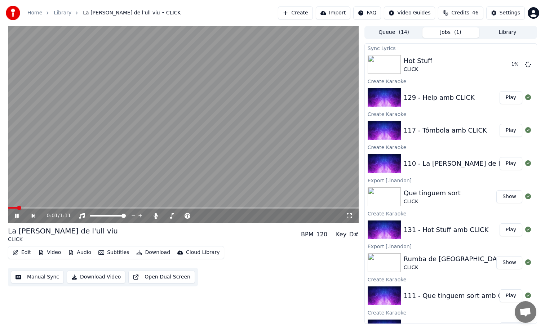
click at [44, 206] on video at bounding box center [183, 124] width 351 height 197
click at [43, 210] on div "0:02 / 1:11" at bounding box center [183, 216] width 351 height 14
click at [56, 194] on video at bounding box center [183, 124] width 351 height 197
click at [48, 208] on span at bounding box center [183, 207] width 351 height 1
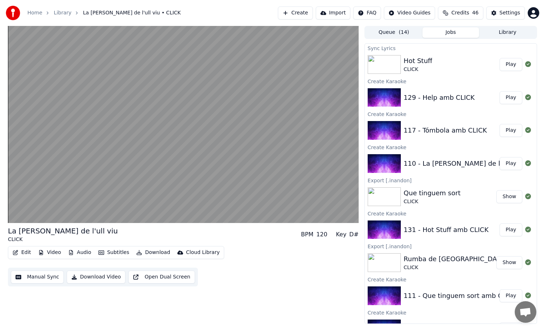
click at [146, 252] on button "Download" at bounding box center [153, 253] width 40 height 10
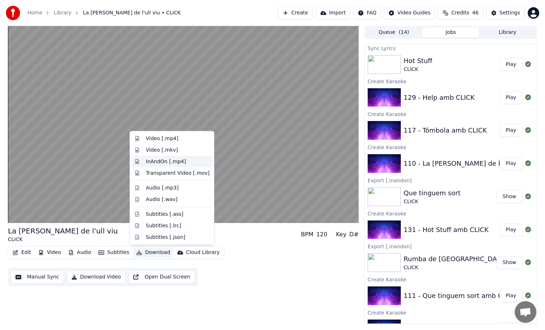
click at [171, 160] on div "InAndOn [.mp4]" at bounding box center [166, 161] width 40 height 7
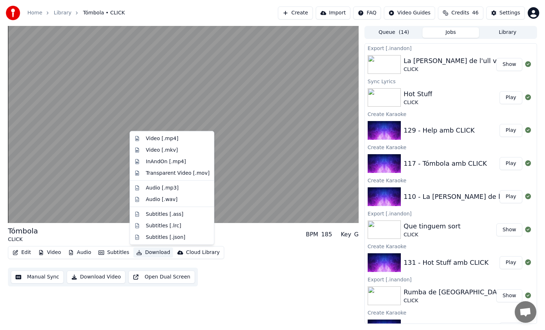
click at [155, 252] on button "Download" at bounding box center [153, 253] width 40 height 10
click at [174, 163] on div "InAndOn [.mp4]" at bounding box center [166, 161] width 40 height 7
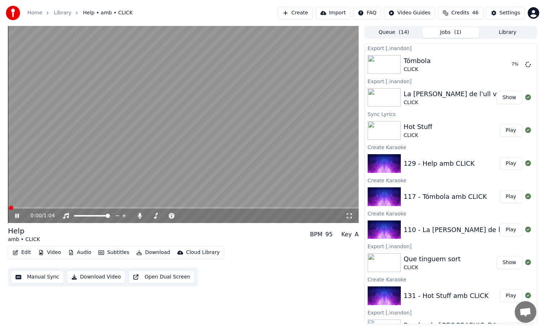
click at [507, 131] on button "Play" at bounding box center [511, 130] width 23 height 13
click at [108, 208] on span at bounding box center [183, 207] width 351 height 1
click at [126, 208] on span at bounding box center [183, 207] width 351 height 1
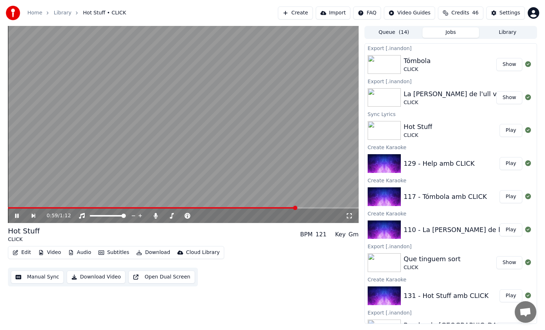
click at [241, 184] on video at bounding box center [183, 124] width 351 height 197
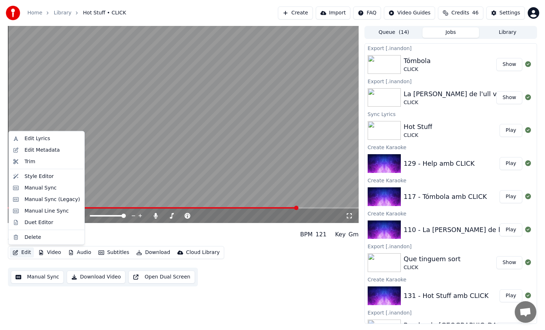
click at [25, 249] on button "Edit" at bounding box center [22, 253] width 24 height 10
click at [62, 139] on div "Edit Lyrics" at bounding box center [53, 138] width 56 height 7
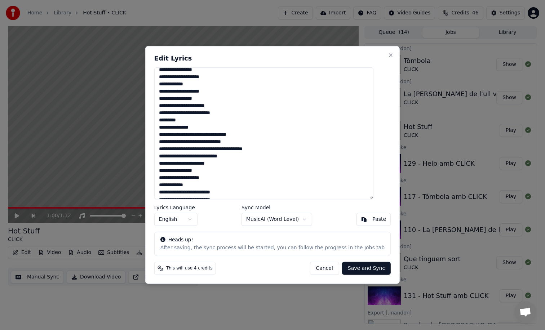
scroll to position [47, 0]
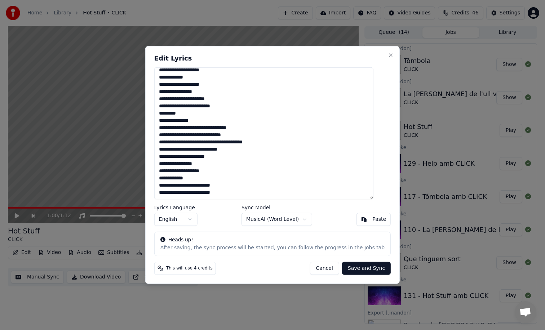
drag, startPoint x: 171, startPoint y: 127, endPoint x: 210, endPoint y: 135, distance: 39.7
click at [210, 135] on textarea "**********" at bounding box center [263, 133] width 219 height 132
drag, startPoint x: 274, startPoint y: 150, endPoint x: 175, endPoint y: 135, distance: 100.8
click at [175, 135] on textarea "**********" at bounding box center [263, 133] width 219 height 132
drag, startPoint x: 268, startPoint y: 148, endPoint x: 160, endPoint y: 126, distance: 110.1
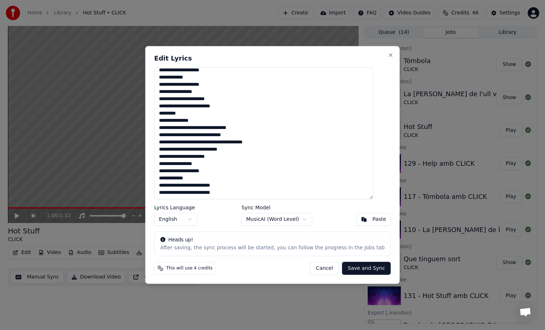
click at [160, 126] on div "**********" at bounding box center [272, 165] width 255 height 238
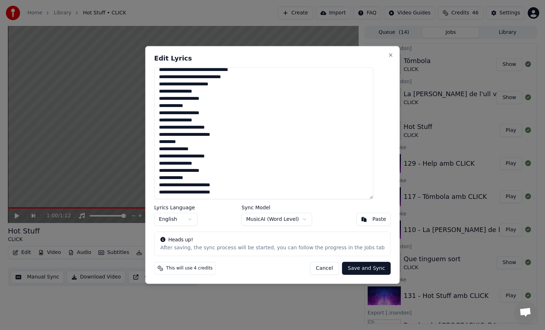
scroll to position [18, 0]
type textarea "**********"
click at [350, 268] on button "Save and Sync" at bounding box center [366, 268] width 49 height 13
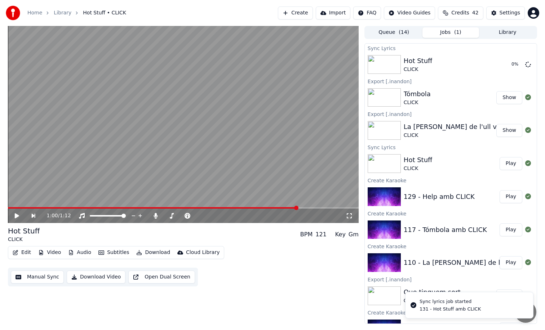
click at [508, 202] on button "Play" at bounding box center [511, 196] width 23 height 13
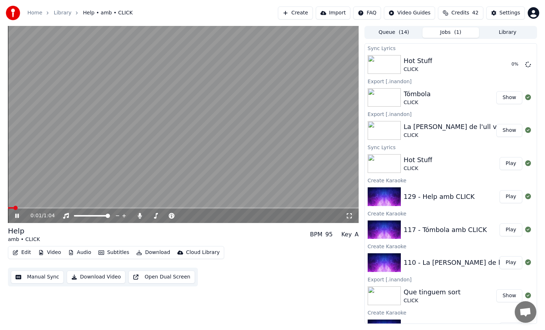
click at [40, 206] on video at bounding box center [183, 124] width 351 height 197
click at [41, 206] on video at bounding box center [183, 124] width 351 height 197
click at [53, 208] on span at bounding box center [183, 207] width 351 height 1
click at [40, 208] on span at bounding box center [32, 207] width 48 height 1
click at [36, 208] on span at bounding box center [177, 207] width 339 height 1
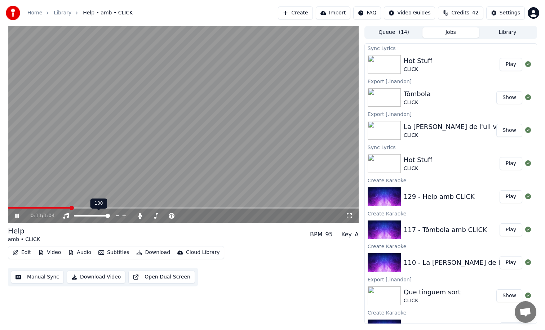
click at [130, 181] on video at bounding box center [183, 124] width 351 height 197
click at [157, 256] on button "Download" at bounding box center [153, 253] width 40 height 10
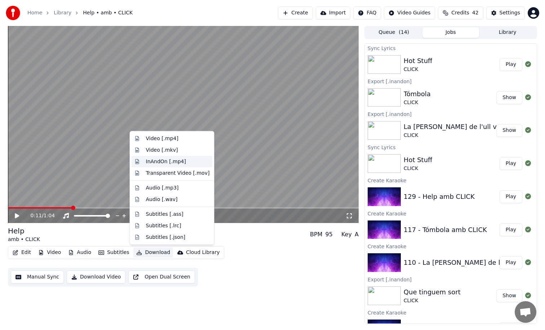
click at [166, 160] on div "InAndOn [.mp4]" at bounding box center [166, 161] width 40 height 7
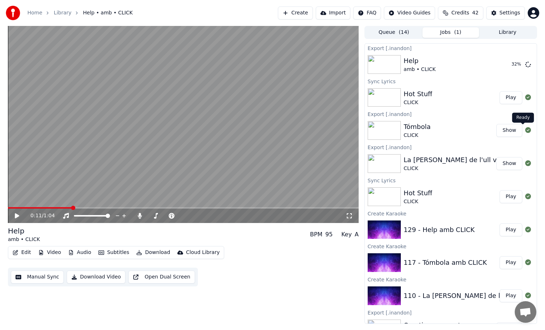
click at [500, 102] on button "Play" at bounding box center [511, 97] width 23 height 13
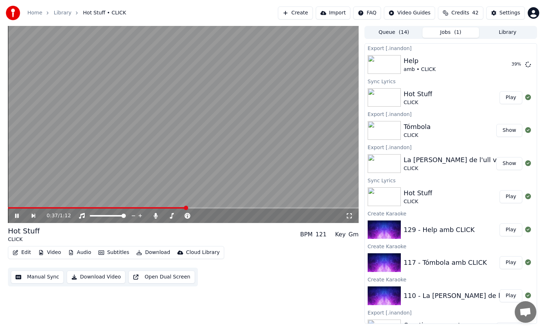
click at [185, 207] on span at bounding box center [183, 207] width 351 height 1
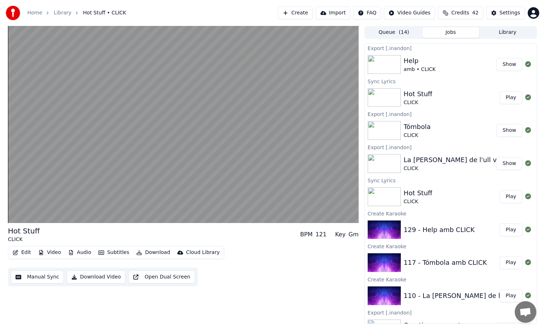
click at [229, 184] on video at bounding box center [183, 124] width 351 height 197
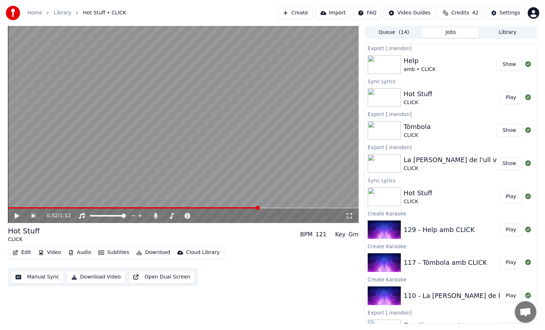
click at [29, 254] on button "Edit" at bounding box center [22, 253] width 24 height 10
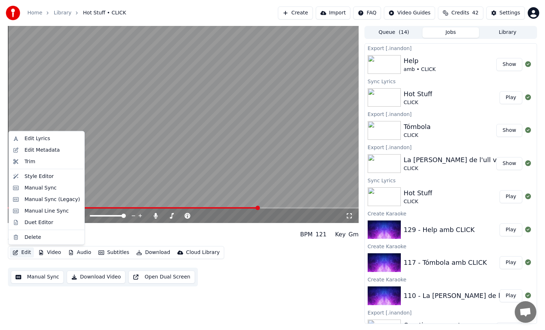
drag, startPoint x: 54, startPoint y: 149, endPoint x: 62, endPoint y: 140, distance: 11.5
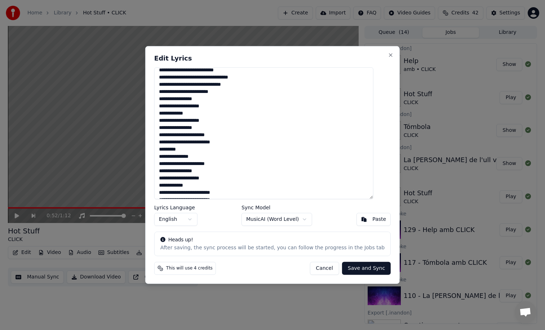
scroll to position [18, 0]
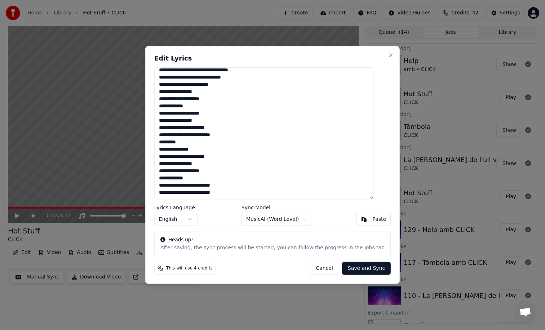
click at [200, 141] on textarea "**********" at bounding box center [263, 133] width 219 height 132
click at [217, 151] on textarea "**********" at bounding box center [263, 133] width 219 height 132
click at [244, 159] on textarea "**********" at bounding box center [263, 133] width 219 height 132
click at [199, 142] on textarea "**********" at bounding box center [263, 133] width 219 height 132
click at [215, 150] on textarea "**********" at bounding box center [263, 133] width 219 height 132
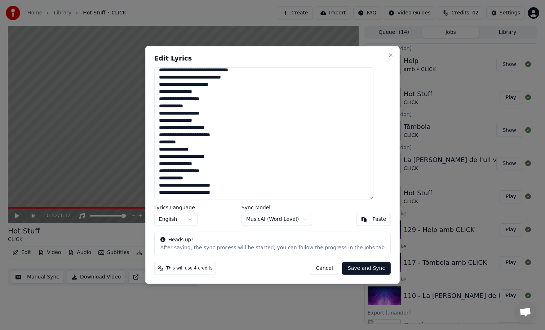
click at [240, 157] on textarea "**********" at bounding box center [263, 133] width 219 height 132
click at [251, 187] on textarea "**********" at bounding box center [263, 133] width 219 height 132
drag, startPoint x: 219, startPoint y: 120, endPoint x: 163, endPoint y: 122, distance: 56.3
click at [163, 122] on textarea "**********" at bounding box center [263, 133] width 219 height 132
click at [250, 186] on textarea "**********" at bounding box center [263, 133] width 219 height 132
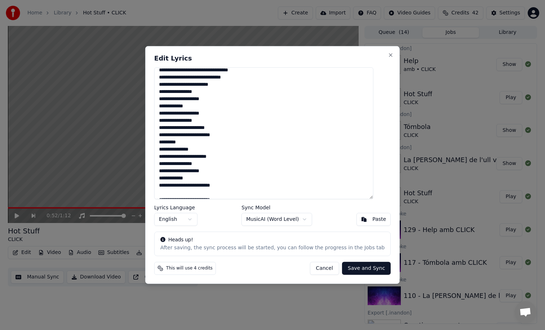
scroll to position [26, 0]
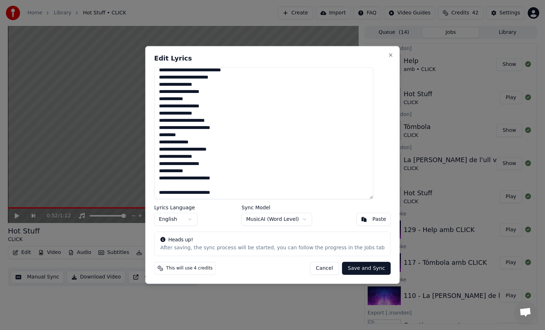
paste textarea "**********"
click at [247, 177] on textarea "**********" at bounding box center [263, 133] width 219 height 132
drag, startPoint x: 259, startPoint y: 125, endPoint x: 166, endPoint y: 120, distance: 92.8
click at [166, 120] on textarea "**********" at bounding box center [263, 133] width 219 height 132
drag, startPoint x: 260, startPoint y: 192, endPoint x: 140, endPoint y: 192, distance: 120.1
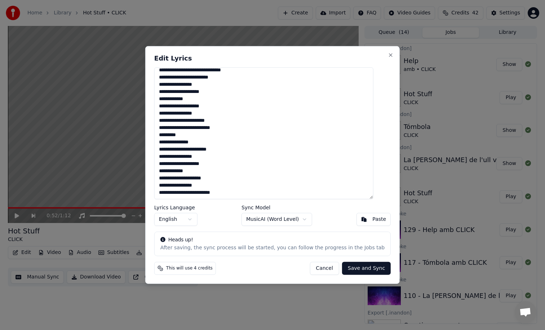
click at [140, 192] on body "Home Library Hot Stuff • CLICK Create Import FAQ Video Guides Credits 42 Settin…" at bounding box center [272, 165] width 545 height 330
click at [199, 194] on textarea "**********" at bounding box center [263, 133] width 219 height 132
paste textarea "**********"
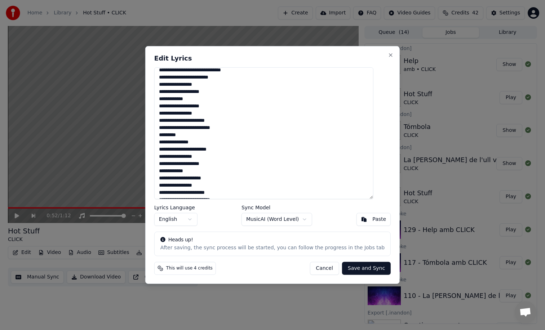
scroll to position [33, 0]
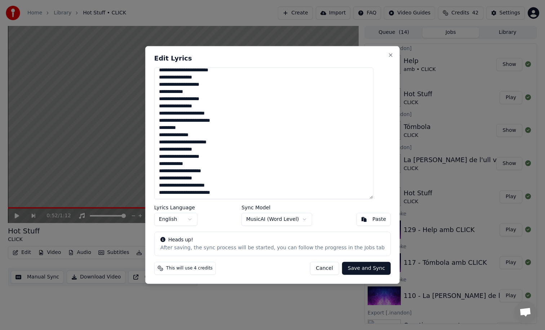
type textarea "**********"
click at [295, 224] on body "Home Library Hot Stuff • CLICK Create Import FAQ Video Guides Credits 42 Settin…" at bounding box center [272, 165] width 545 height 330
click at [356, 268] on button "Save and Sync" at bounding box center [366, 268] width 49 height 13
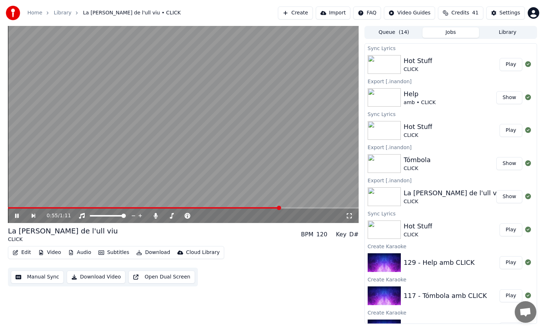
click at [501, 66] on button "Play" at bounding box center [511, 64] width 23 height 13
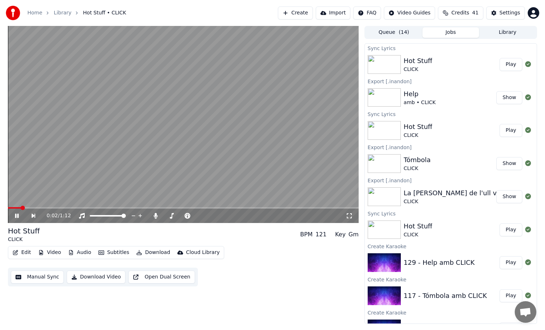
click at [216, 208] on span at bounding box center [183, 207] width 351 height 1
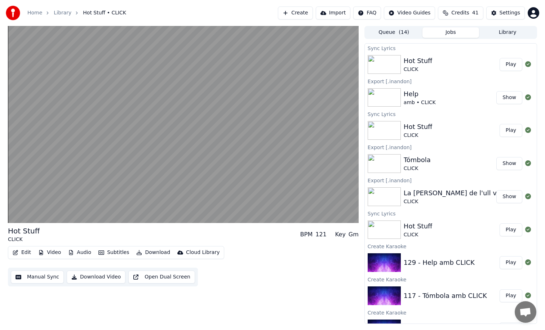
click at [251, 193] on video at bounding box center [183, 124] width 351 height 197
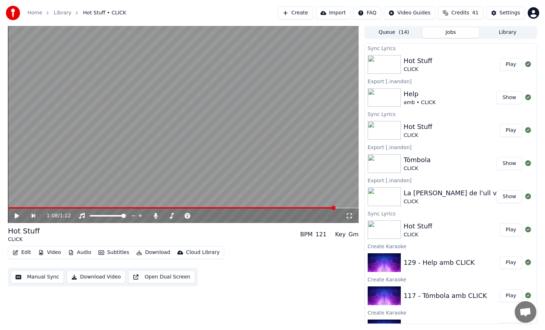
click at [19, 260] on div "Edit Video Audio Subtitles Download Cloud Library Manual Sync Download Video Op…" at bounding box center [183, 266] width 351 height 40
click at [19, 256] on button "Edit" at bounding box center [22, 253] width 24 height 10
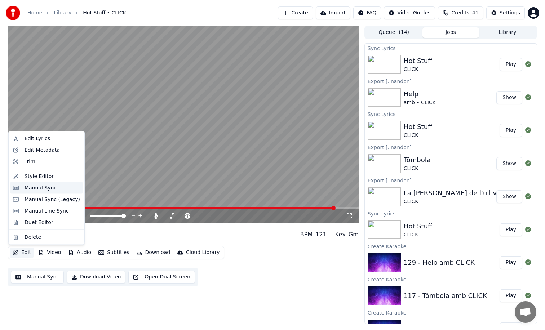
click at [56, 184] on div "Manual Sync" at bounding box center [46, 188] width 73 height 12
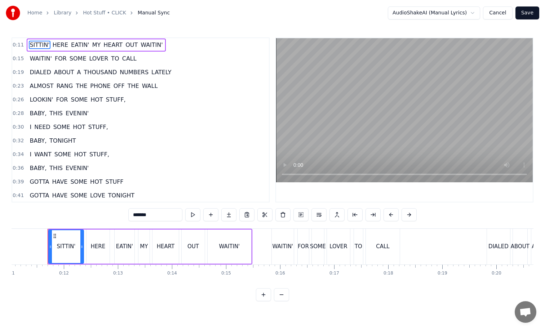
scroll to position [138, 0]
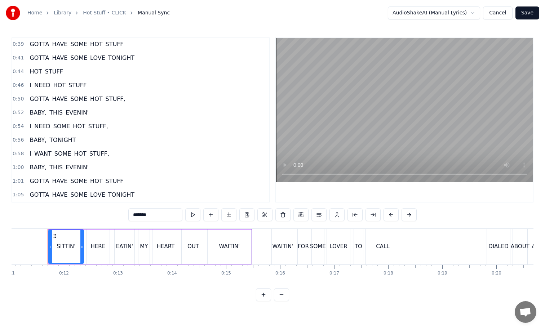
click at [45, 124] on span "NEED" at bounding box center [43, 126] width 18 height 8
type input "****"
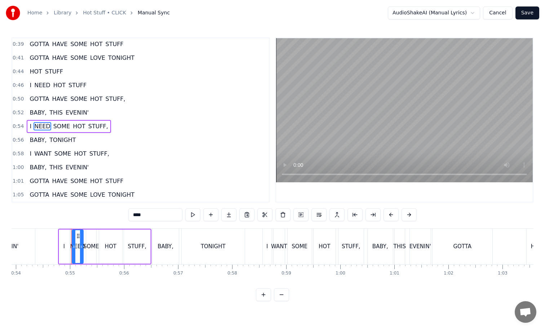
scroll to position [0, 2940]
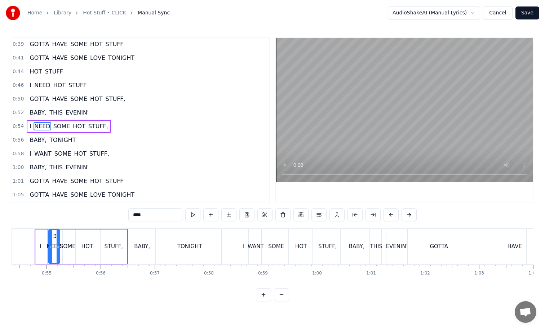
click at [51, 108] on div "BABY, THIS EVENIN'" at bounding box center [59, 112] width 65 height 13
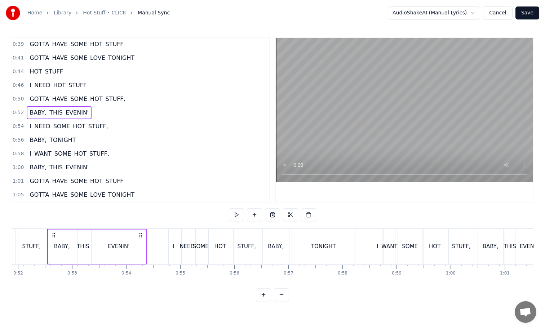
scroll to position [0, 2806]
click at [341, 138] on video at bounding box center [404, 110] width 257 height 144
click at [243, 211] on button at bounding box center [236, 214] width 15 height 13
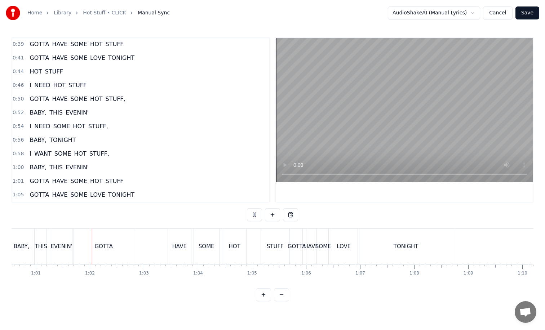
scroll to position [0, 3280]
click at [83, 246] on div "GOTTA" at bounding box center [99, 247] width 60 height 36
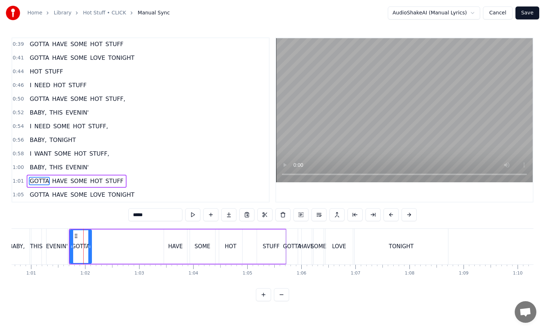
drag, startPoint x: 128, startPoint y: 246, endPoint x: 88, endPoint y: 243, distance: 40.1
click at [88, 243] on div at bounding box center [89, 246] width 3 height 33
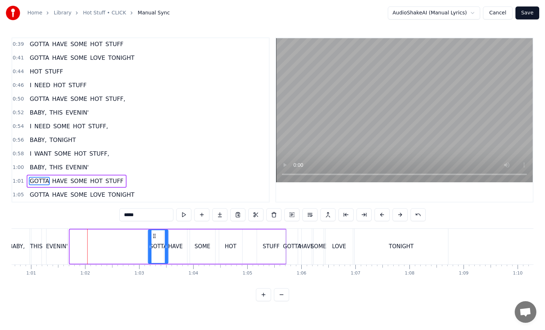
drag, startPoint x: 75, startPoint y: 237, endPoint x: 154, endPoint y: 240, distance: 78.7
click at [154, 240] on div "GOTTA" at bounding box center [158, 246] width 19 height 33
click at [175, 242] on div "HAVE" at bounding box center [175, 247] width 23 height 34
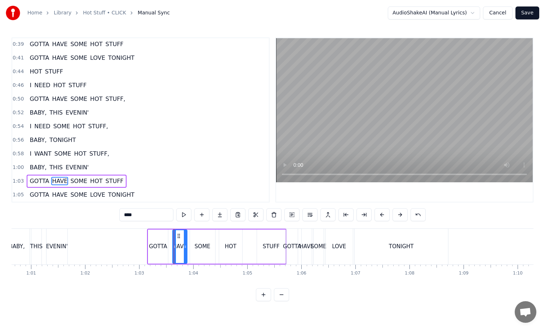
drag, startPoint x: 166, startPoint y: 238, endPoint x: 175, endPoint y: 238, distance: 8.7
click at [175, 238] on div at bounding box center [174, 246] width 3 height 33
click at [158, 243] on div "GOTTA" at bounding box center [158, 247] width 18 height 8
type input "*****"
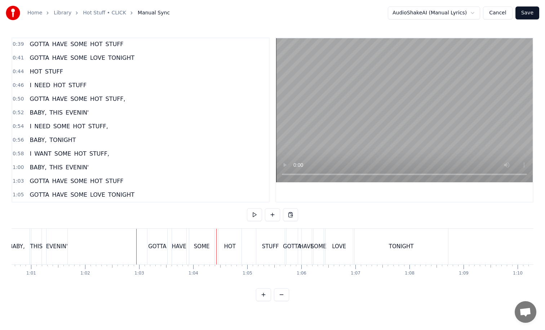
click at [164, 243] on div "GOTTA" at bounding box center [157, 247] width 18 height 8
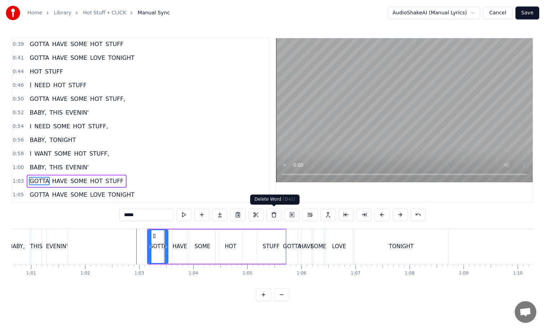
click at [275, 214] on button at bounding box center [274, 214] width 15 height 13
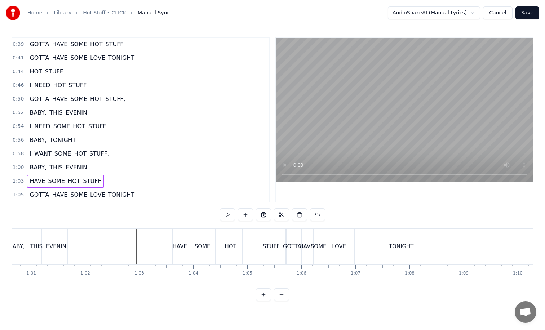
click at [178, 249] on div "HAVE" at bounding box center [180, 247] width 14 height 8
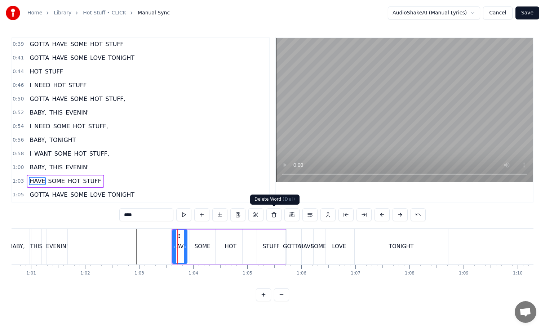
click at [276, 213] on button at bounding box center [274, 214] width 15 height 13
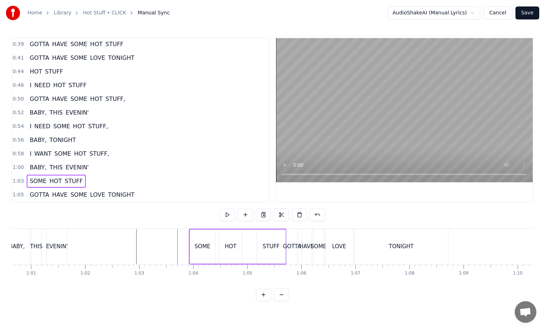
click at [209, 242] on div "SOME" at bounding box center [202, 247] width 25 height 34
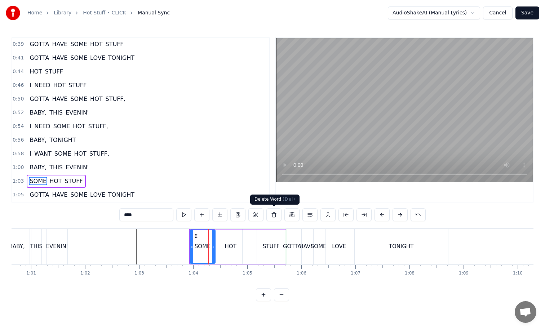
click at [273, 213] on button at bounding box center [274, 214] width 15 height 13
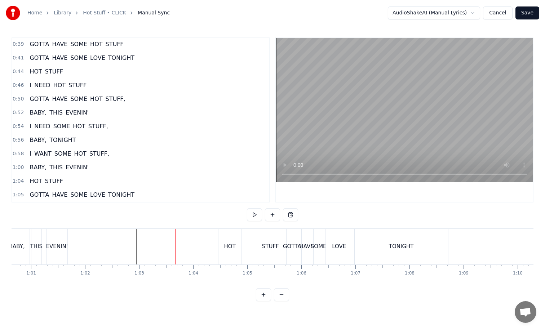
click at [226, 237] on div "HOT" at bounding box center [230, 247] width 23 height 36
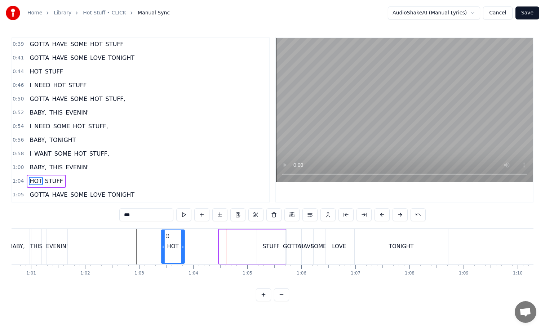
drag, startPoint x: 224, startPoint y: 234, endPoint x: 166, endPoint y: 237, distance: 58.5
click at [166, 237] on icon at bounding box center [168, 236] width 6 height 6
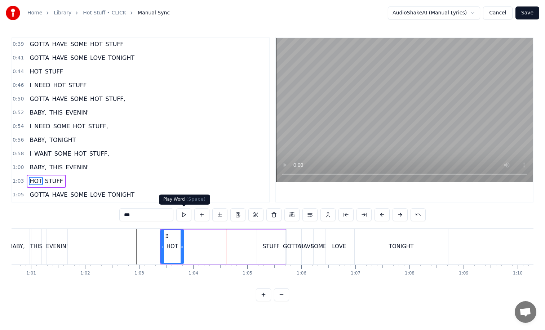
click at [183, 216] on button at bounding box center [183, 214] width 15 height 13
click at [281, 245] on div "STUFF" at bounding box center [271, 247] width 28 height 34
type input "*****"
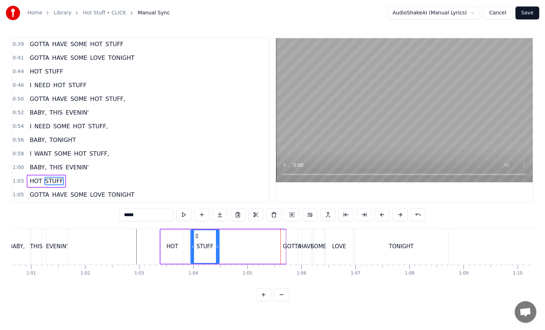
drag, startPoint x: 262, startPoint y: 234, endPoint x: 193, endPoint y: 234, distance: 69.6
click at [196, 234] on circle at bounding box center [196, 234] width 0 height 0
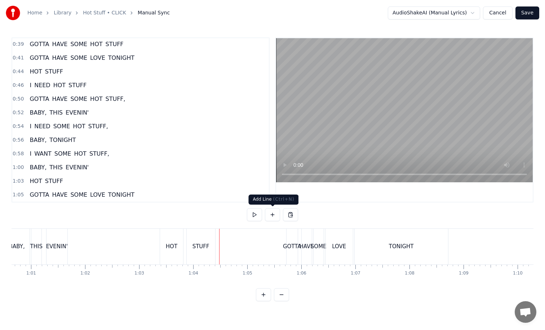
click at [278, 213] on button at bounding box center [272, 214] width 15 height 13
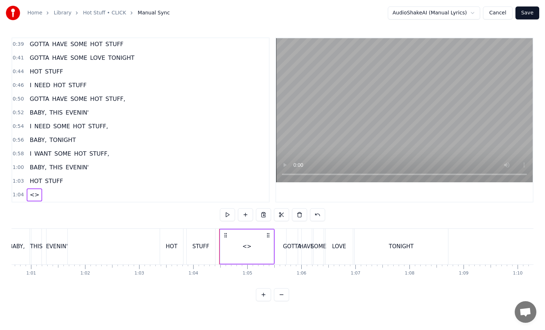
click at [31, 195] on span "<>" at bounding box center [34, 195] width 11 height 8
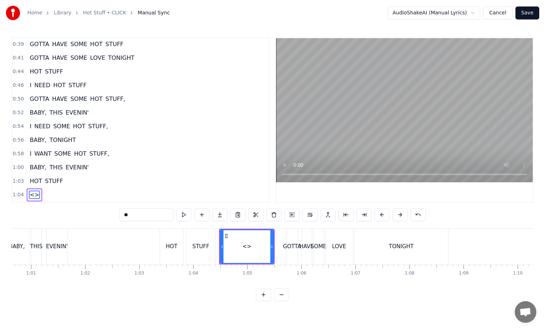
scroll to position [151, 0]
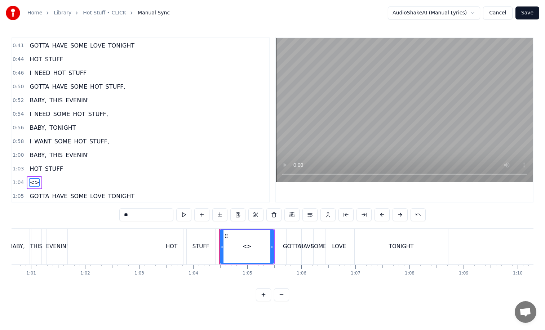
click at [31, 195] on div "0:11 SITTIN' HERE EATIN' MY HEART OUT WAITIN' 0:15 WAITIN' FOR SOME LOVER TO CA…" at bounding box center [141, 120] width 258 height 165
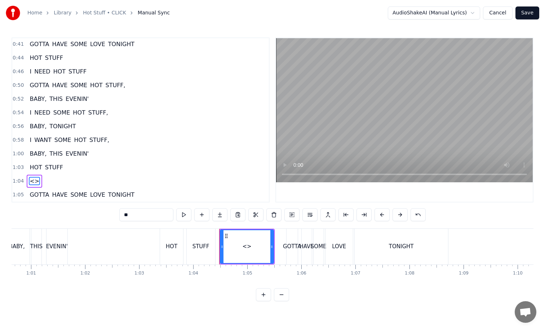
click at [147, 214] on input "**" at bounding box center [146, 214] width 54 height 13
click at [209, 247] on div "STUFF" at bounding box center [201, 247] width 28 height 36
type input "*****"
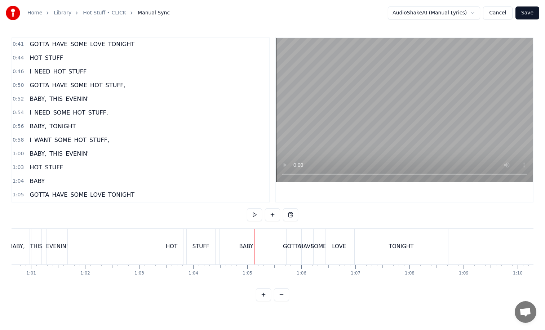
click at [273, 234] on div "BABY" at bounding box center [246, 247] width 54 height 36
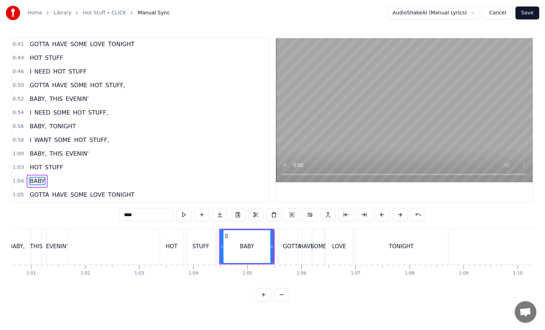
drag, startPoint x: 273, startPoint y: 237, endPoint x: 247, endPoint y: 237, distance: 26.0
click at [247, 237] on div "BABY" at bounding box center [247, 247] width 54 height 34
drag, startPoint x: 272, startPoint y: 244, endPoint x: 250, endPoint y: 244, distance: 22.0
click at [251, 244] on icon at bounding box center [252, 247] width 3 height 6
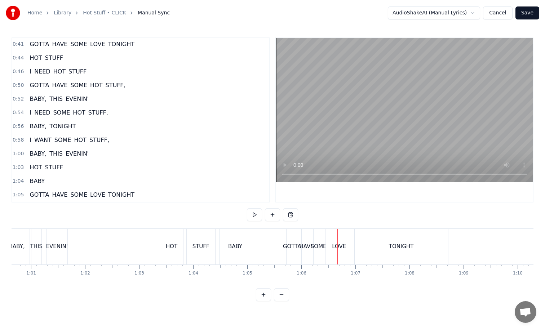
click at [286, 241] on div "GOTTA" at bounding box center [292, 247] width 12 height 36
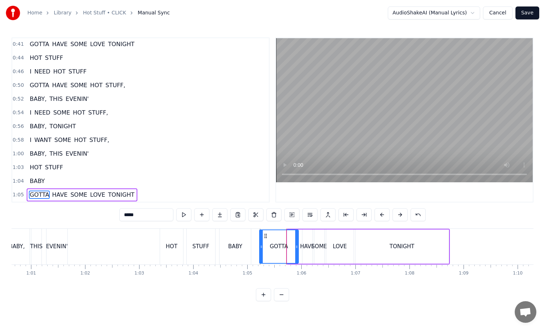
drag, startPoint x: 290, startPoint y: 233, endPoint x: 261, endPoint y: 233, distance: 28.5
click at [261, 233] on div at bounding box center [261, 246] width 3 height 33
click at [279, 249] on div "GOTTA" at bounding box center [278, 247] width 18 height 8
click at [162, 215] on input "*****" at bounding box center [146, 214] width 54 height 13
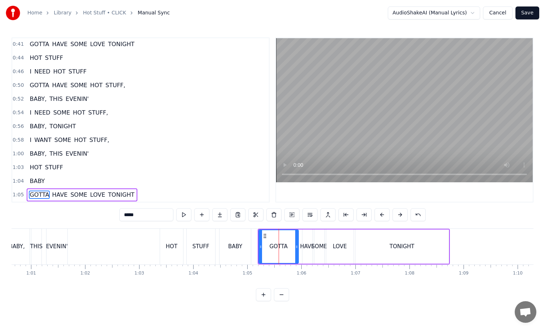
click at [162, 215] on input "*****" at bounding box center [146, 214] width 54 height 13
click at [305, 247] on div "HAVE" at bounding box center [307, 247] width 14 height 8
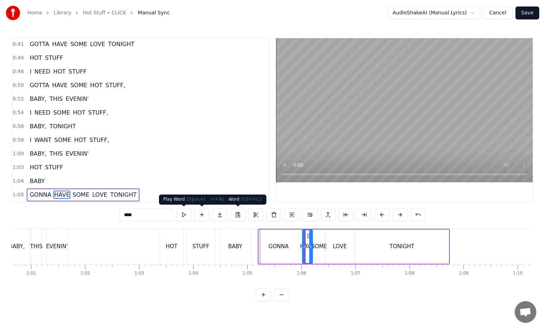
click at [158, 216] on input "****" at bounding box center [146, 214] width 54 height 13
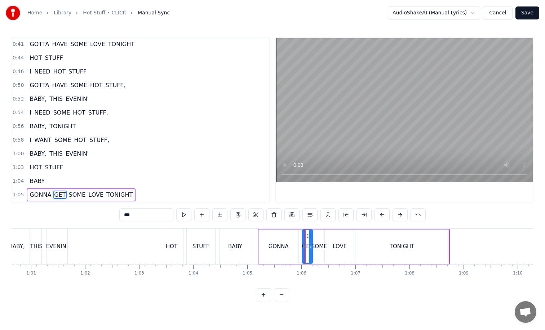
click at [317, 241] on div "SOME" at bounding box center [319, 247] width 10 height 34
click at [317, 241] on div at bounding box center [316, 246] width 3 height 33
click at [151, 217] on input "****" at bounding box center [146, 214] width 54 height 13
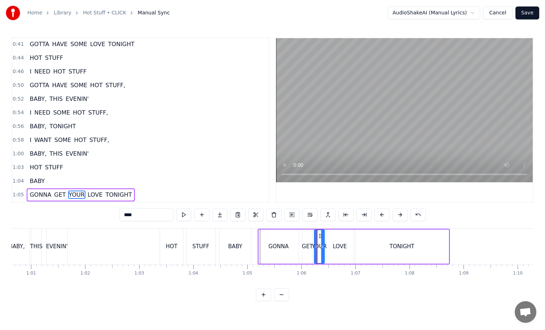
type input "****"
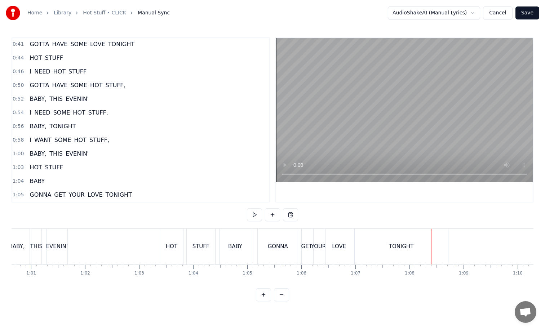
click at [62, 53] on div "HOT STUFF" at bounding box center [46, 58] width 39 height 13
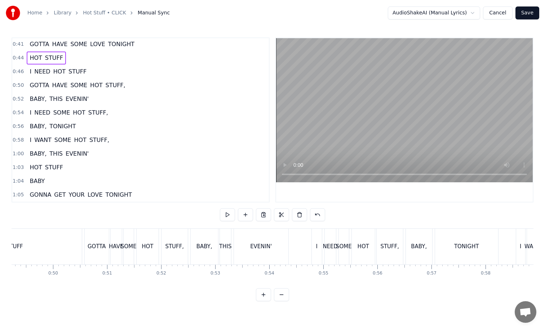
click at [83, 46] on span "SOME" at bounding box center [79, 44] width 18 height 8
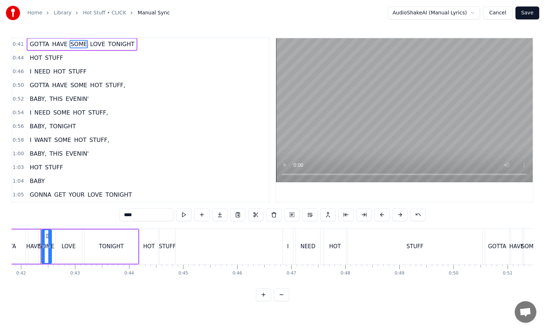
scroll to position [0, 2255]
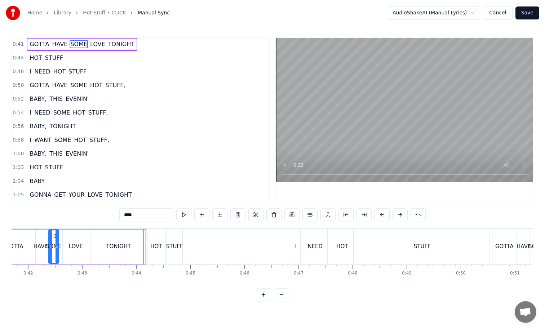
click at [162, 238] on div "HOT" at bounding box center [157, 247] width 18 height 36
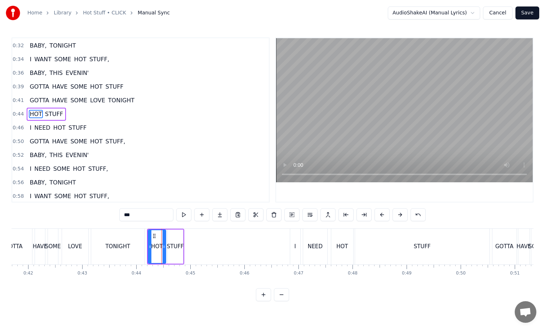
scroll to position [89, 0]
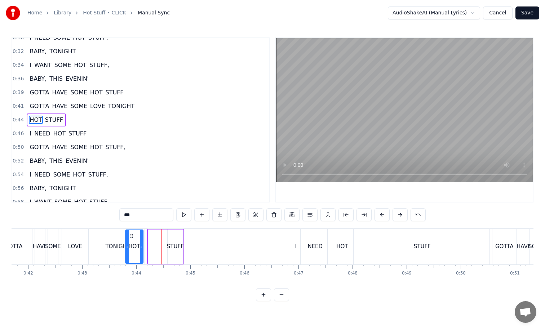
drag, startPoint x: 155, startPoint y: 234, endPoint x: 132, endPoint y: 234, distance: 23.1
click at [132, 234] on circle at bounding box center [132, 234] width 0 height 0
click at [179, 240] on div "STUFF" at bounding box center [176, 247] width 16 height 34
drag, startPoint x: 173, startPoint y: 235, endPoint x: 149, endPoint y: 235, distance: 23.8
click at [149, 235] on icon at bounding box center [150, 236] width 6 height 6
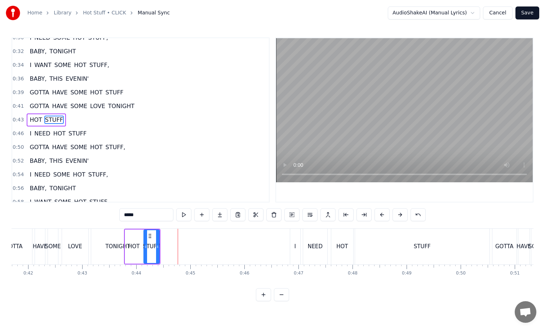
click at [107, 238] on div "TONIGHT" at bounding box center [117, 247] width 53 height 36
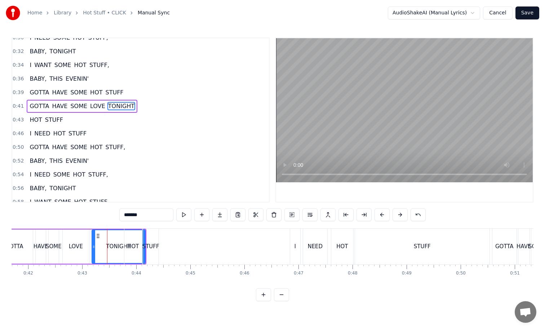
scroll to position [76, 0]
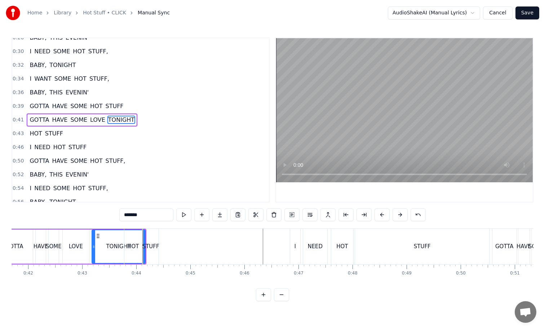
click at [130, 233] on div "HOT" at bounding box center [133, 247] width 18 height 36
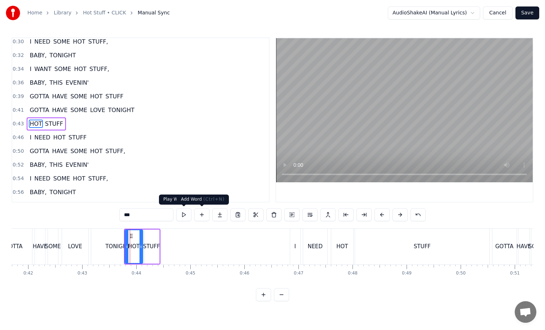
scroll to position [89, 0]
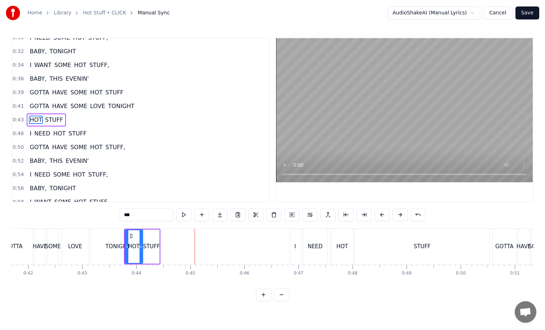
click at [147, 247] on div "STUFF" at bounding box center [151, 247] width 17 height 8
drag, startPoint x: 148, startPoint y: 235, endPoint x: 166, endPoint y: 237, distance: 18.1
click at [166, 237] on icon at bounding box center [165, 236] width 6 height 6
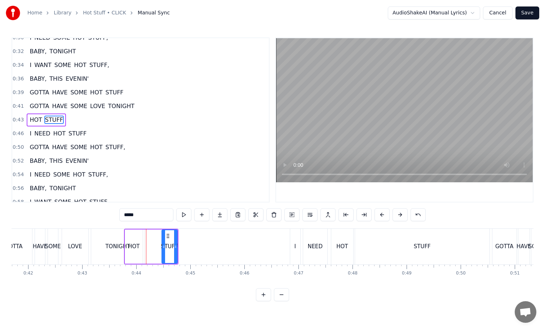
click at [130, 234] on div "HOT" at bounding box center [134, 247] width 18 height 34
drag, startPoint x: 131, startPoint y: 233, endPoint x: 150, endPoint y: 234, distance: 18.8
click at [150, 234] on icon at bounding box center [149, 236] width 6 height 6
click at [124, 239] on div "TONIGHT" at bounding box center [117, 247] width 53 height 36
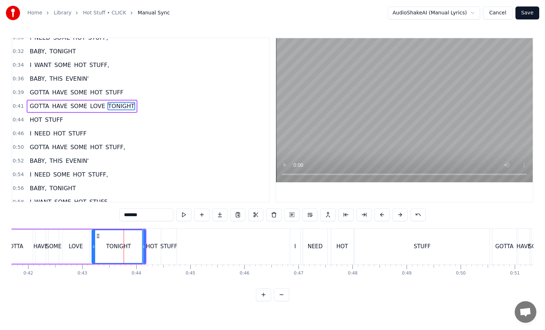
scroll to position [76, 0]
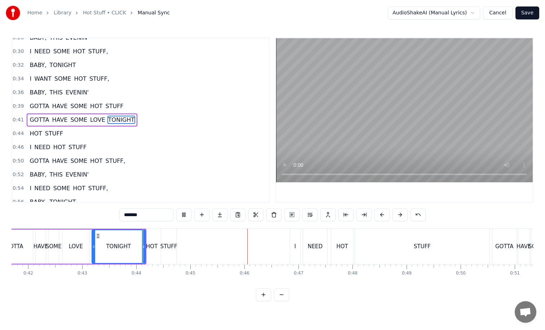
click at [114, 250] on div "TONIGHT" at bounding box center [118, 247] width 25 height 8
click at [151, 237] on div "HOT" at bounding box center [152, 247] width 18 height 36
type input "***"
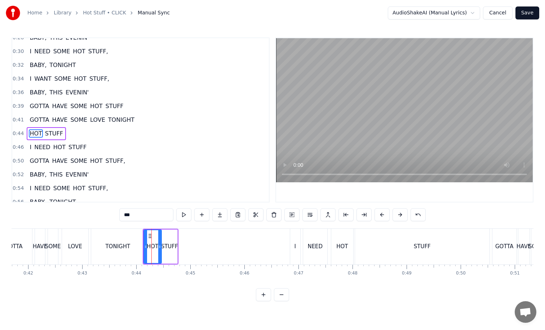
scroll to position [89, 0]
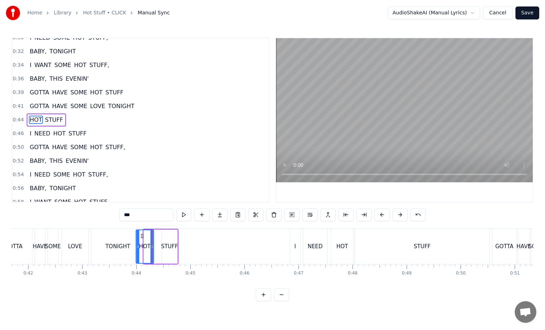
drag, startPoint x: 149, startPoint y: 234, endPoint x: 141, endPoint y: 234, distance: 7.9
click at [141, 234] on icon at bounding box center [142, 236] width 6 height 6
click at [160, 236] on div "HOT STUFF" at bounding box center [157, 247] width 44 height 36
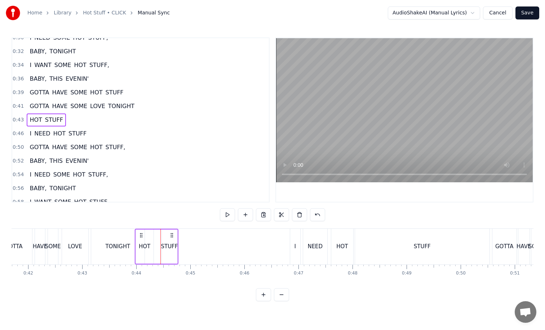
click at [173, 235] on icon at bounding box center [172, 236] width 6 height 6
click at [168, 234] on div "STUFF" at bounding box center [170, 247] width 16 height 34
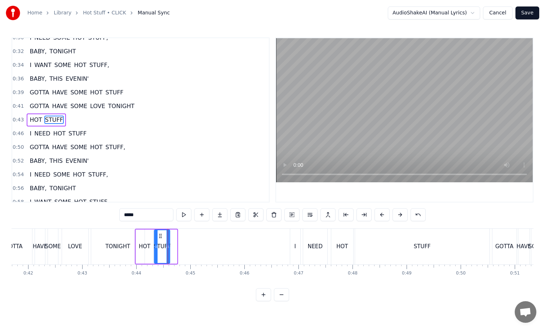
drag, startPoint x: 167, startPoint y: 234, endPoint x: 159, endPoint y: 234, distance: 7.9
click at [159, 234] on icon at bounding box center [161, 236] width 6 height 6
click at [110, 247] on div "TONIGHT" at bounding box center [117, 247] width 25 height 8
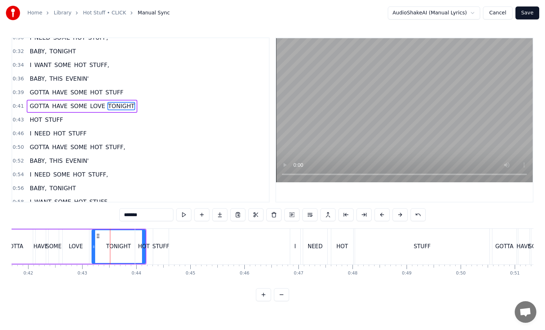
scroll to position [76, 0]
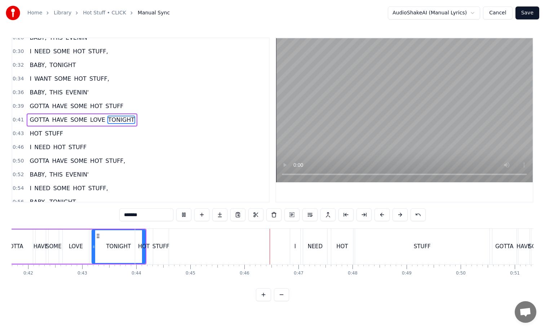
click at [108, 251] on div "TONIGHT" at bounding box center [118, 246] width 53 height 33
drag, startPoint x: 143, startPoint y: 244, endPoint x: 135, endPoint y: 244, distance: 8.7
click at [135, 244] on div "HOT" at bounding box center [144, 247] width 18 height 36
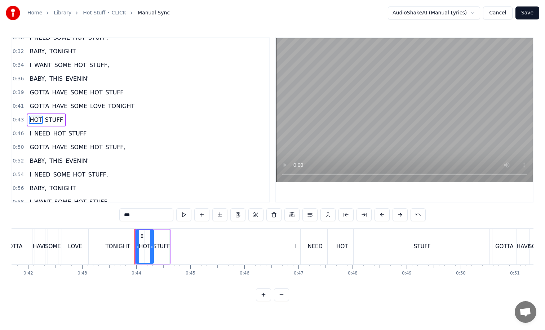
click at [118, 243] on div "TONIGHT" at bounding box center [117, 247] width 25 height 8
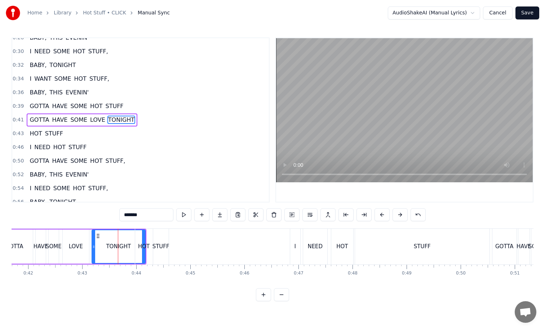
drag, startPoint x: 143, startPoint y: 259, endPoint x: 135, endPoint y: 259, distance: 8.3
click at [135, 259] on div "HOT" at bounding box center [144, 247] width 18 height 36
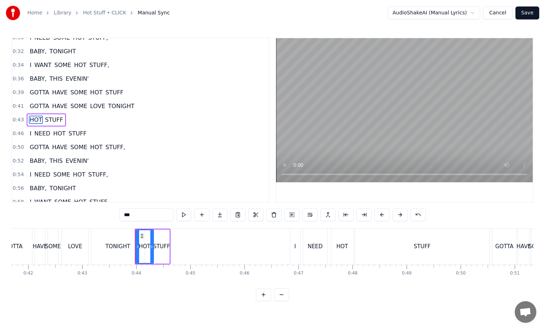
click at [110, 243] on div "TONIGHT" at bounding box center [117, 247] width 25 height 8
type input "*******"
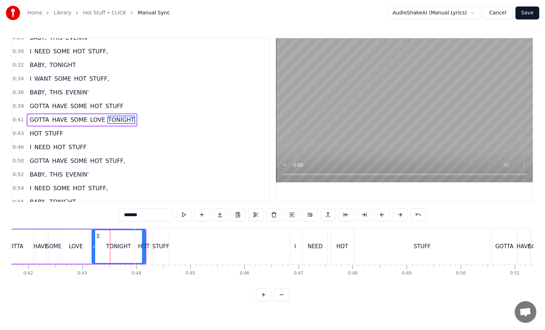
drag, startPoint x: 143, startPoint y: 233, endPoint x: 129, endPoint y: 233, distance: 13.7
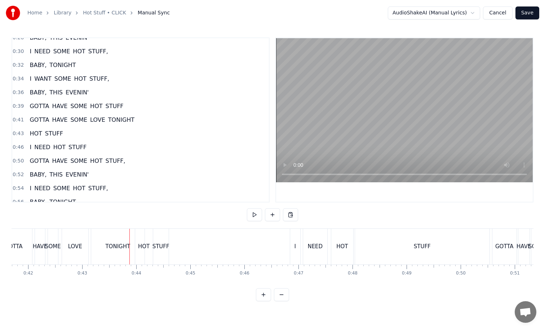
click at [104, 242] on div "TONIGHT" at bounding box center [117, 247] width 53 height 36
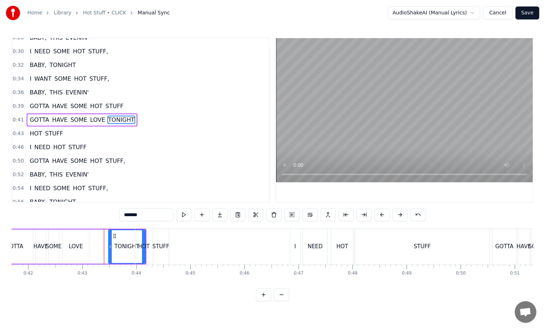
drag, startPoint x: 93, startPoint y: 251, endPoint x: 110, endPoint y: 251, distance: 17.0
click at [110, 251] on div at bounding box center [110, 246] width 3 height 33
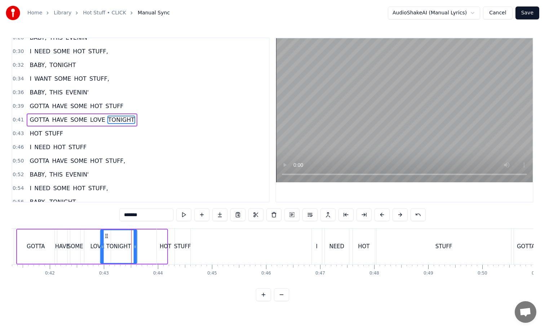
scroll to position [0, 2227]
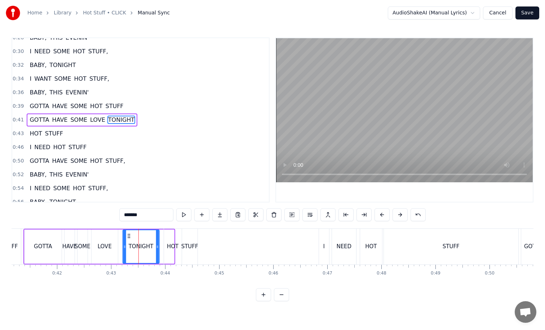
drag, startPoint x: 115, startPoint y: 234, endPoint x: 129, endPoint y: 236, distance: 13.8
click at [129, 236] on icon at bounding box center [129, 236] width 6 height 6
click at [105, 251] on div "LOVE" at bounding box center [105, 247] width 26 height 34
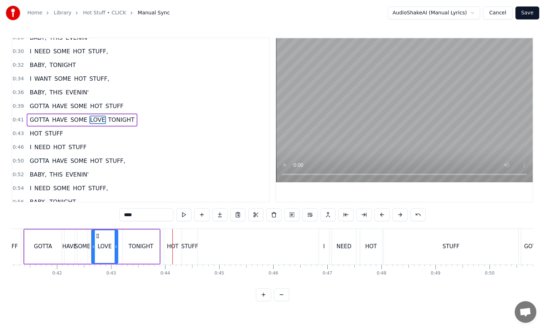
click at [170, 242] on div "HOT" at bounding box center [173, 247] width 18 height 36
type input "***"
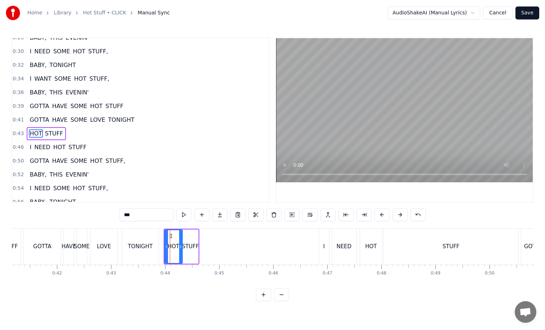
scroll to position [89, 0]
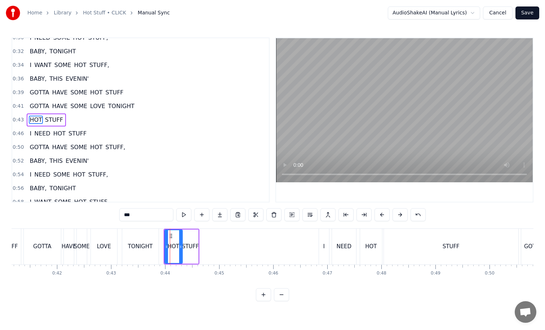
drag, startPoint x: 168, startPoint y: 234, endPoint x: 160, endPoint y: 234, distance: 7.9
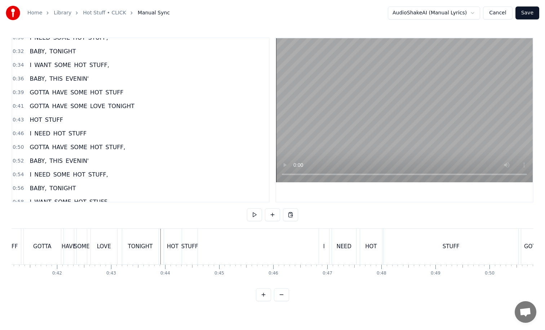
click at [175, 237] on div "HOT" at bounding box center [173, 247] width 18 height 36
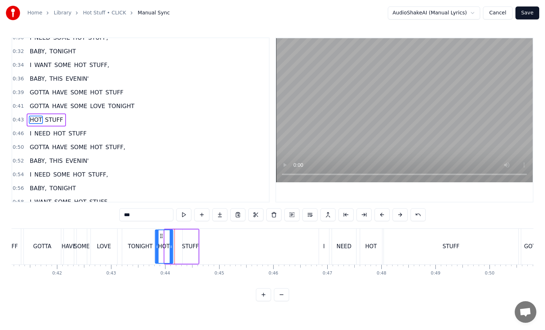
drag, startPoint x: 170, startPoint y: 233, endPoint x: 160, endPoint y: 233, distance: 9.4
click at [160, 233] on icon at bounding box center [161, 236] width 6 height 6
click at [187, 235] on div "STUFF" at bounding box center [191, 247] width 16 height 34
drag, startPoint x: 188, startPoint y: 234, endPoint x: 179, endPoint y: 235, distance: 9.4
click at [179, 235] on icon at bounding box center [179, 236] width 6 height 6
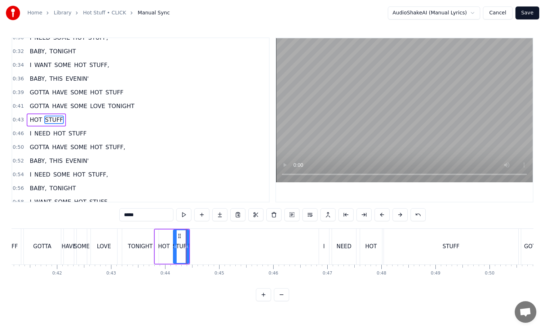
click at [133, 245] on div "TONIGHT" at bounding box center [140, 247] width 25 height 8
type input "*******"
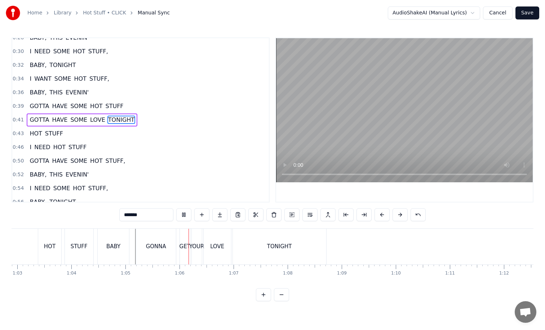
scroll to position [0, 3418]
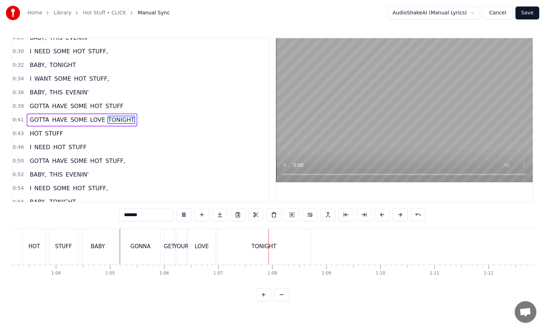
click at [527, 10] on button "Save" at bounding box center [528, 12] width 24 height 13
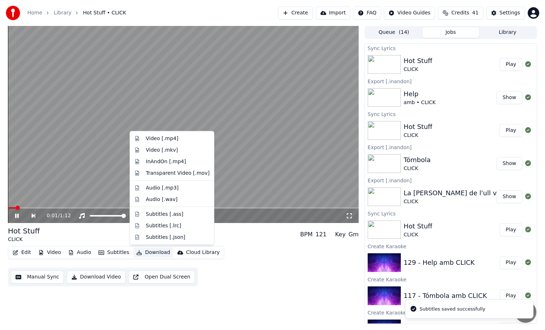
click at [150, 252] on button "Download" at bounding box center [153, 253] width 40 height 10
click at [192, 160] on div "InAndOn [.mp4]" at bounding box center [178, 161] width 64 height 7
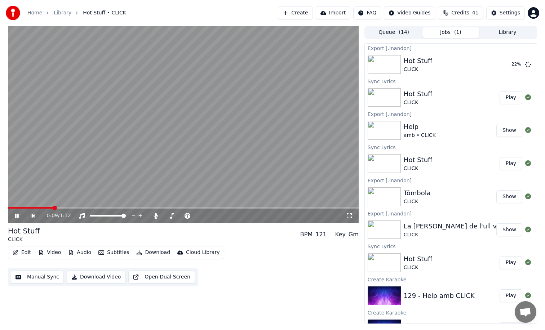
click at [187, 147] on video at bounding box center [183, 124] width 351 height 197
